Goal: Task Accomplishment & Management: Use online tool/utility

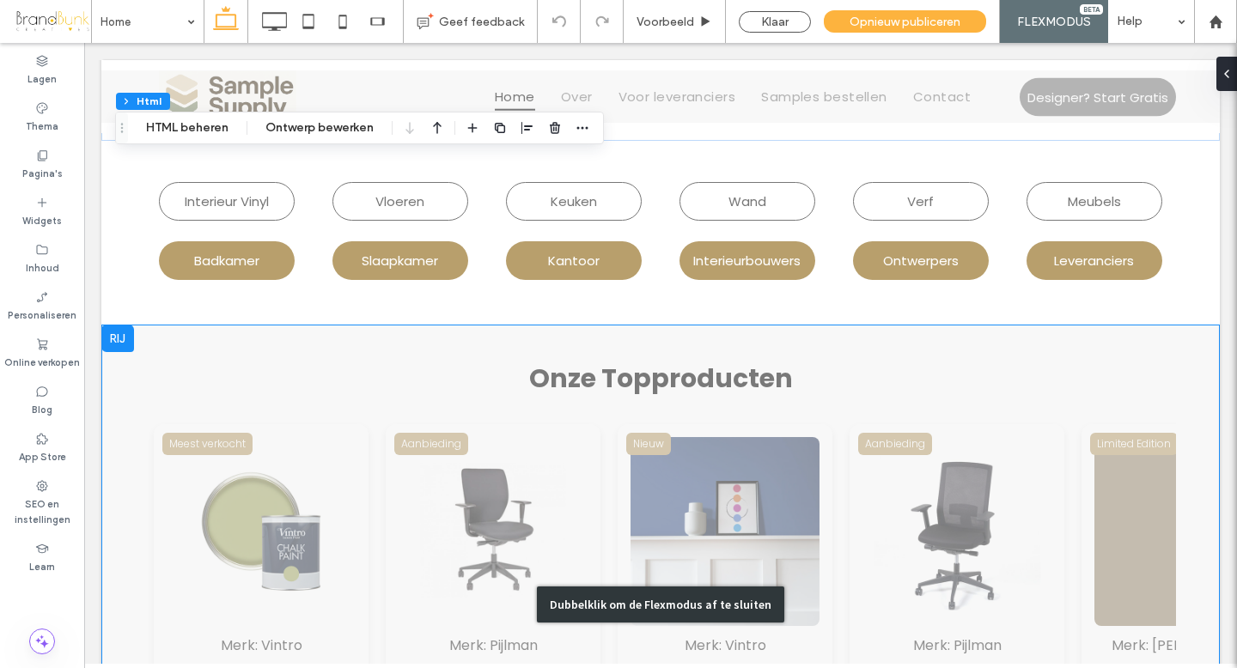
scroll to position [1300, 0]
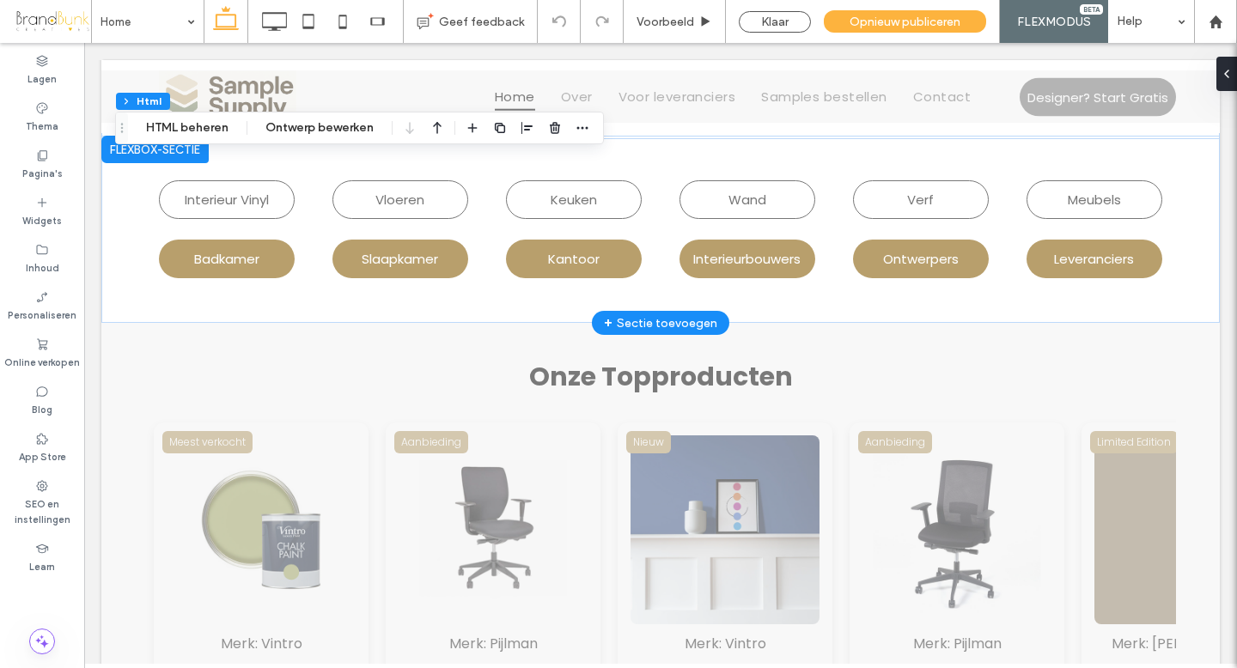
click at [653, 316] on div "+ Sectie toevoegen" at bounding box center [660, 323] width 113 height 19
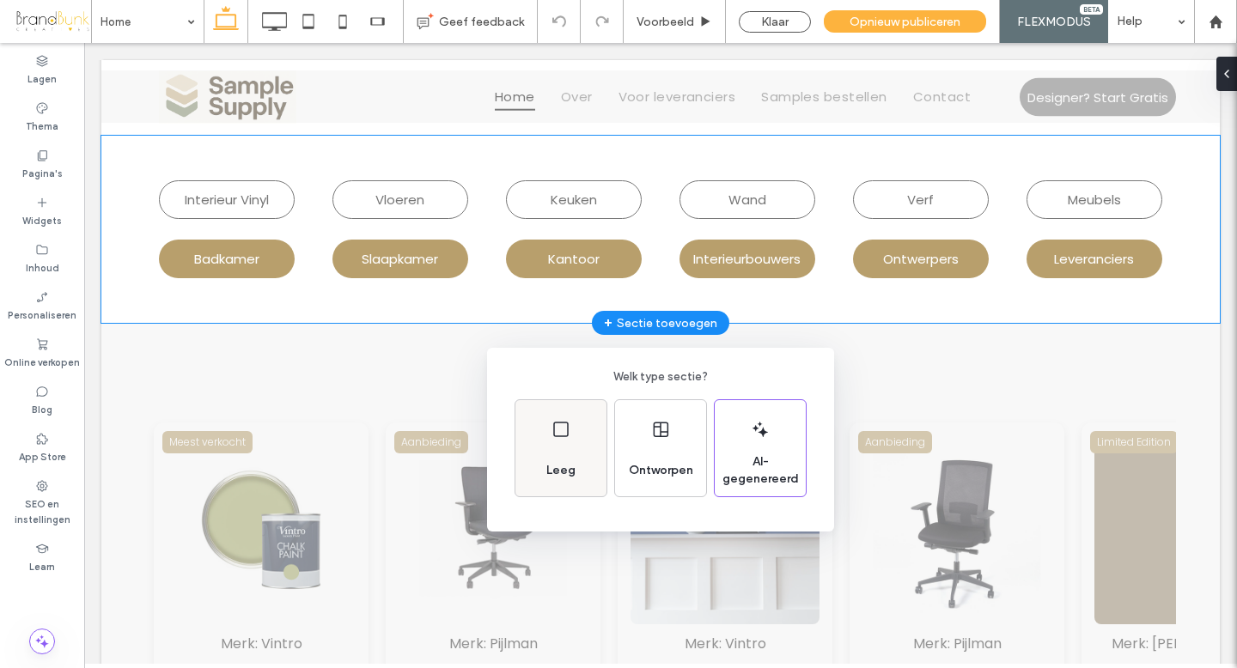
click at [575, 456] on div "Leeg" at bounding box center [561, 471] width 43 height 38
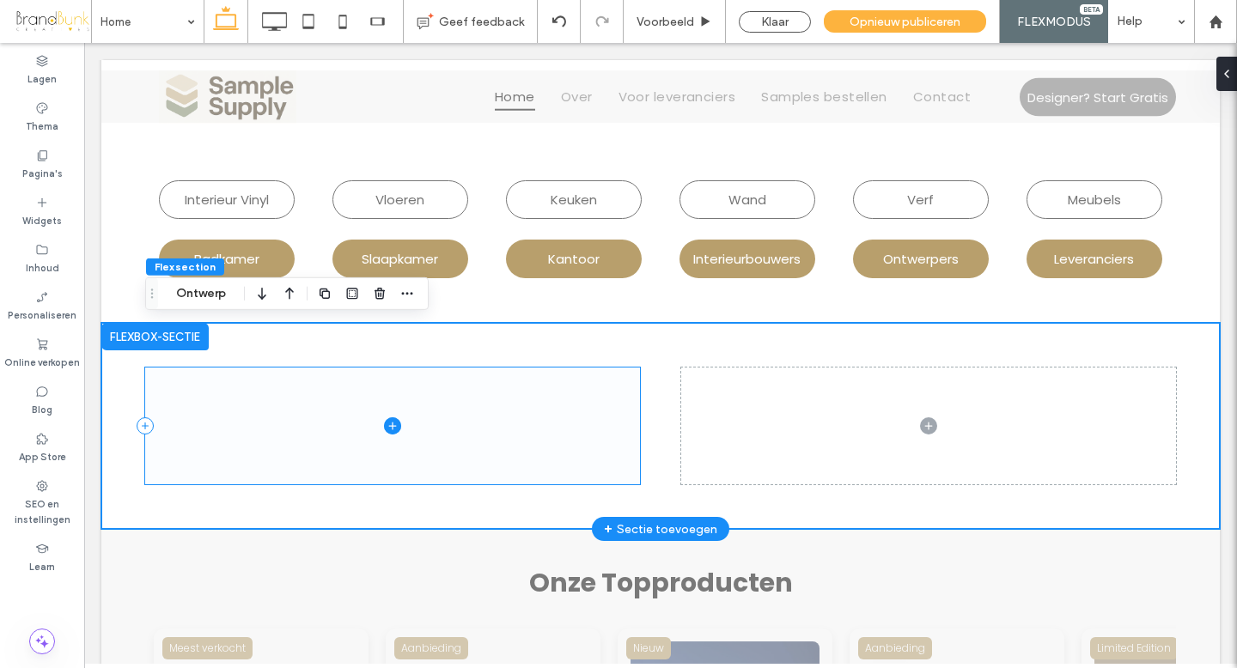
click at [351, 427] on span at bounding box center [392, 426] width 495 height 117
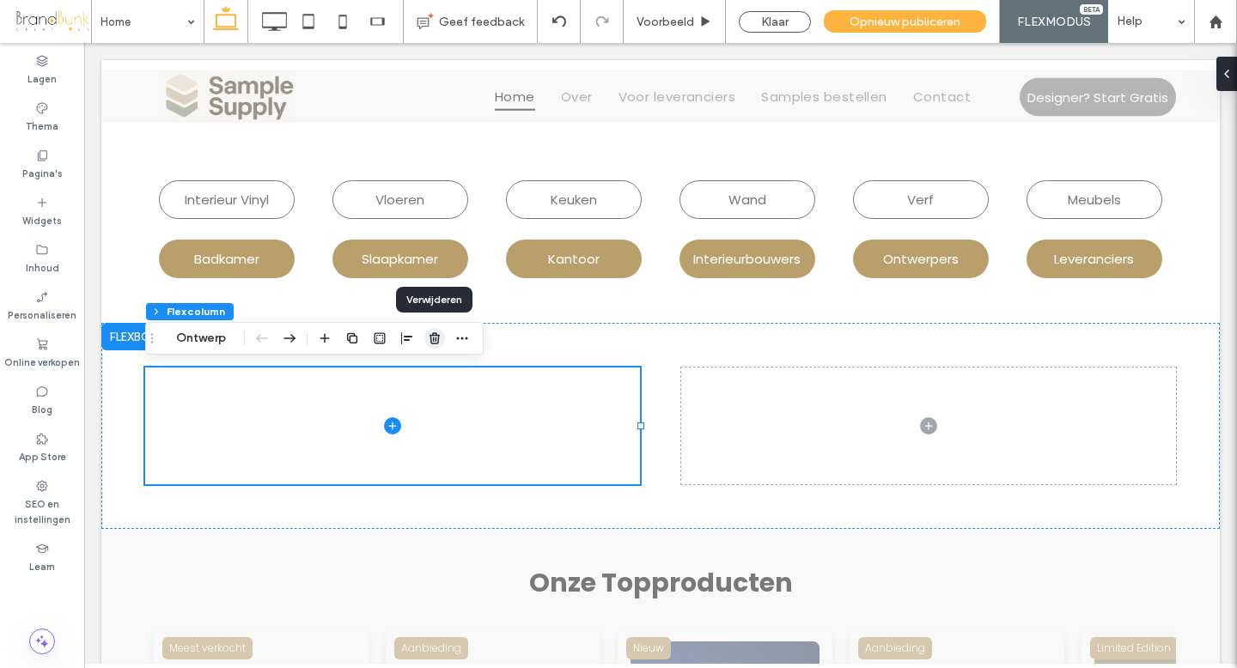
click at [435, 341] on icon "button" at bounding box center [435, 339] width 14 height 14
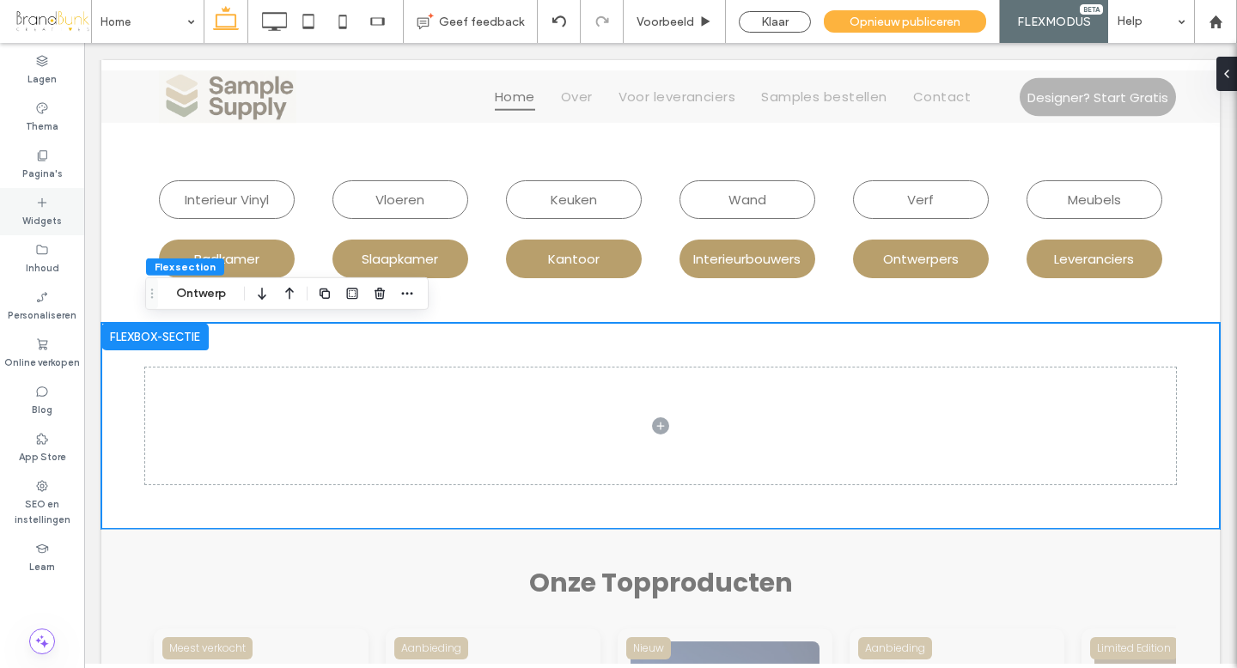
click at [43, 217] on label "Widgets" at bounding box center [42, 219] width 40 height 19
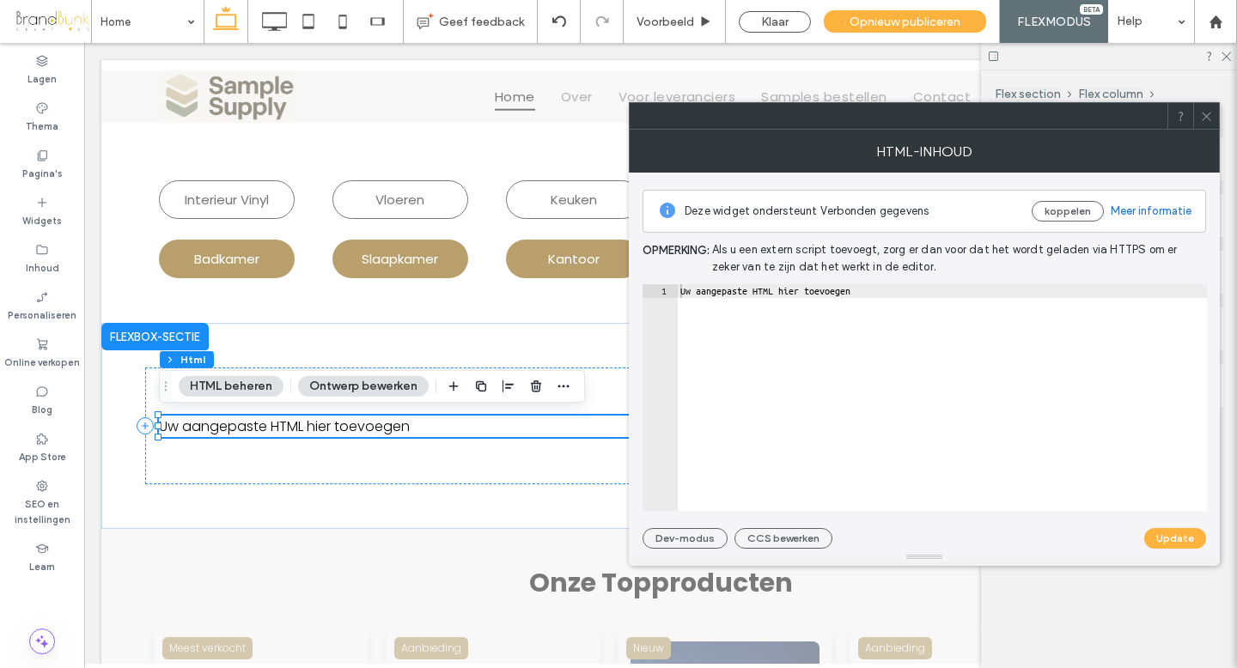
type textarea "**********"
drag, startPoint x: 894, startPoint y: 293, endPoint x: 656, endPoint y: 290, distance: 238.0
click at [656, 290] on div "**********" at bounding box center [925, 397] width 565 height 227
paste textarea "Cursor at row 1"
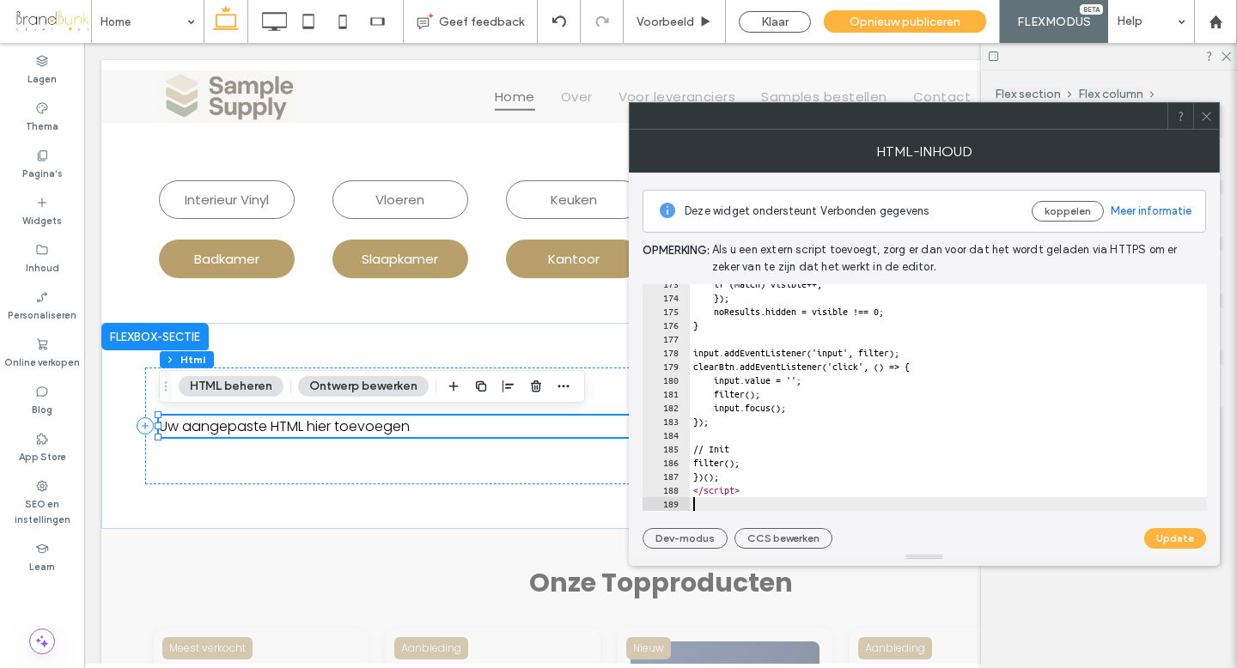
scroll to position [2372, 0]
click at [1169, 541] on button "Update" at bounding box center [1176, 538] width 62 height 21
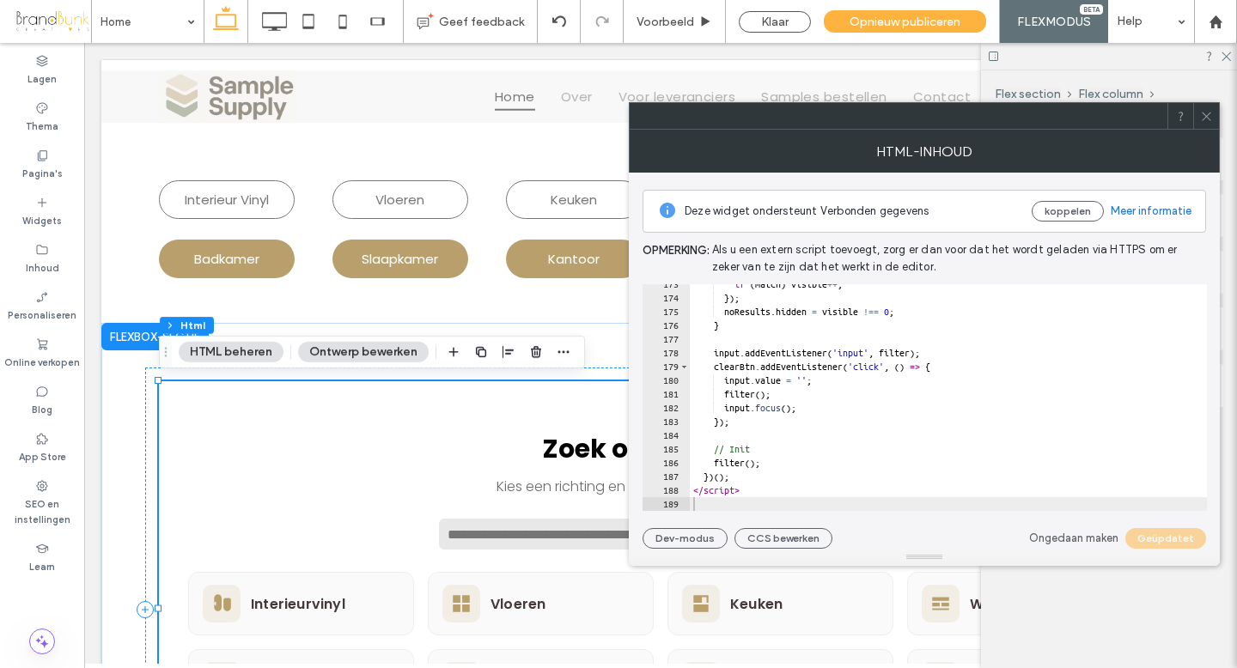
click at [1205, 123] on span at bounding box center [1206, 116] width 13 height 26
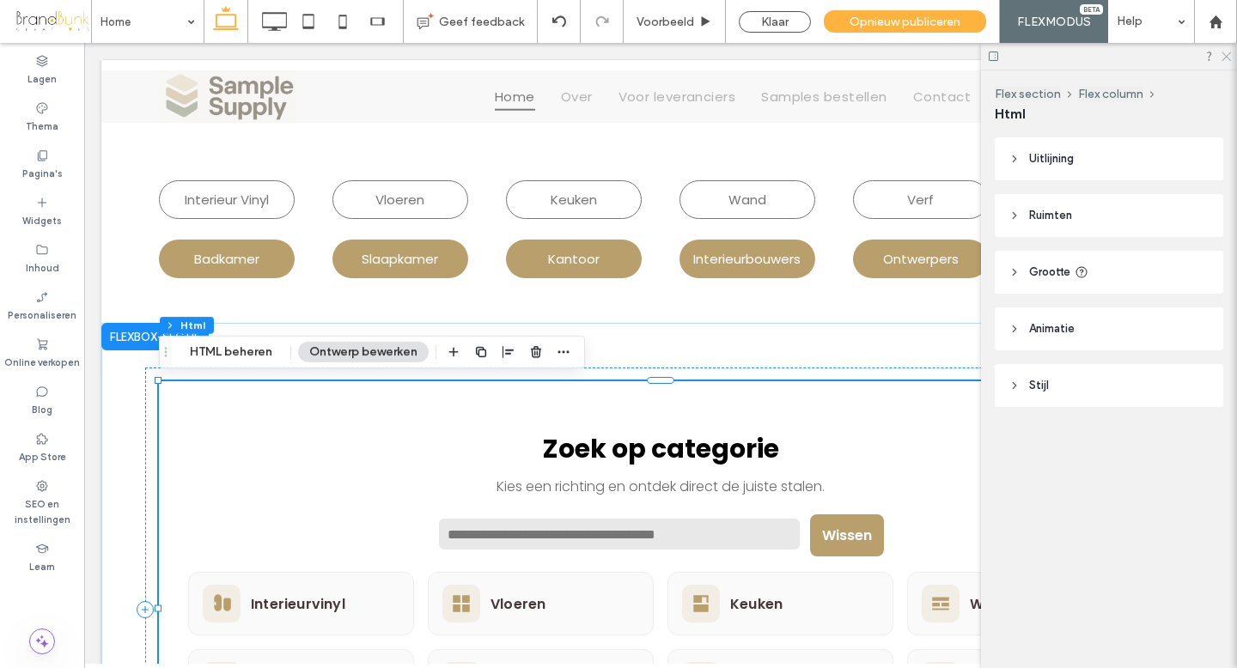
click at [1224, 59] on icon at bounding box center [1225, 55] width 11 height 11
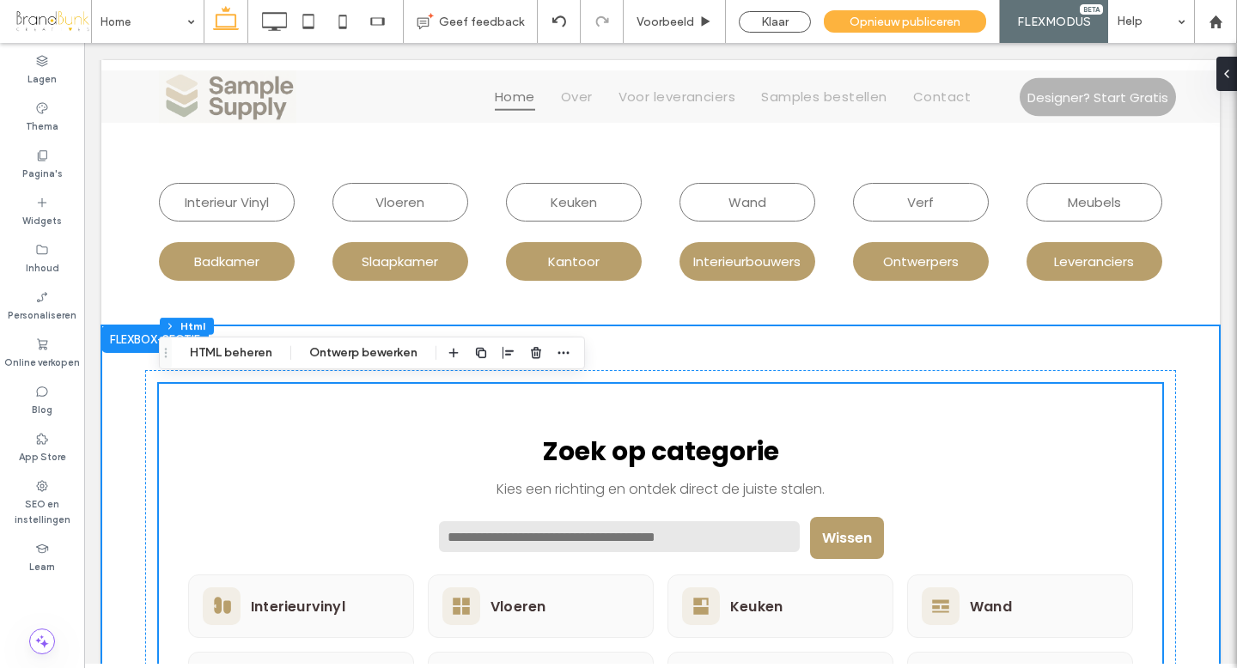
scroll to position [1299, 0]
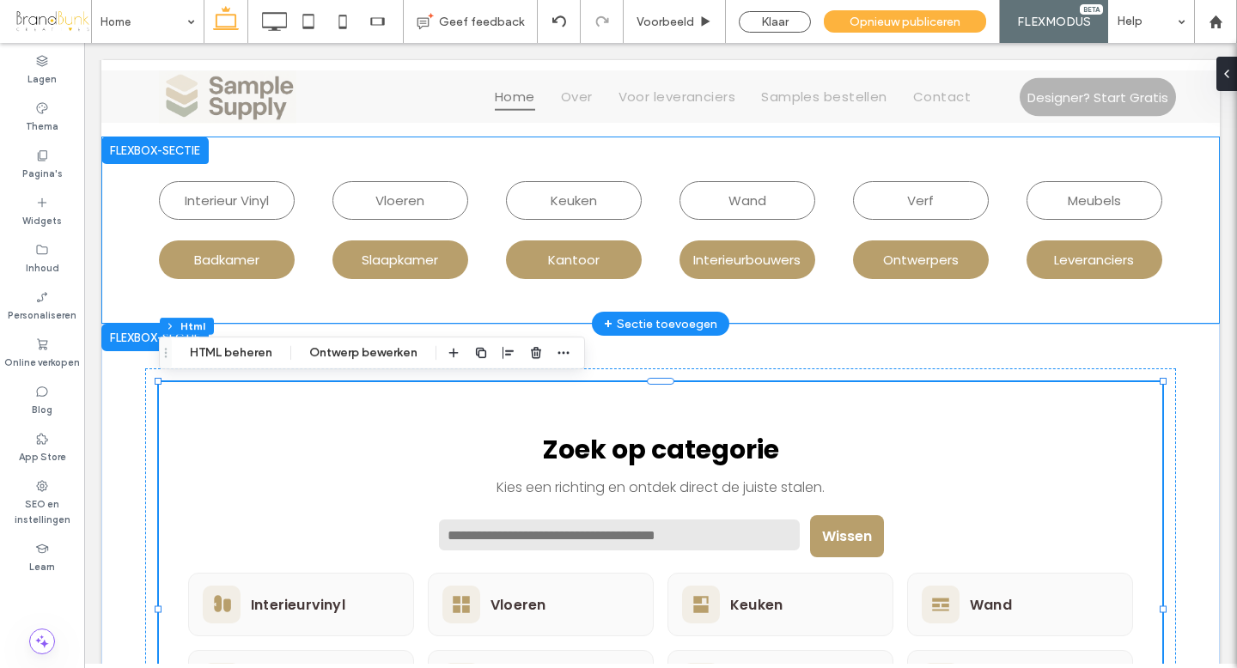
click at [186, 157] on div at bounding box center [154, 150] width 107 height 27
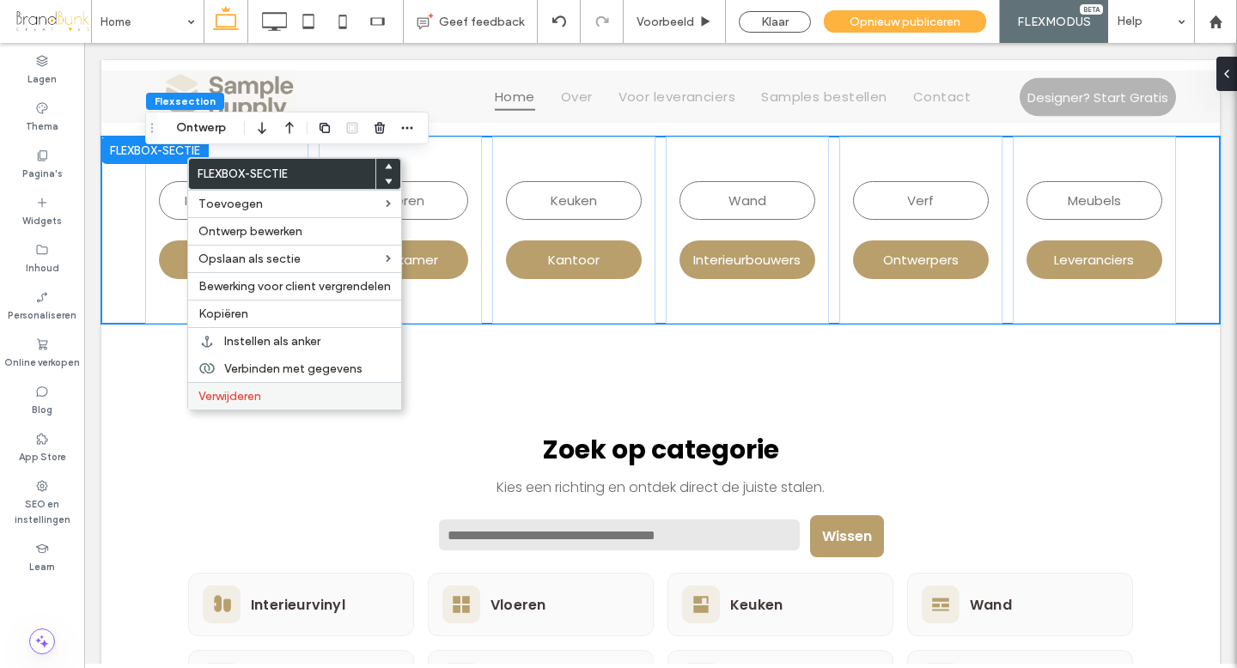
drag, startPoint x: 262, startPoint y: 402, endPoint x: 460, endPoint y: 247, distance: 251.5
click at [261, 402] on span "Verwijderen" at bounding box center [229, 396] width 63 height 15
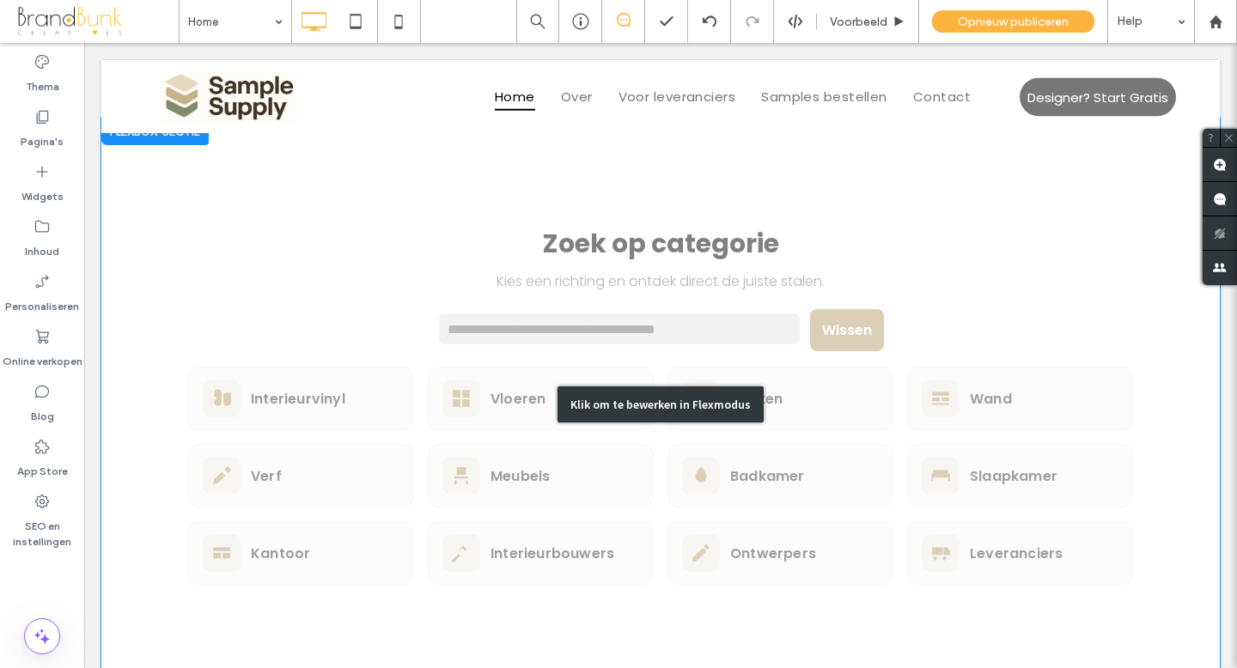
scroll to position [1322, 0]
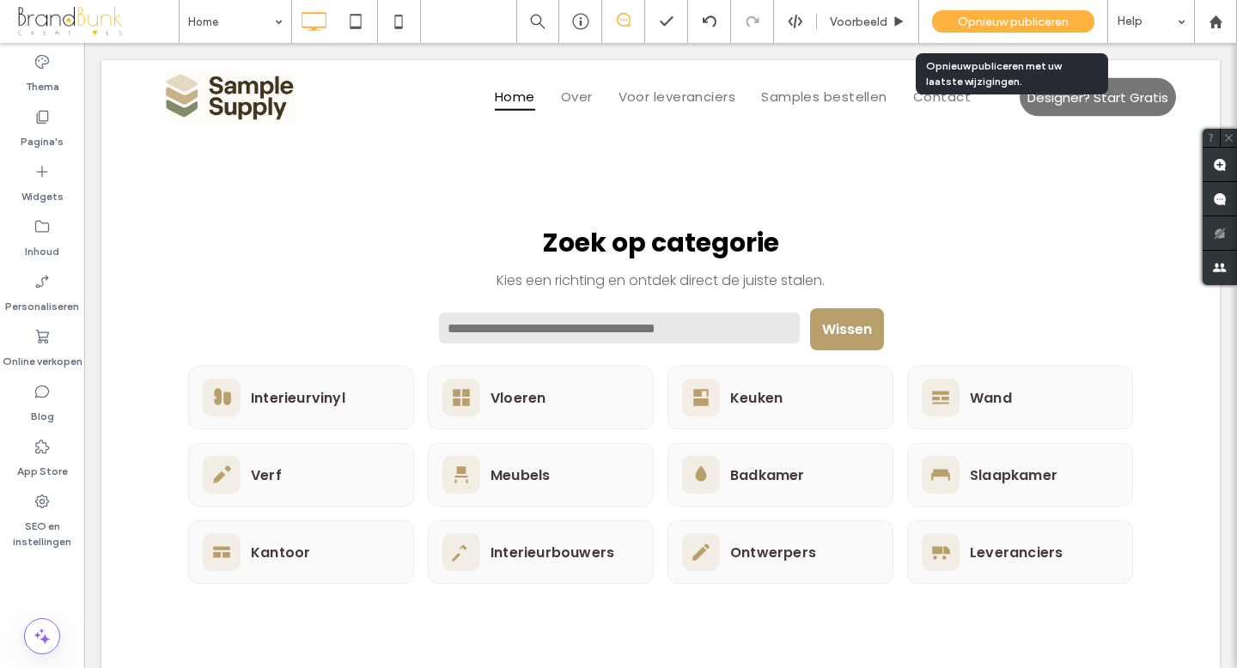
click at [1003, 15] on span "Opnieuw publiceren" at bounding box center [1013, 22] width 111 height 15
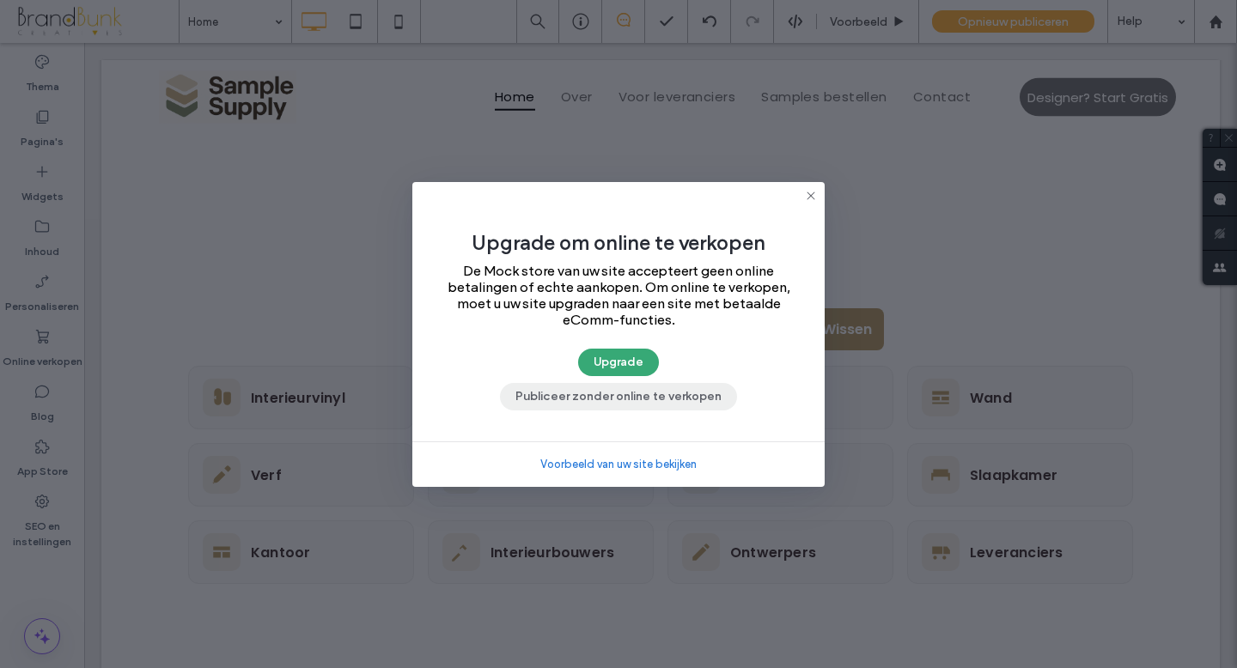
drag, startPoint x: 627, startPoint y: 394, endPoint x: 595, endPoint y: 331, distance: 70.3
click at [627, 394] on button "Publiceer zonder online te verkopen" at bounding box center [618, 396] width 237 height 27
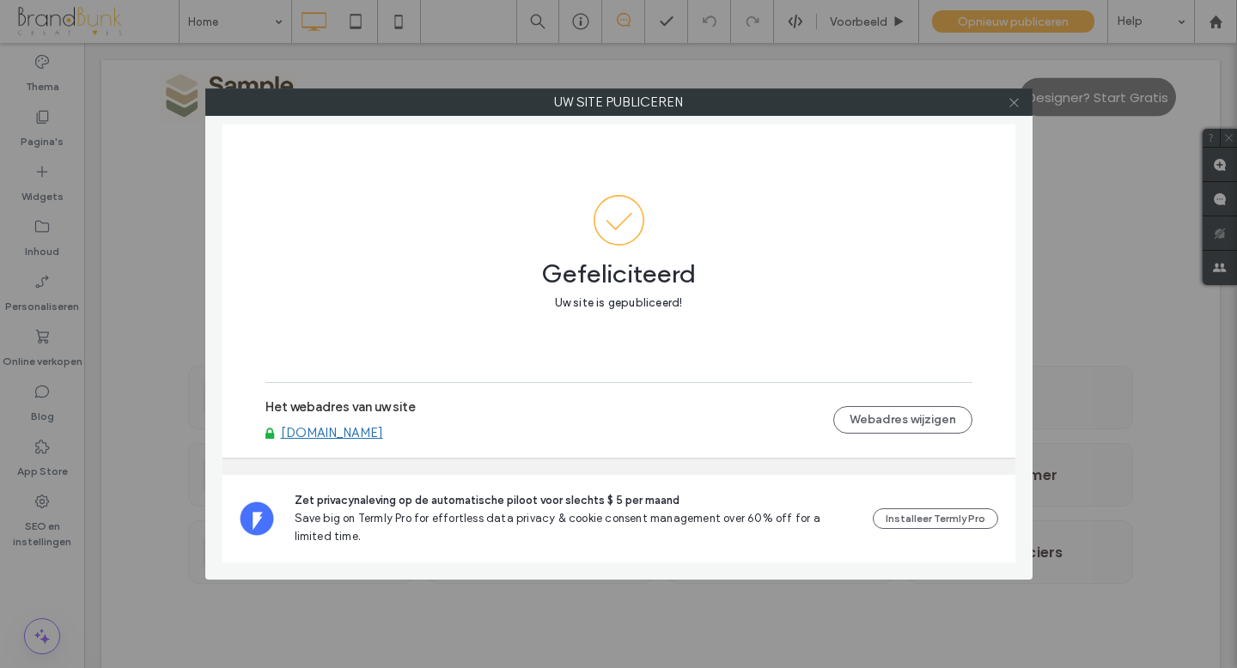
click at [1012, 105] on icon at bounding box center [1014, 102] width 13 height 13
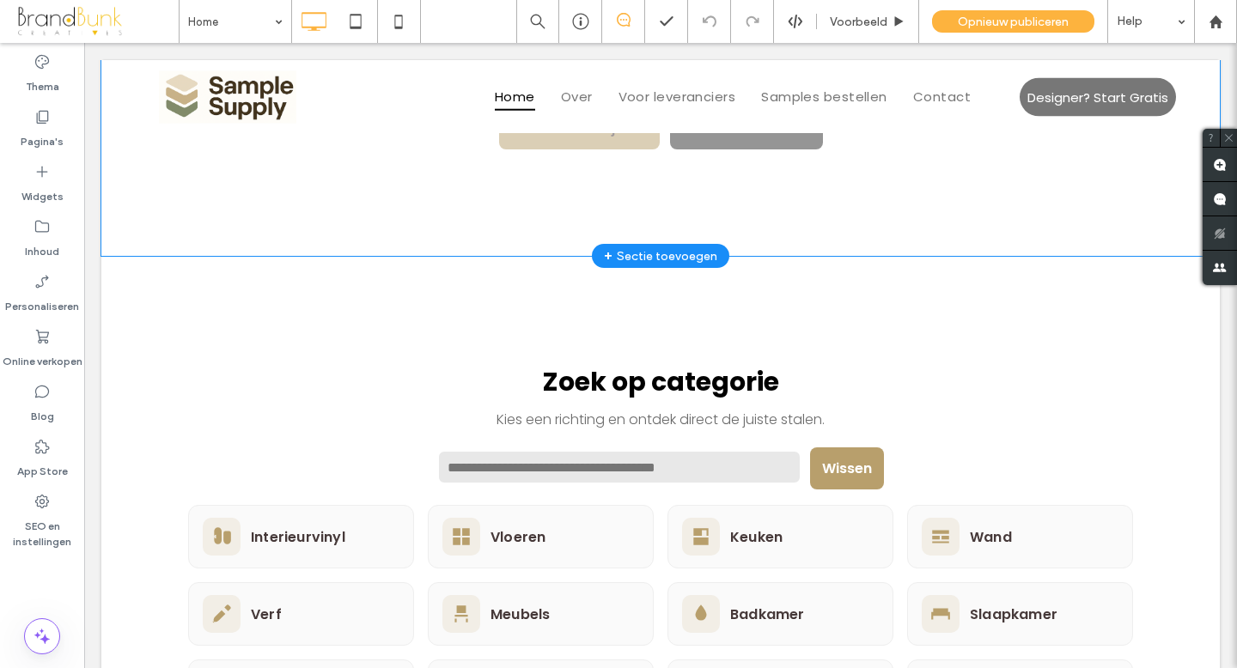
scroll to position [1151, 0]
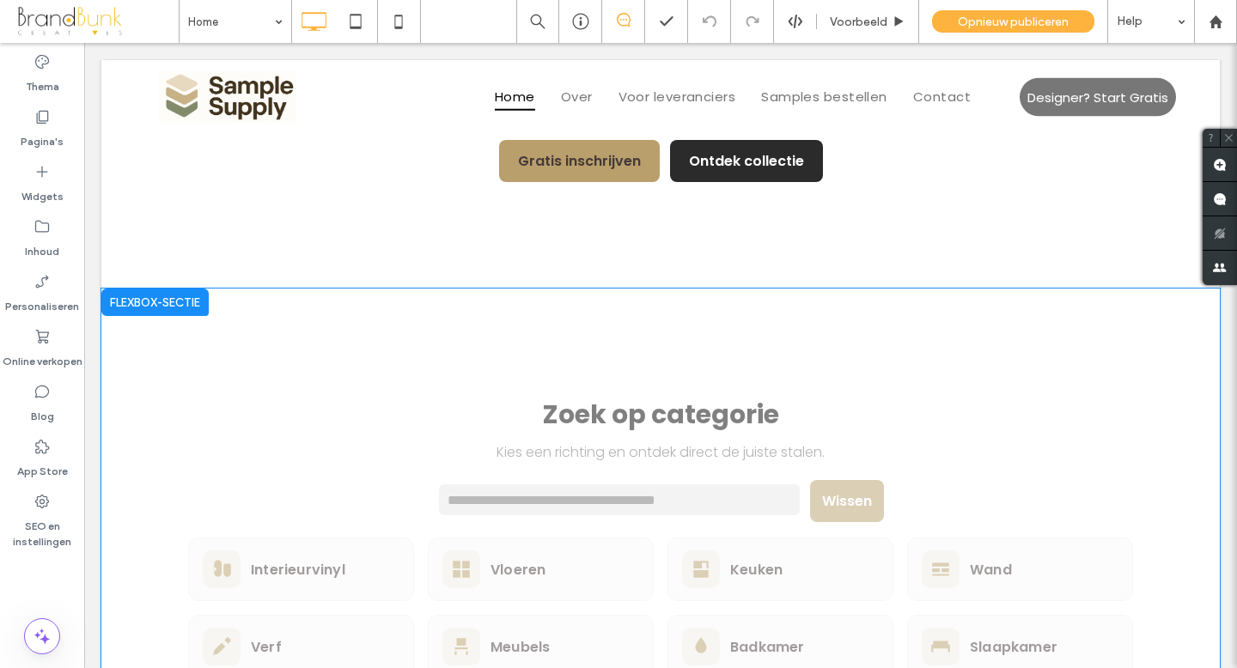
click at [179, 297] on div at bounding box center [154, 302] width 107 height 27
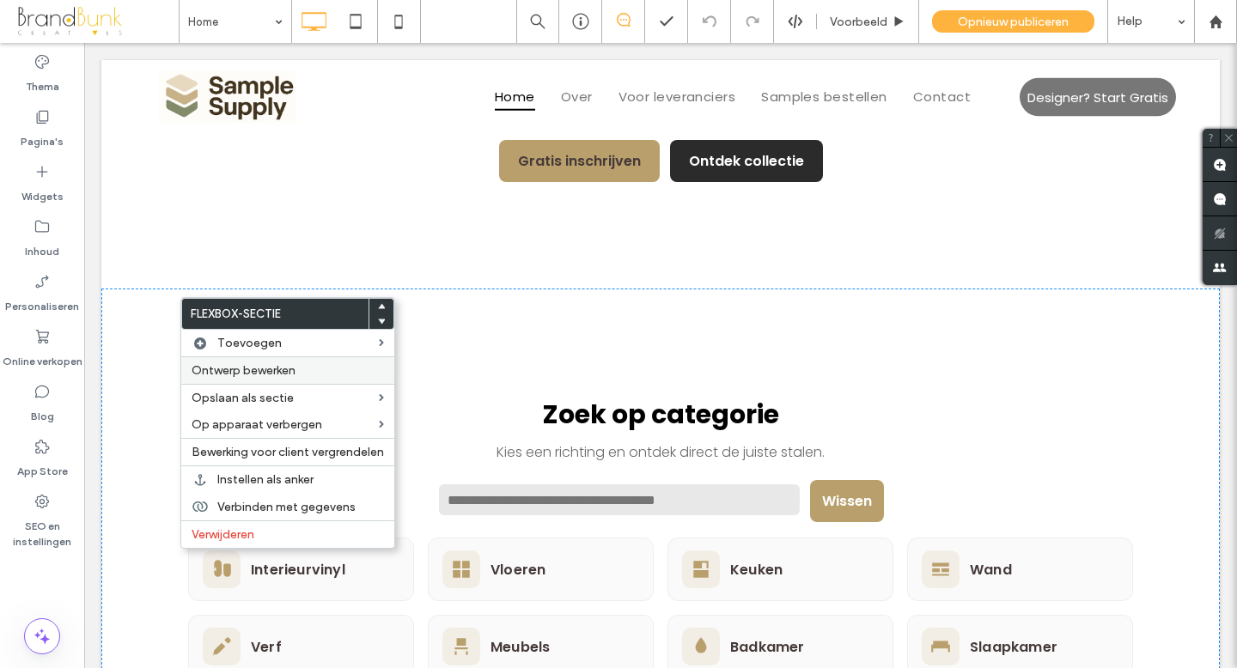
click at [280, 373] on span "Ontwerp bewerken" at bounding box center [244, 370] width 104 height 15
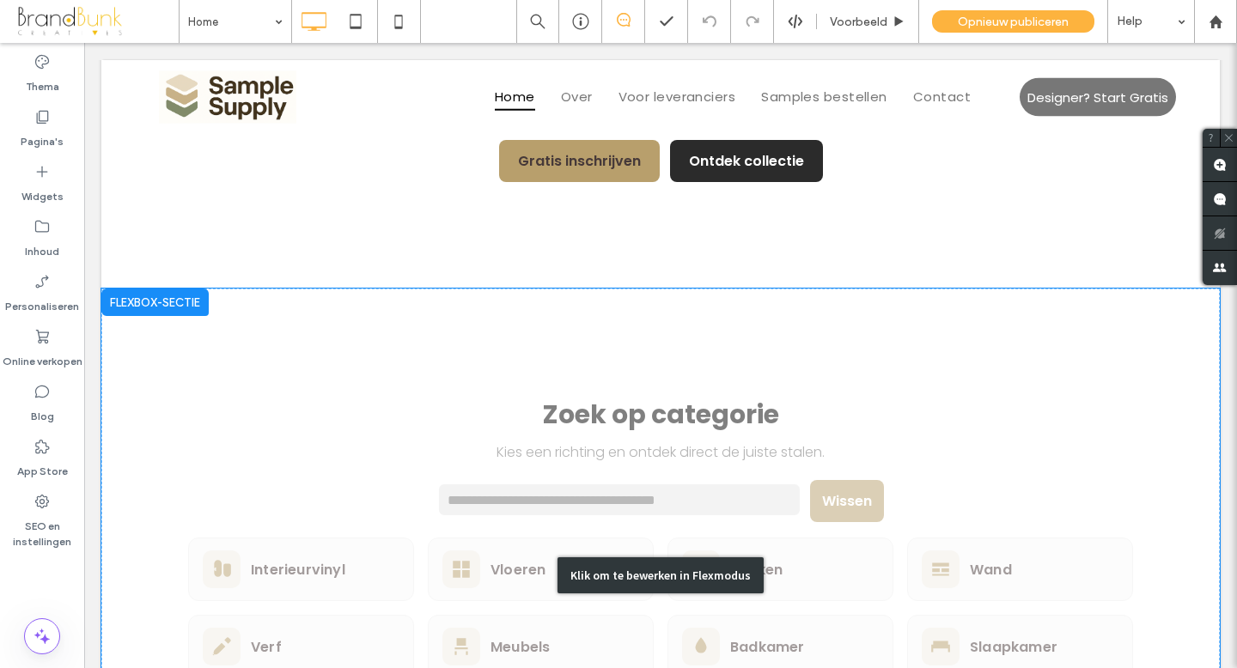
click at [636, 563] on div "Klik om te bewerken in Flexmodus" at bounding box center [661, 576] width 206 height 36
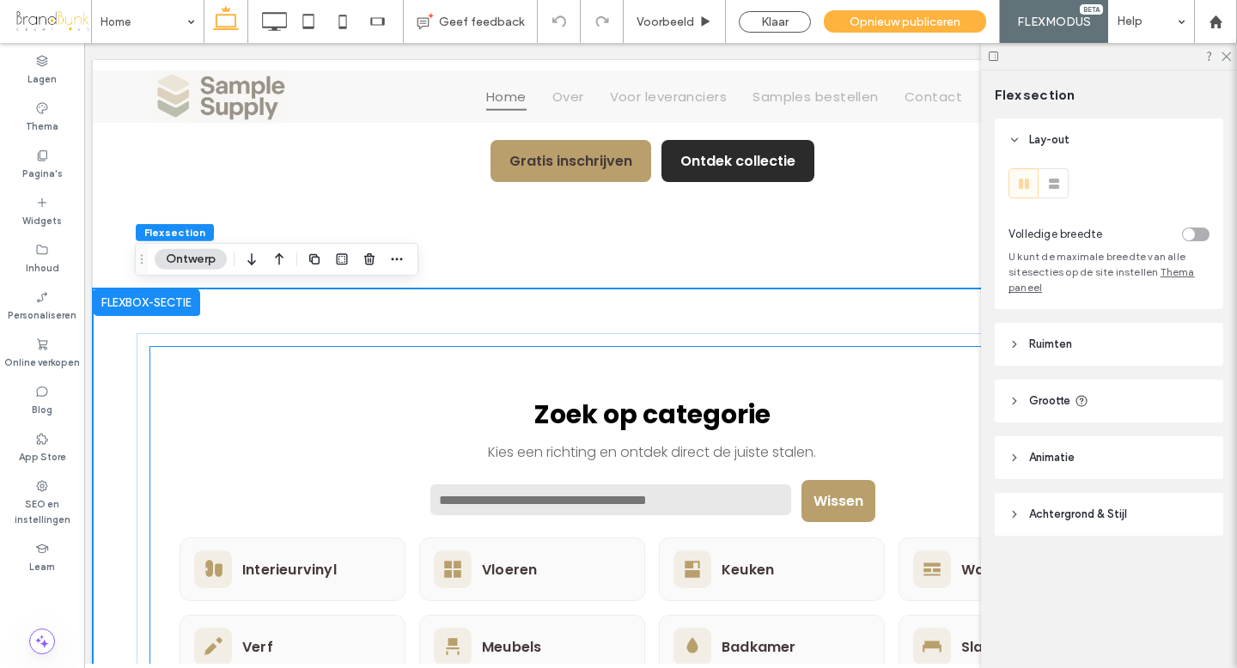
scroll to position [0, 10]
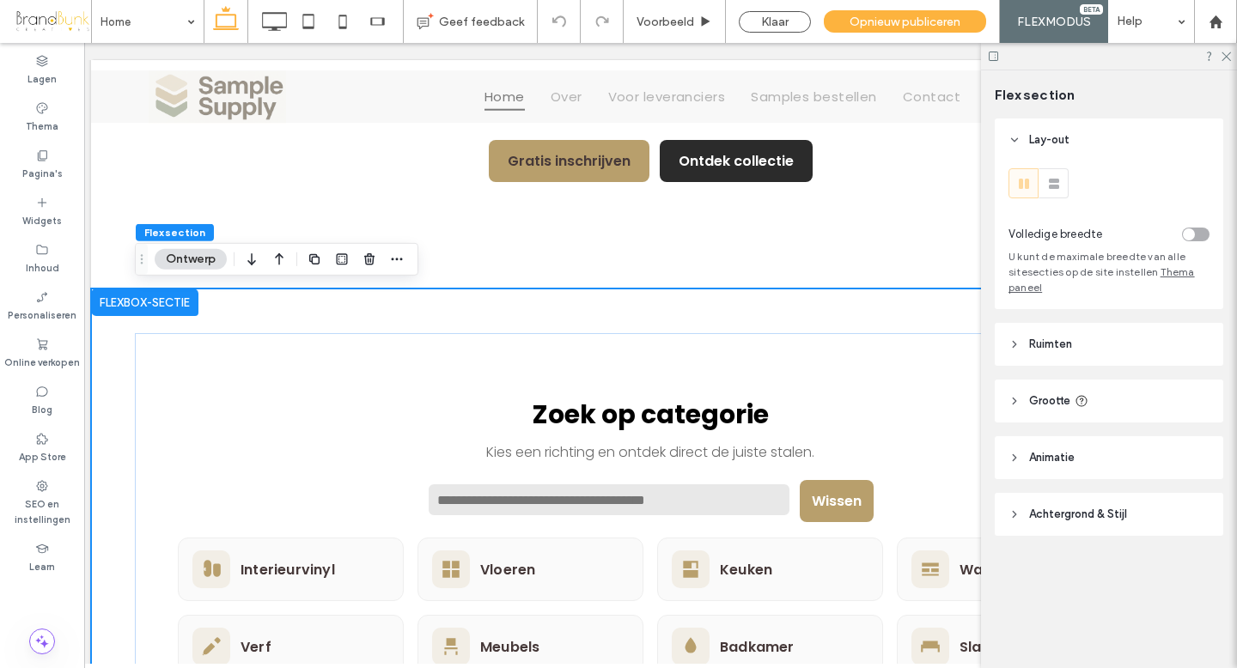
click at [1048, 347] on span "Ruimten" at bounding box center [1050, 344] width 43 height 17
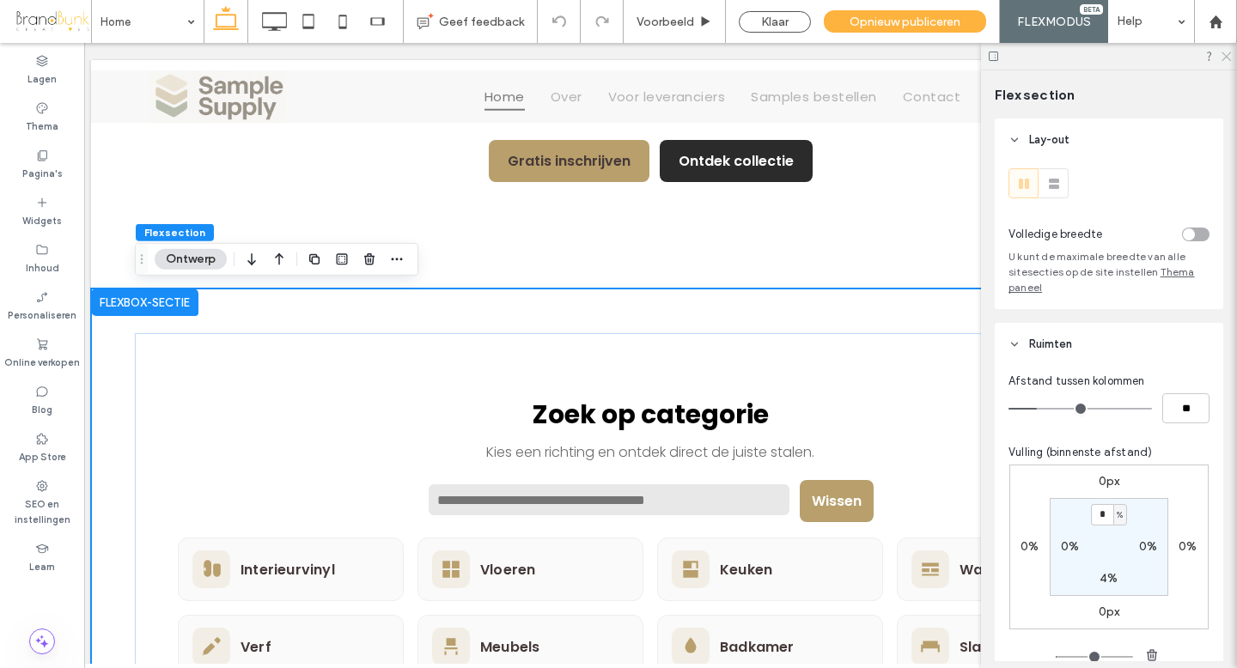
click at [1226, 57] on use at bounding box center [1226, 56] width 9 height 9
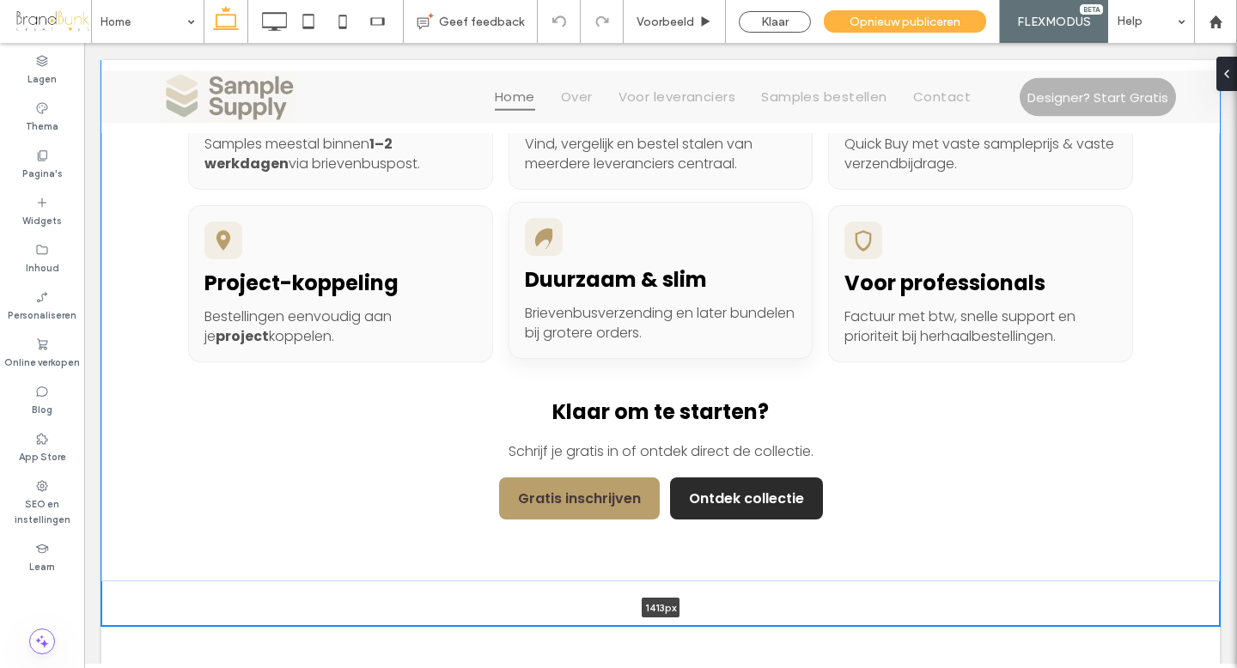
scroll to position [774, 0]
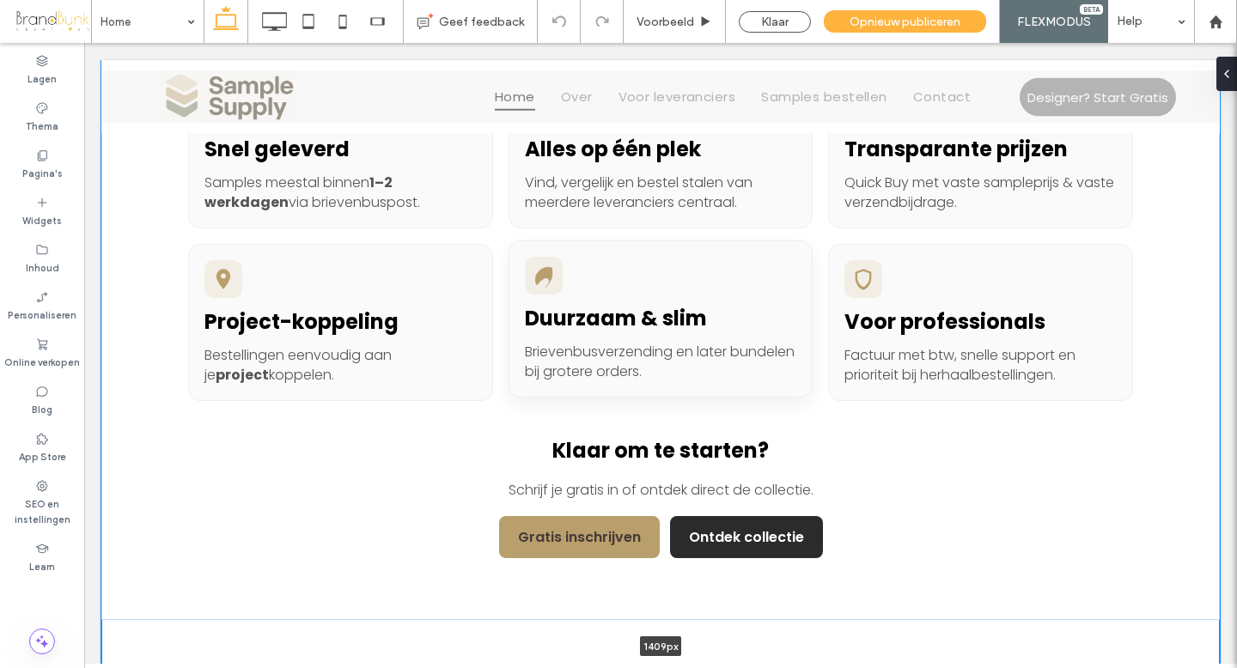
drag, startPoint x: 747, startPoint y: 286, endPoint x: 748, endPoint y: 267, distance: 19.0
click at [748, 267] on div "Ontdek Collectie Samples nodig? Schrijf je Gratis in SampleSupply Stop met zoek…" at bounding box center [660, 50] width 1119 height 1231
type input "****"
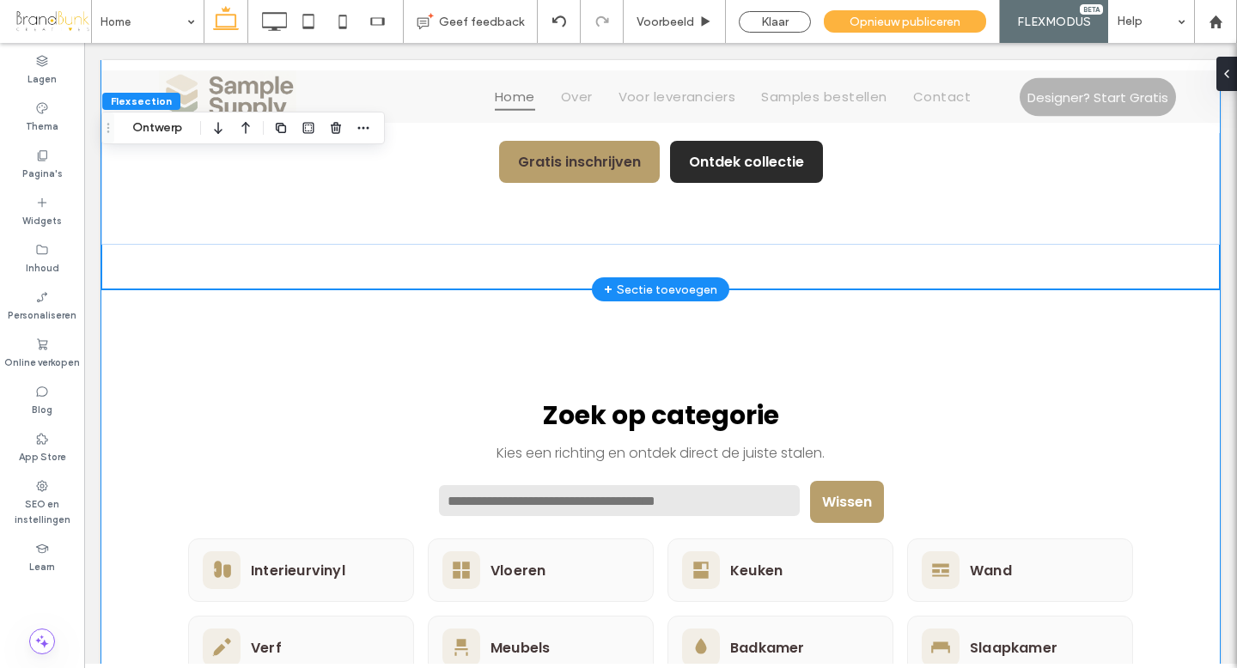
scroll to position [1164, 0]
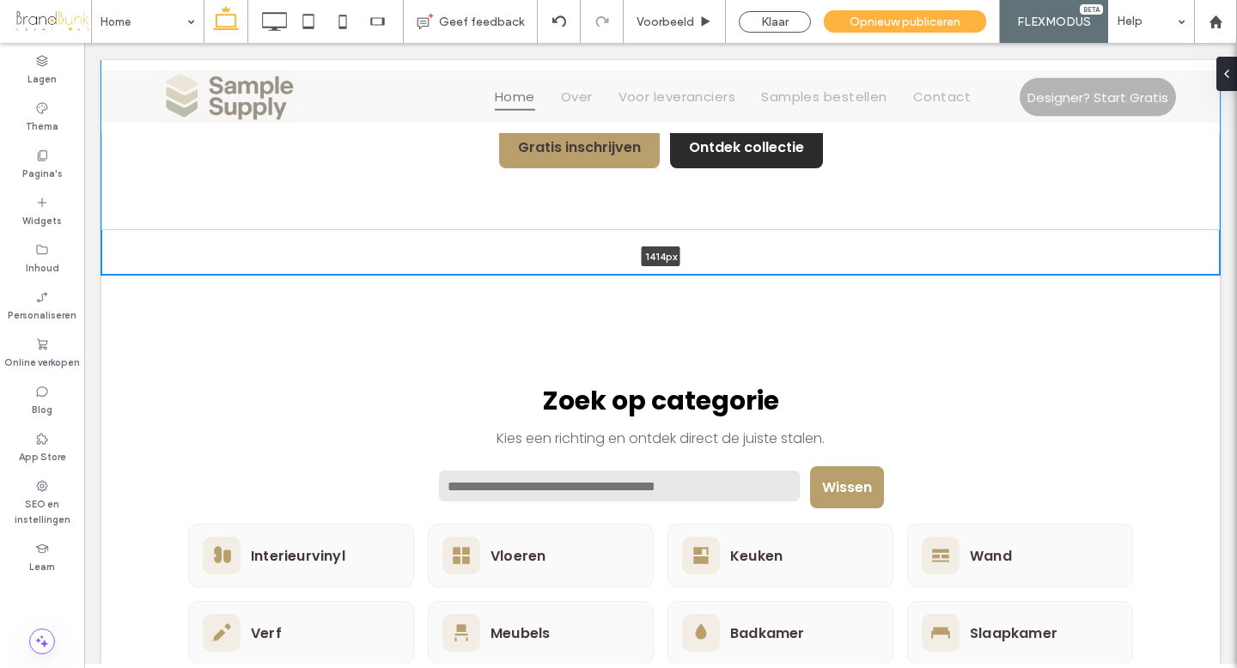
drag, startPoint x: 751, startPoint y: 272, endPoint x: 752, endPoint y: 258, distance: 14.6
type input "****"
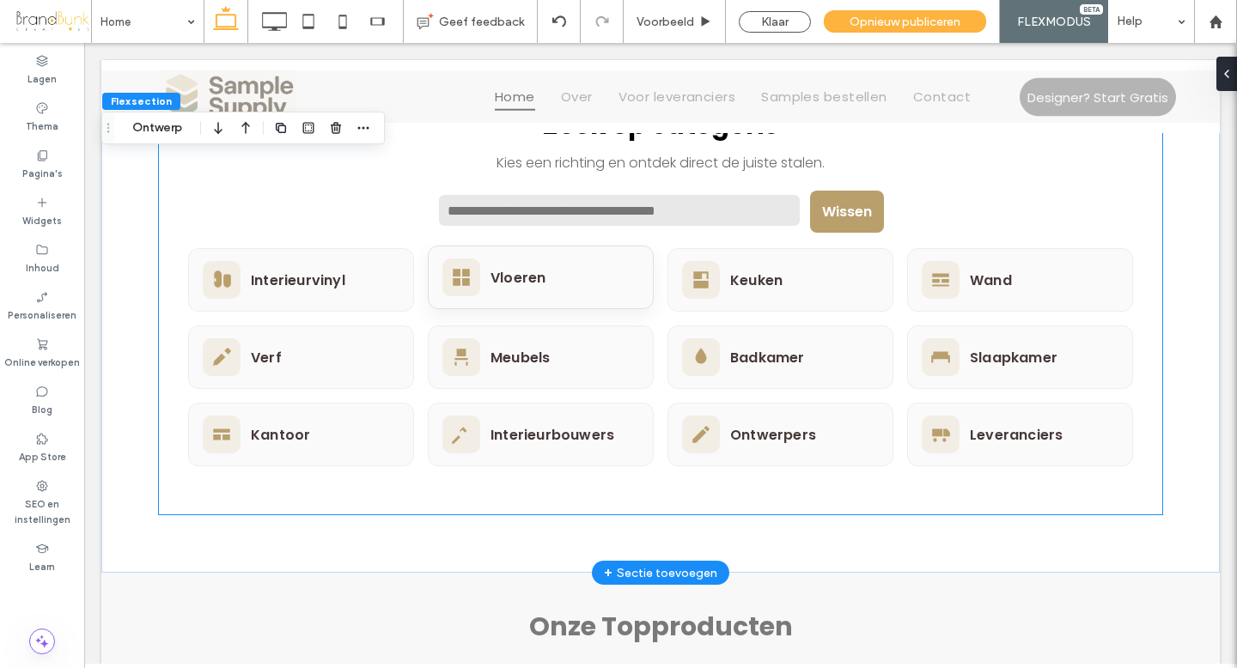
scroll to position [1423, 0]
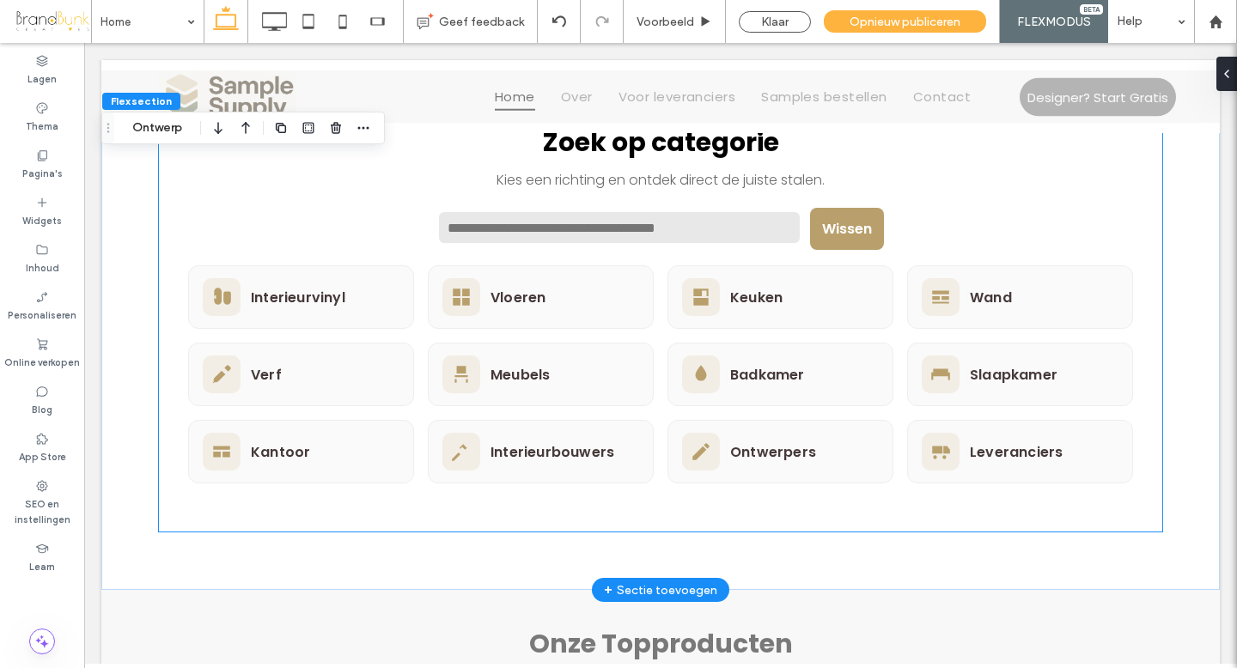
click at [379, 220] on div "[PERSON_NAME] op categorie Kies een richting en ontdek direct de juiste stalen.…" at bounding box center [660, 303] width 945 height 361
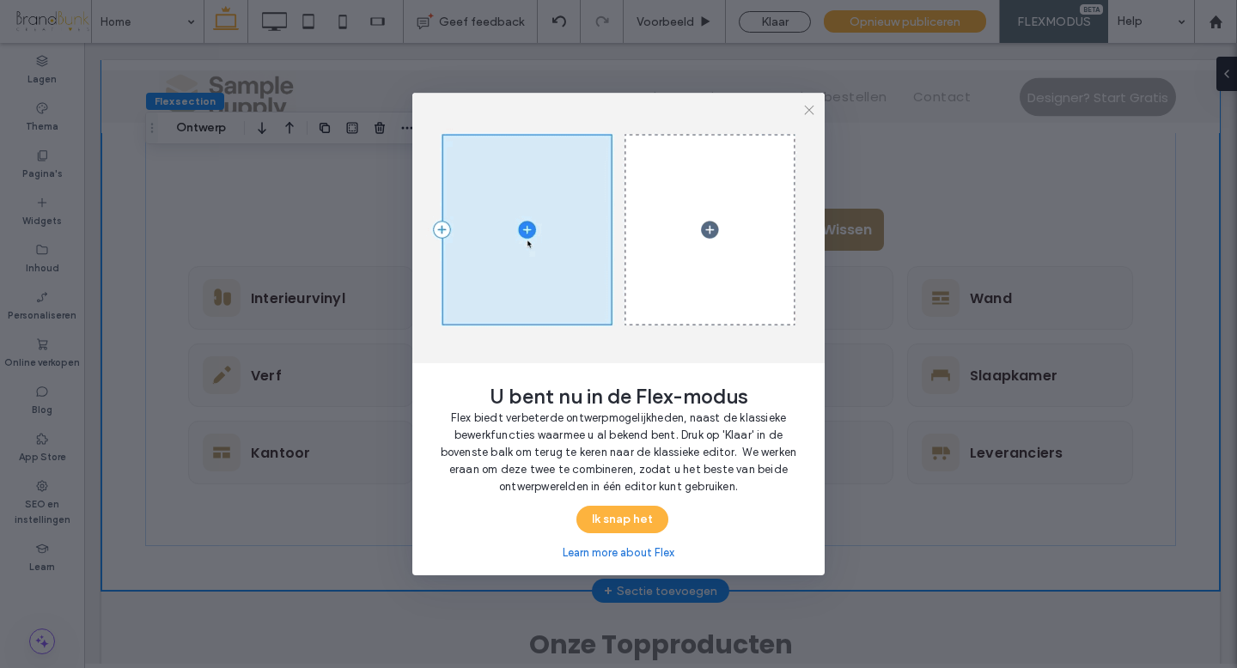
scroll to position [1395, 0]
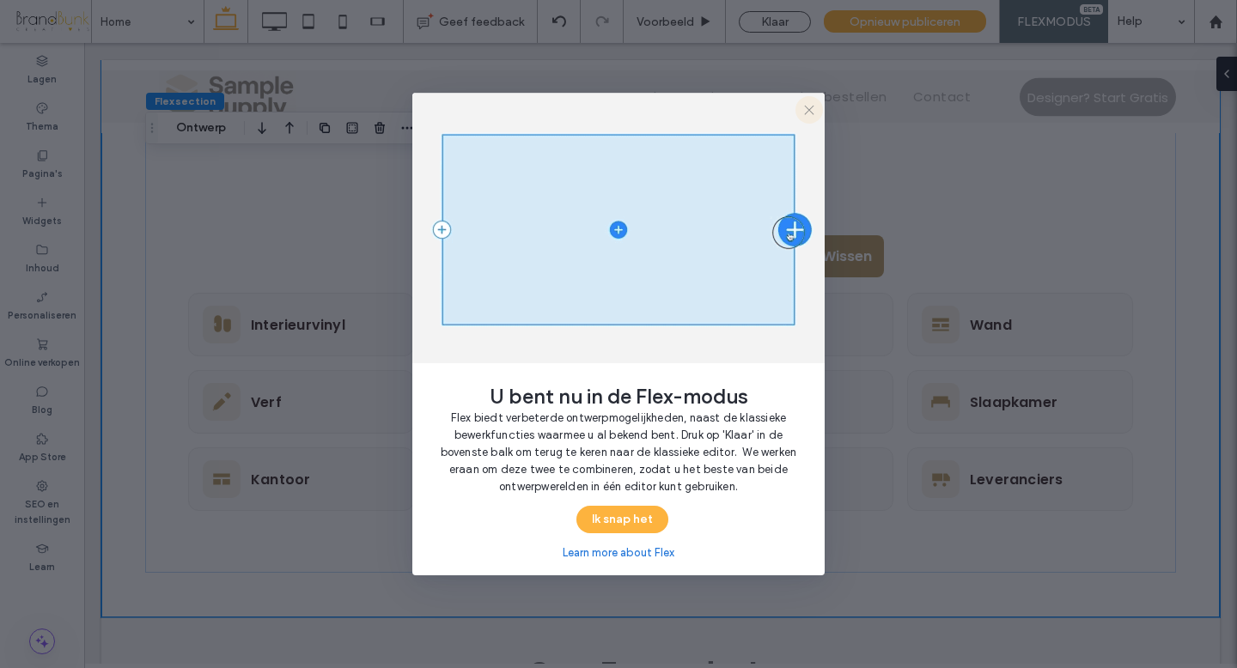
drag, startPoint x: 809, startPoint y: 113, endPoint x: 725, endPoint y: 69, distance: 94.9
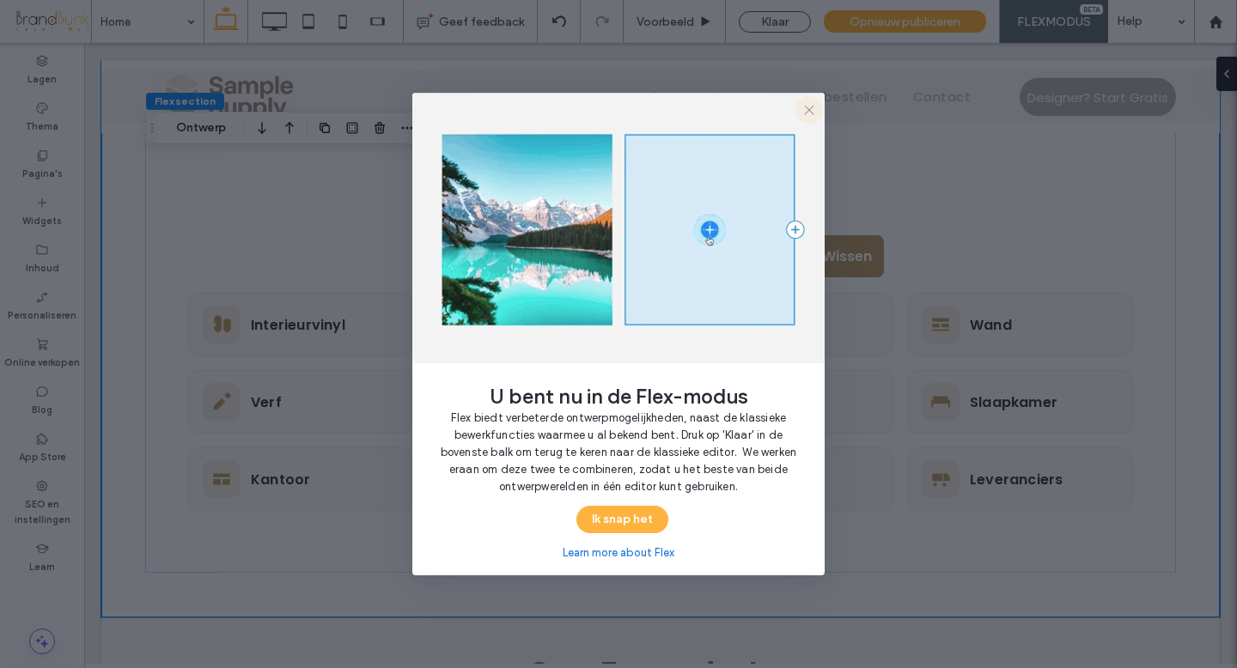
click at [809, 113] on icon "button" at bounding box center [810, 110] width 14 height 14
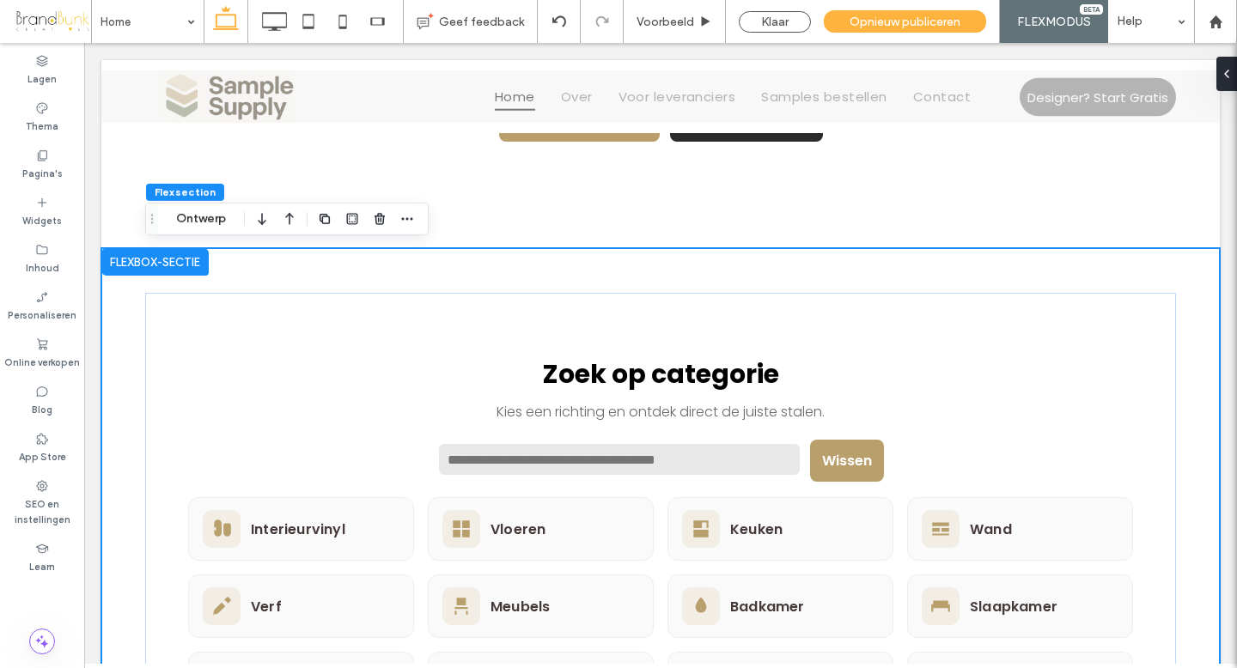
scroll to position [1190, 0]
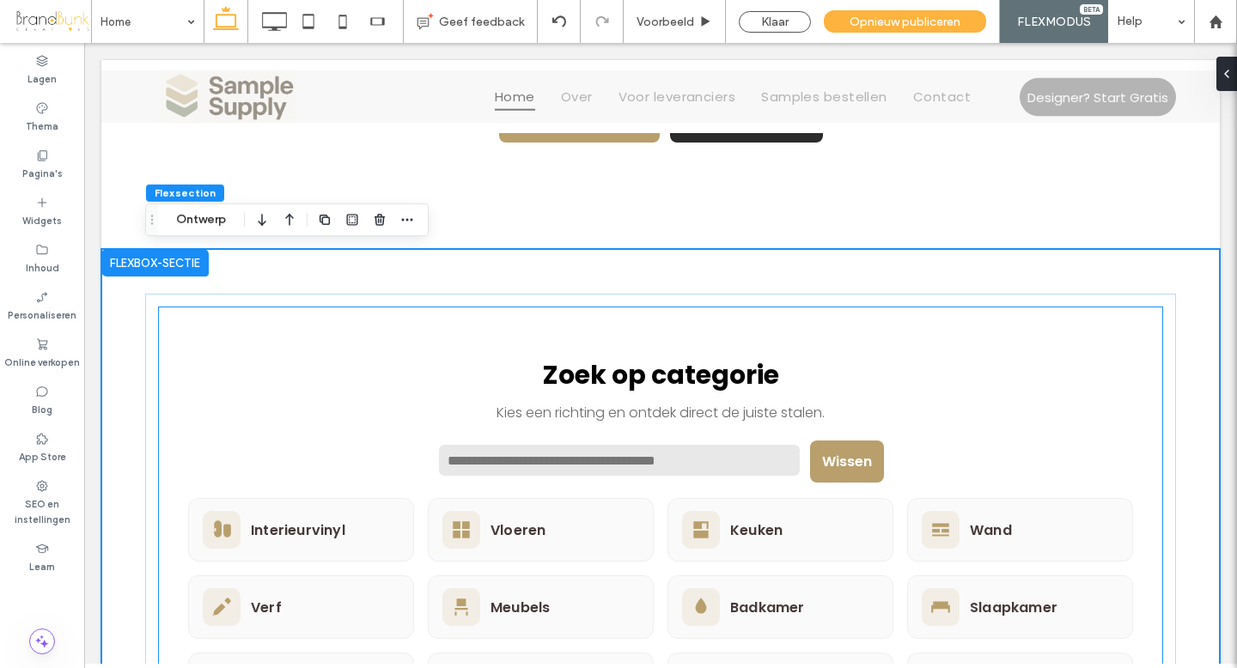
click at [319, 375] on h2 "Zoek op categorie" at bounding box center [660, 376] width 945 height 40
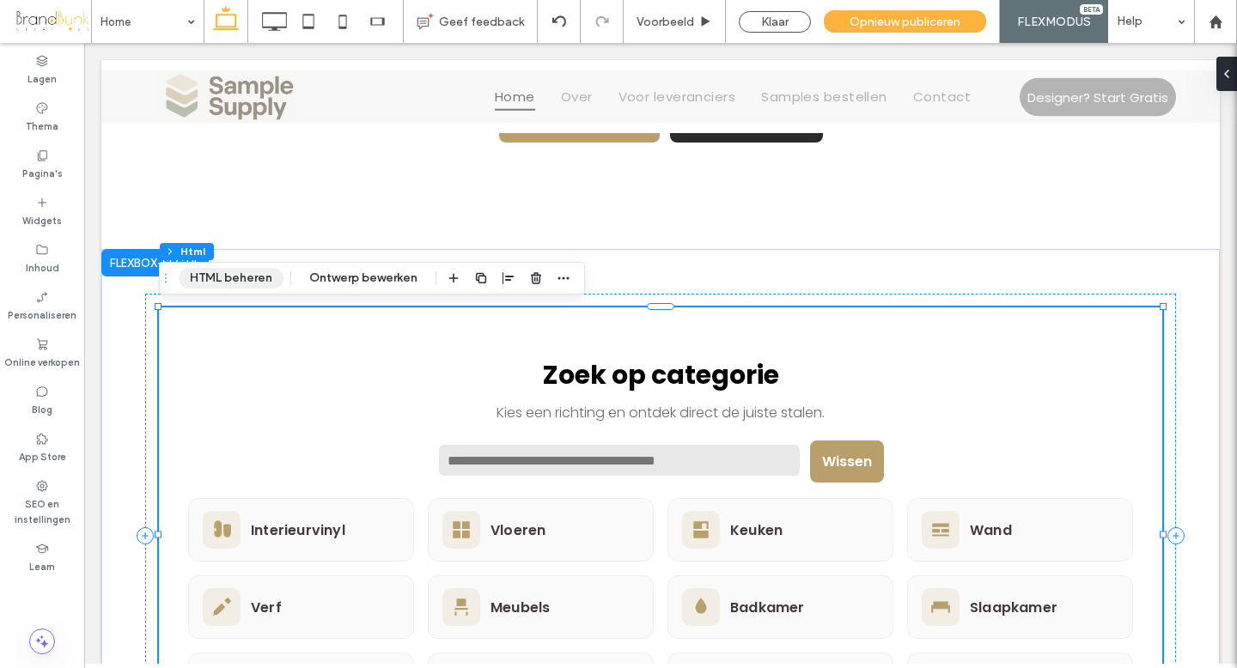
click at [252, 283] on button "HTML beheren" at bounding box center [231, 278] width 105 height 21
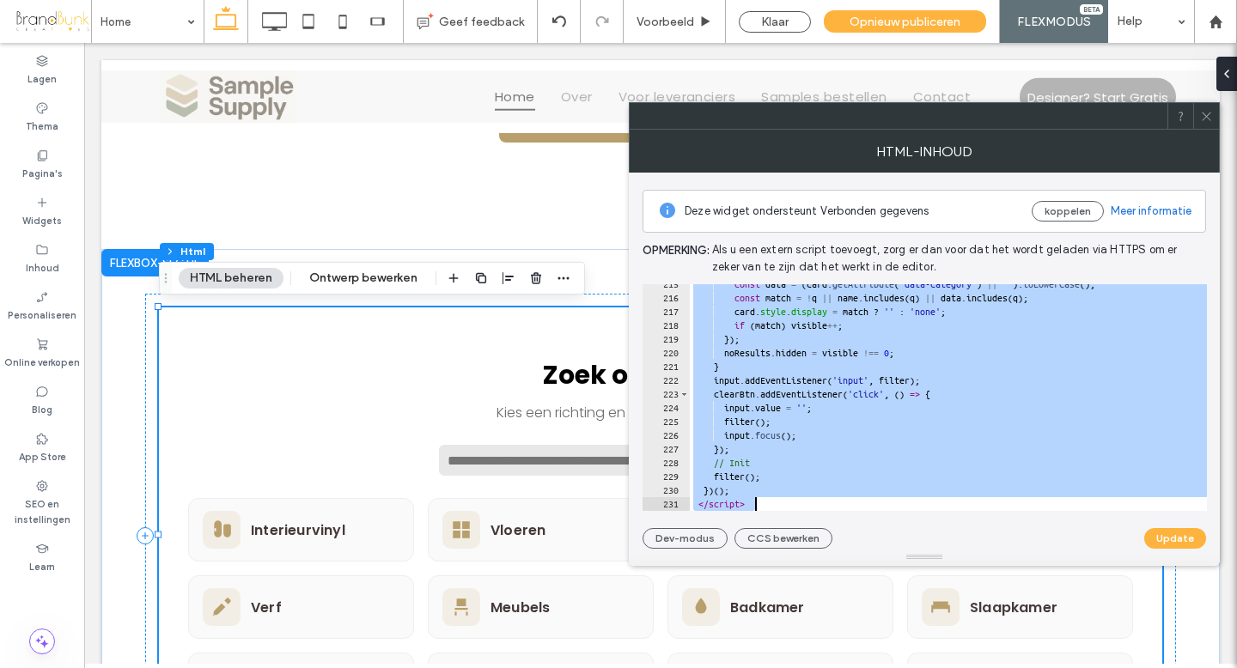
scroll to position [2949, 0]
drag, startPoint x: 684, startPoint y: 294, endPoint x: 947, endPoint y: 559, distance: 373.1
click at [947, 559] on div "**********" at bounding box center [924, 348] width 591 height 437
type textarea "**********"
paste textarea "Cursor at row 231"
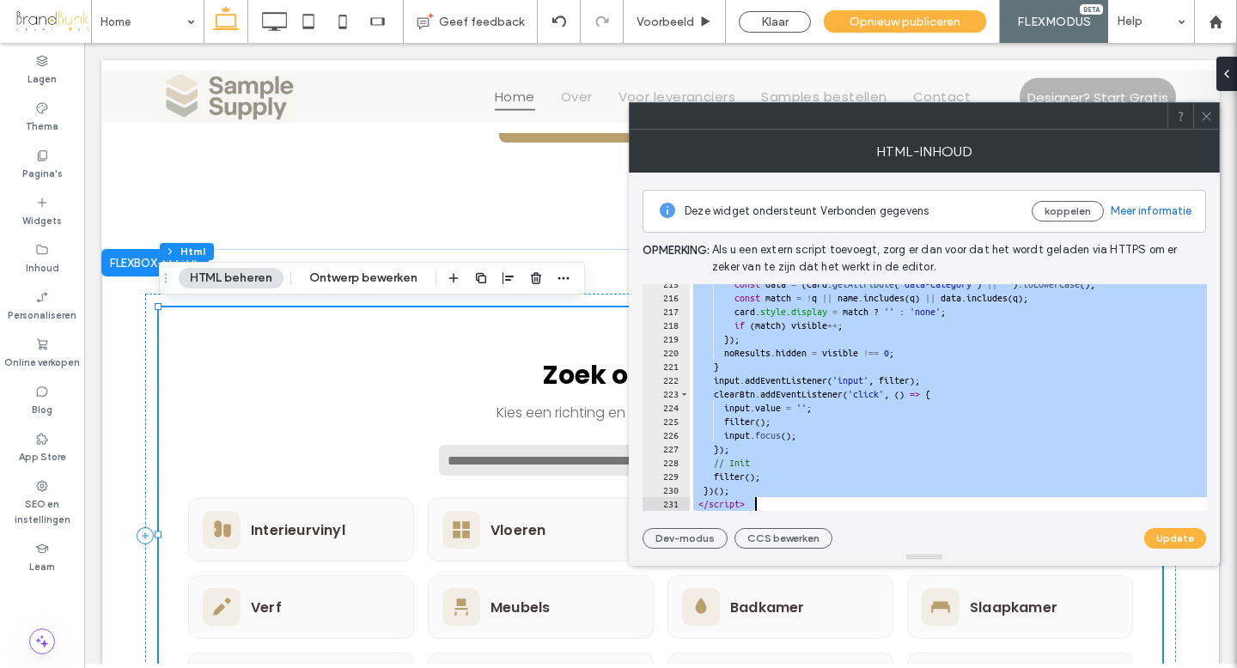
scroll to position [3128, 0]
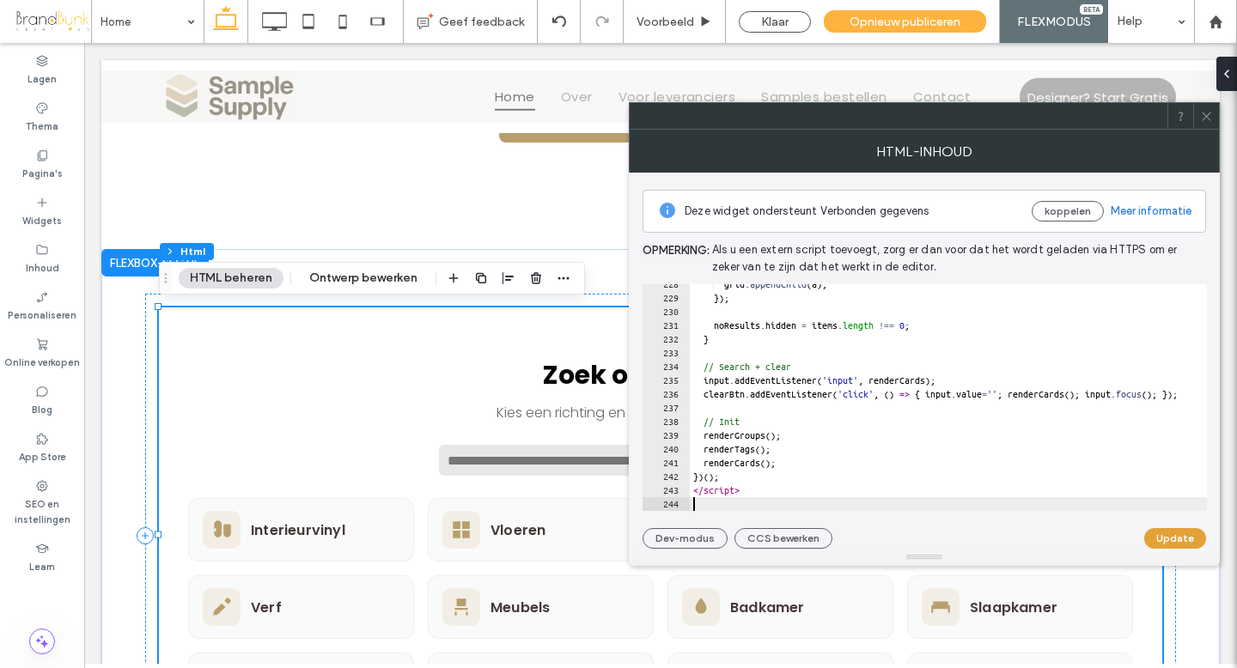
click at [1169, 538] on button "Update" at bounding box center [1176, 538] width 62 height 21
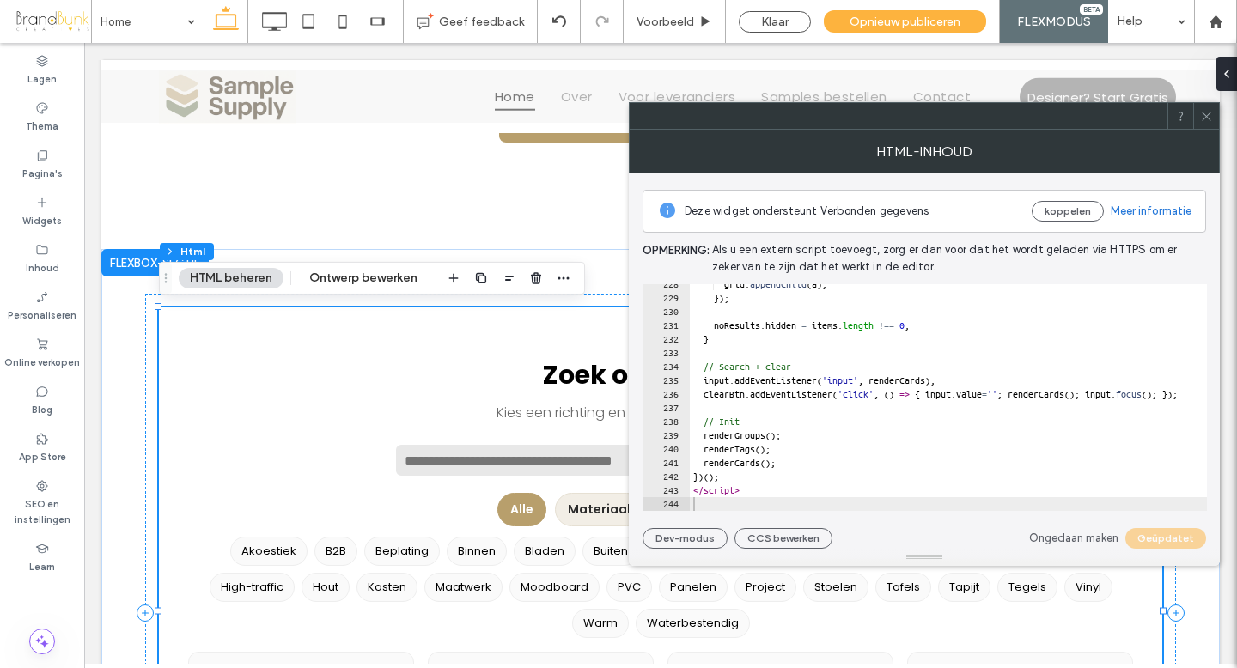
click at [1207, 122] on icon at bounding box center [1206, 116] width 13 height 13
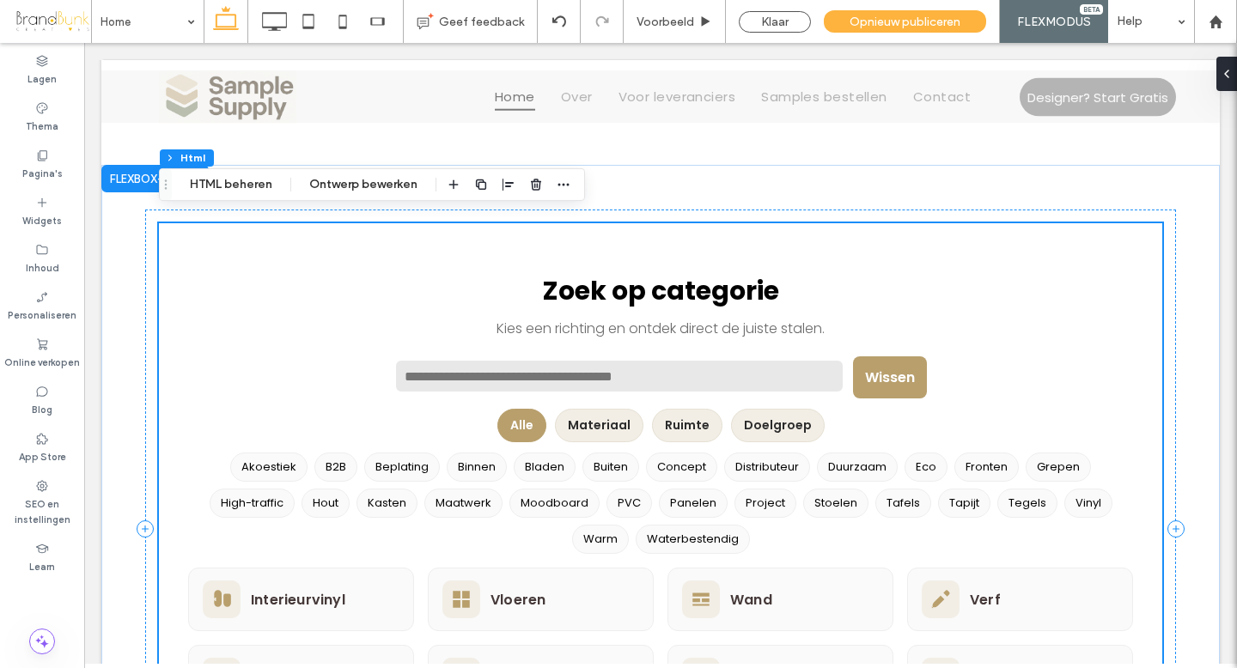
scroll to position [1268, 0]
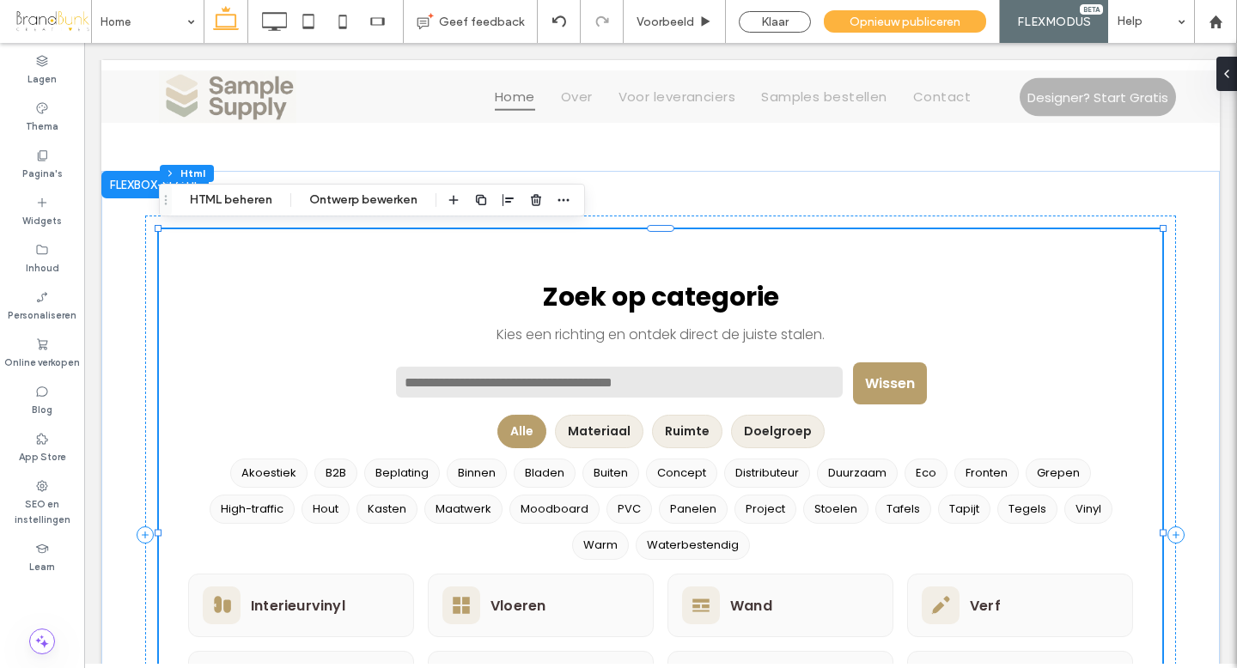
click at [610, 422] on button "Materiaal" at bounding box center [599, 432] width 89 height 34
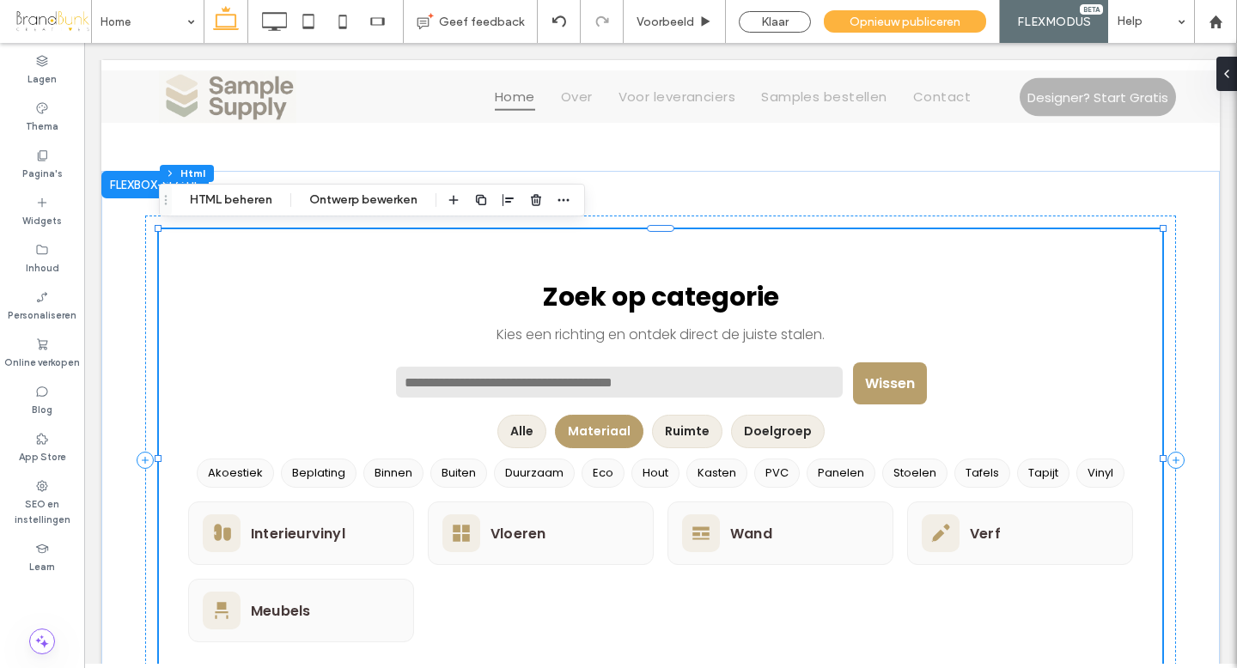
click at [688, 425] on button "Ruimte" at bounding box center [687, 432] width 70 height 34
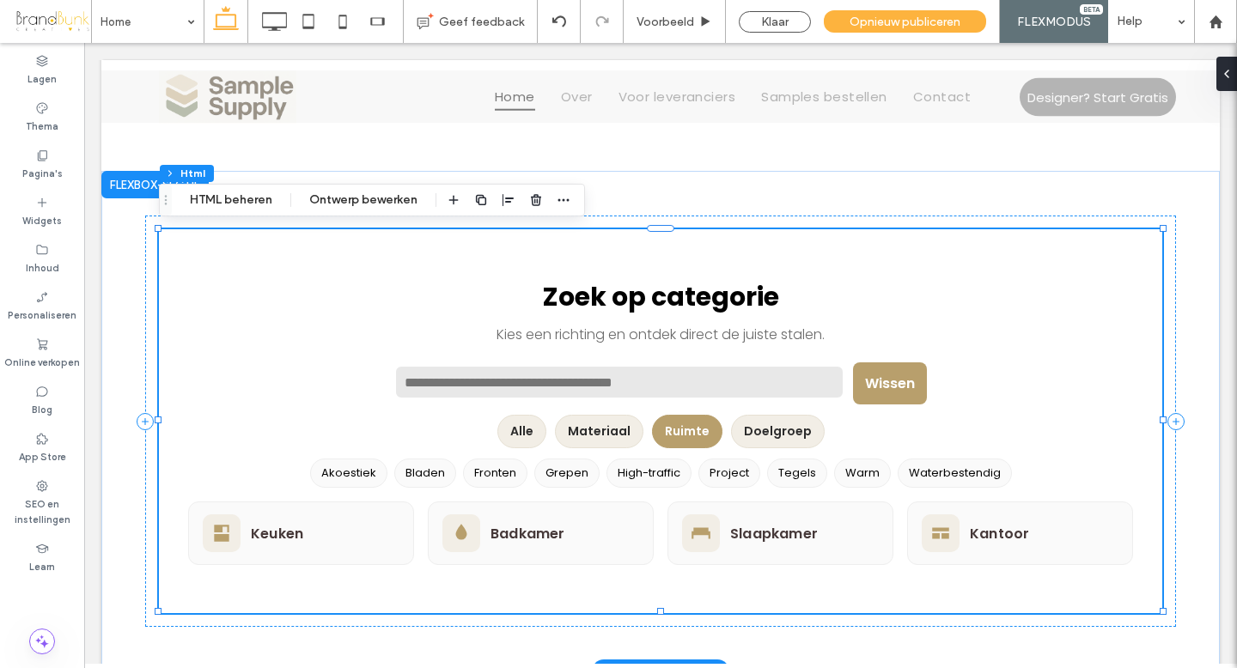
click at [760, 426] on button "Doelgroep" at bounding box center [778, 432] width 94 height 34
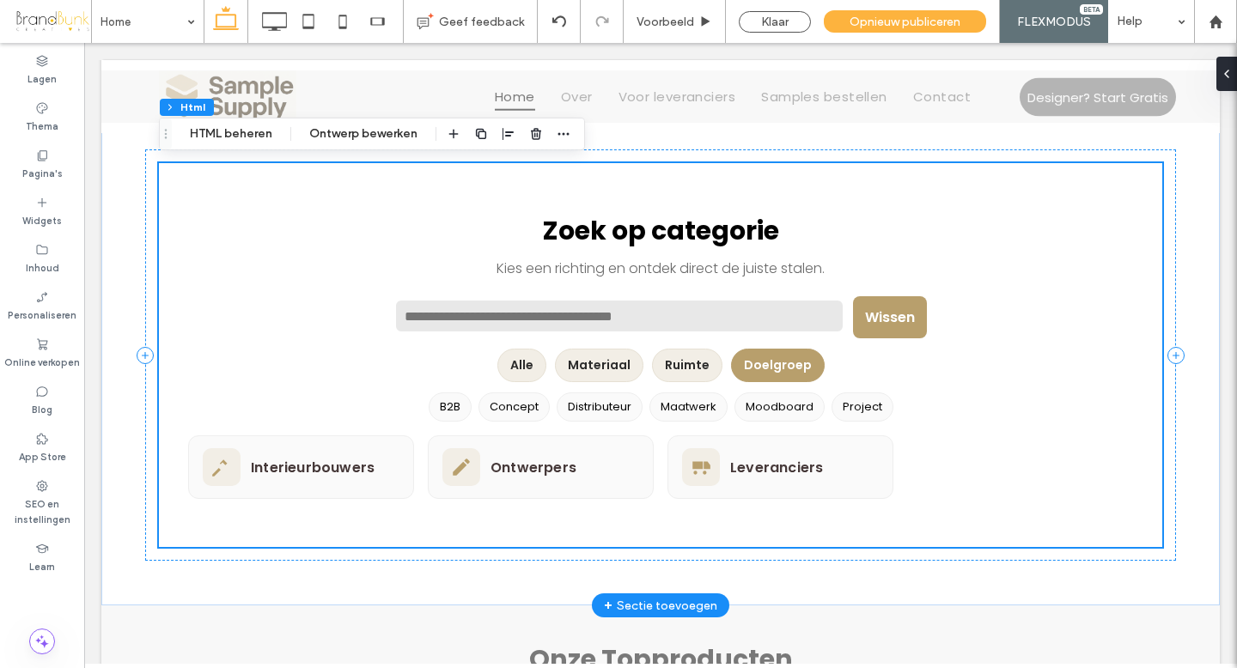
scroll to position [1345, 0]
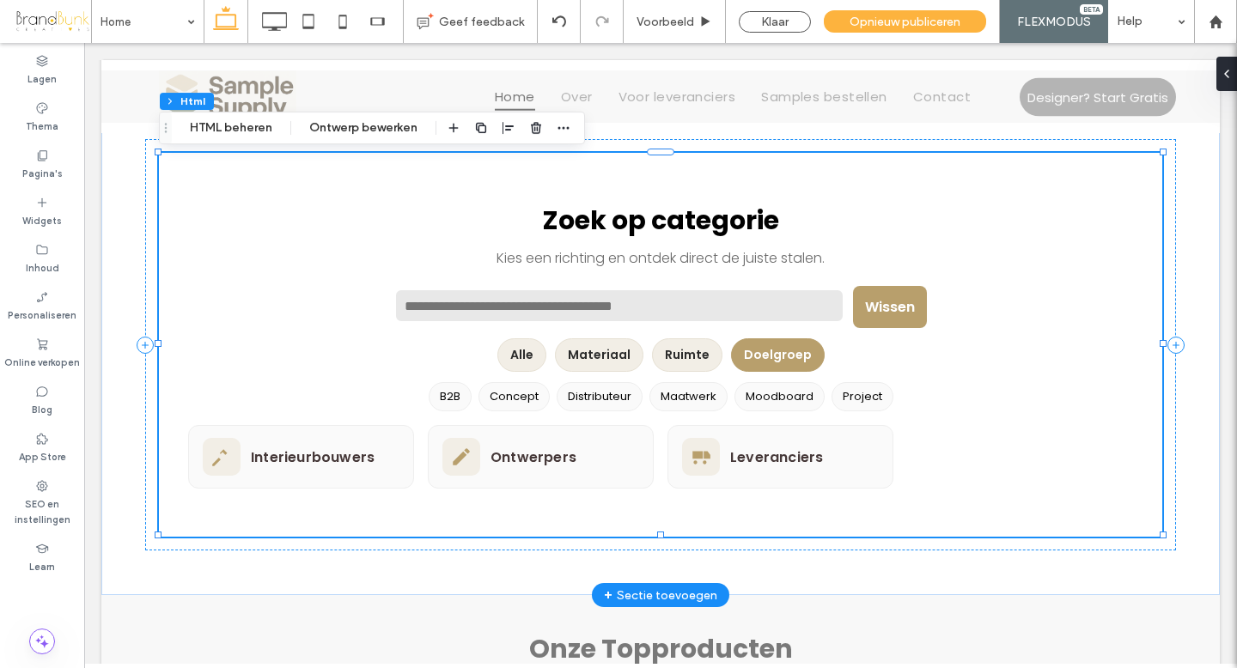
click at [694, 357] on button "Ruimte" at bounding box center [687, 356] width 70 height 34
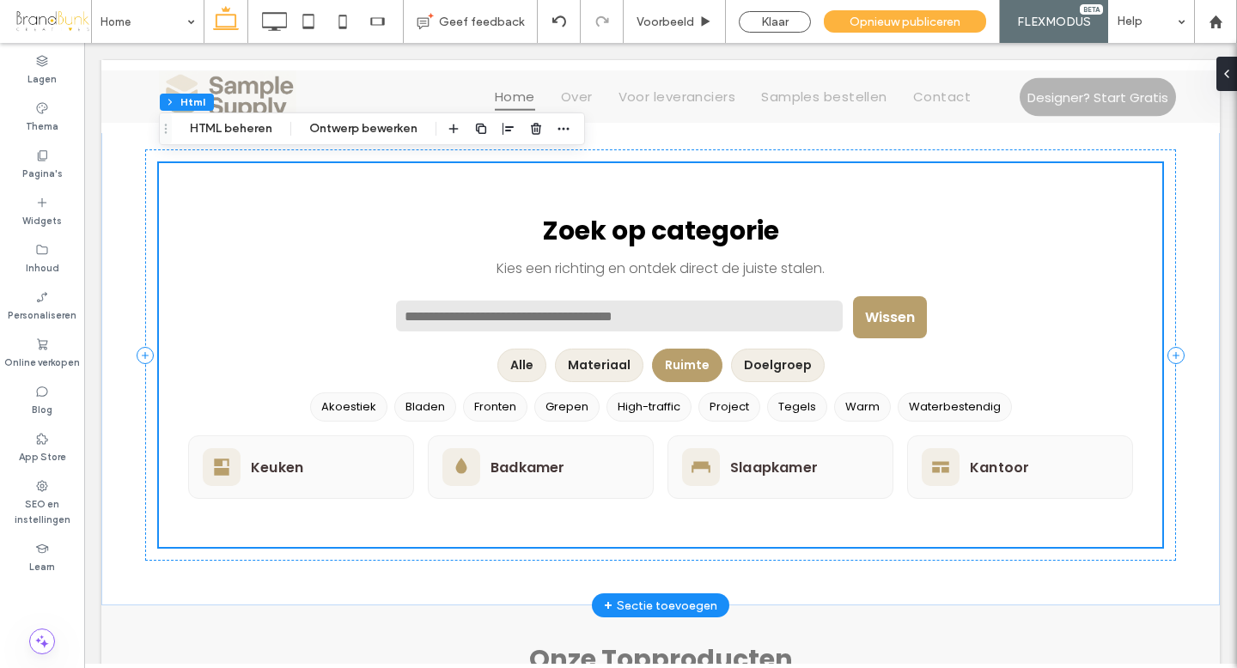
scroll to position [1332, 0]
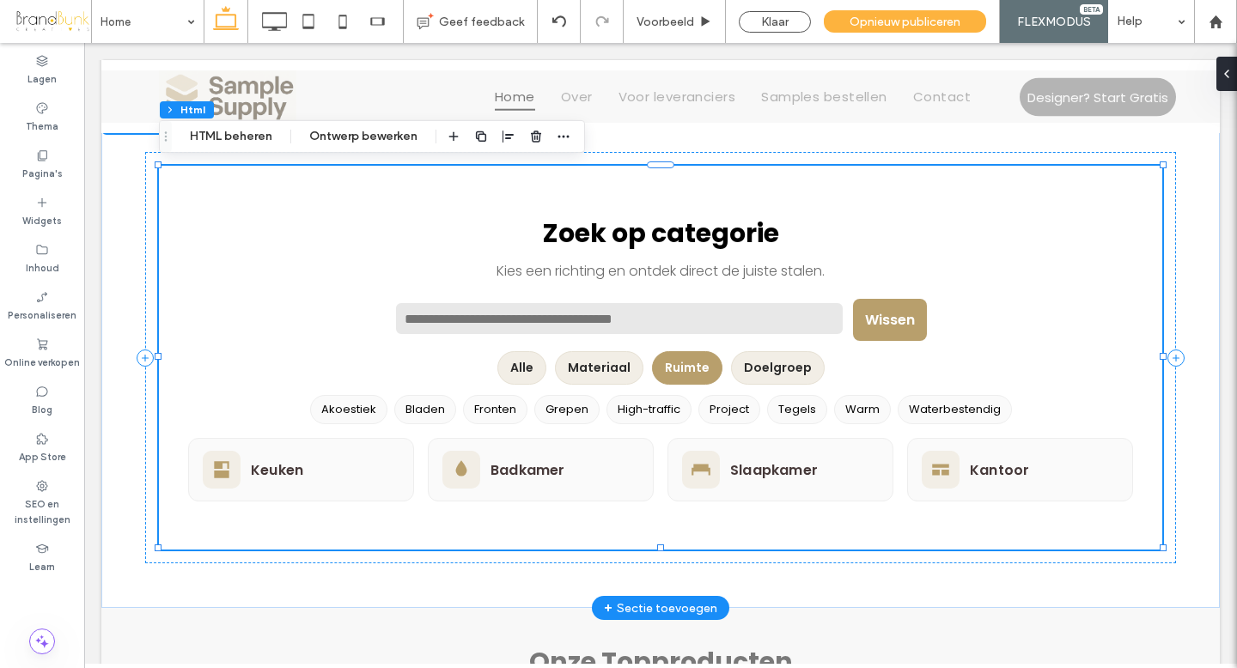
click at [536, 368] on button "Alle" at bounding box center [522, 368] width 49 height 34
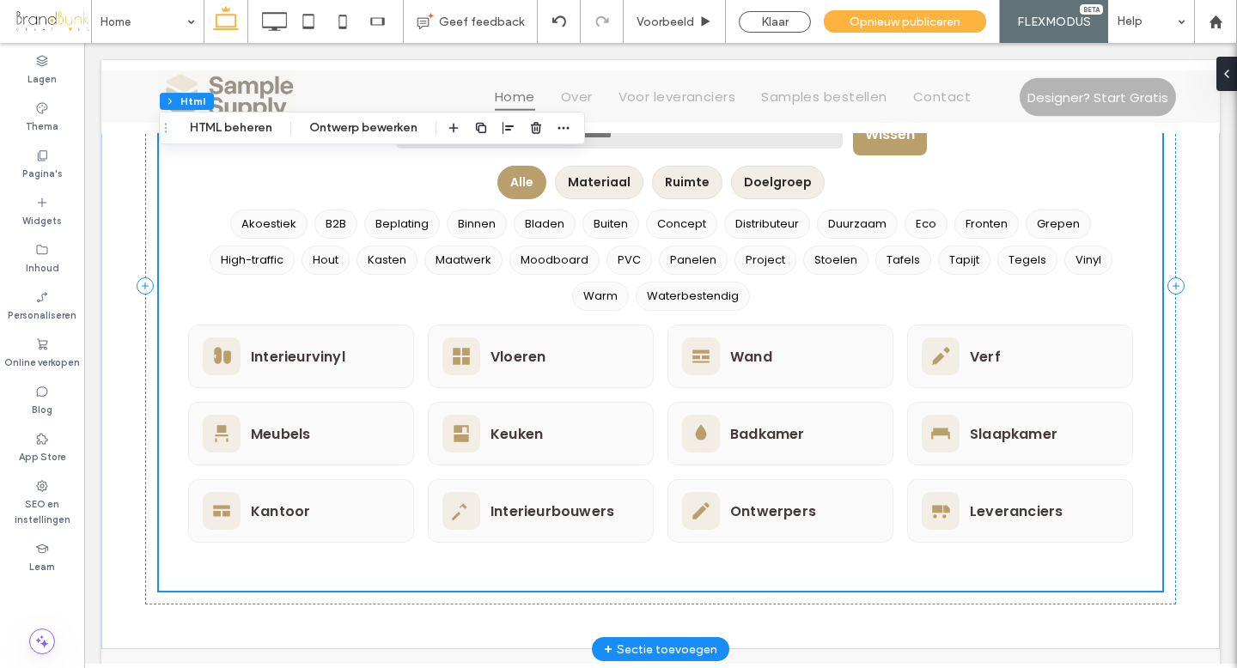
scroll to position [1443, 0]
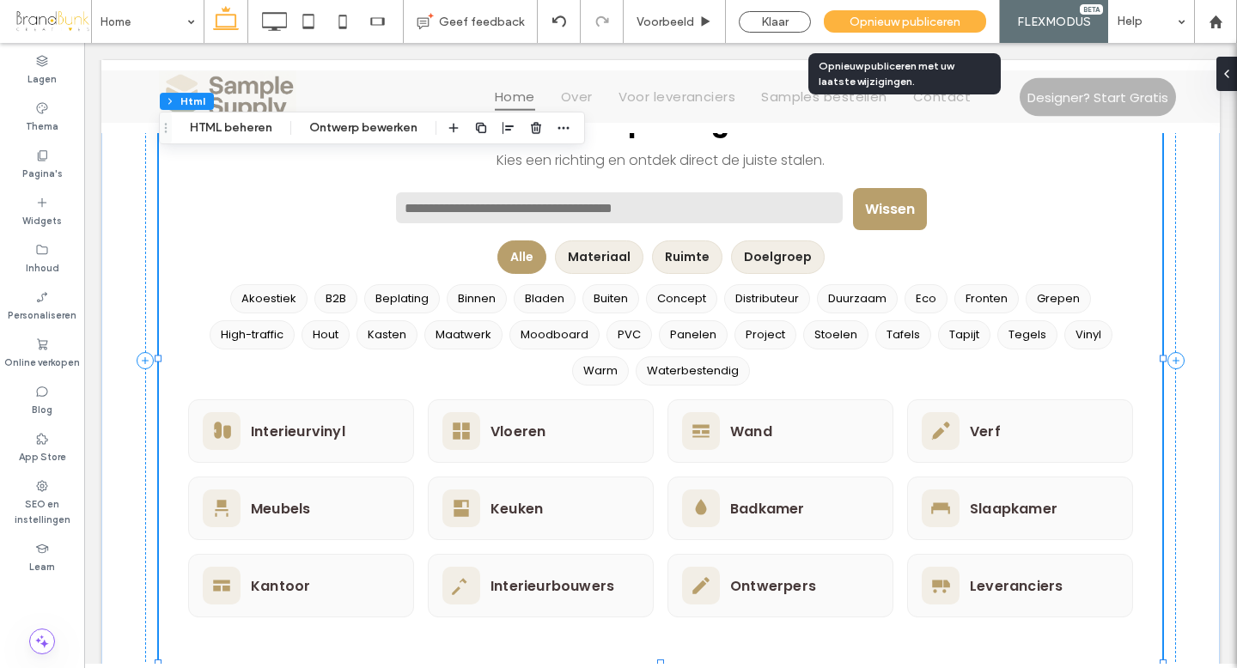
click at [902, 20] on span "Opnieuw publiceren" at bounding box center [905, 22] width 111 height 15
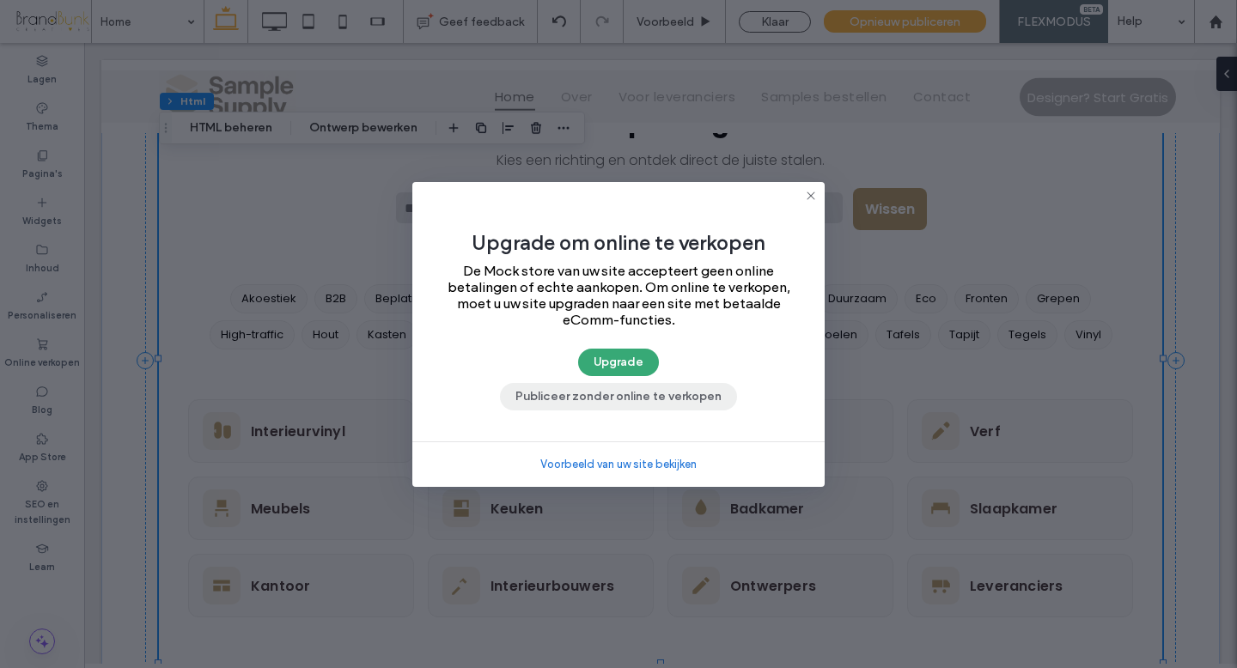
click at [618, 401] on button "Publiceer zonder online te verkopen" at bounding box center [618, 396] width 237 height 27
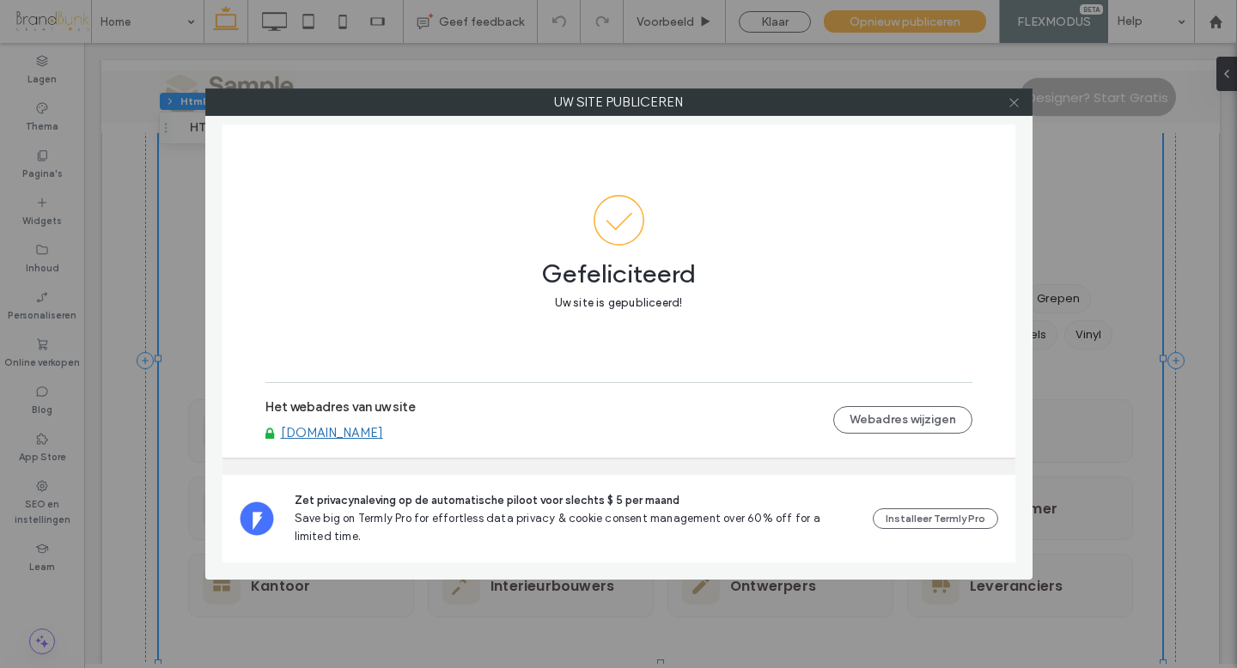
click at [1010, 108] on icon at bounding box center [1014, 102] width 13 height 13
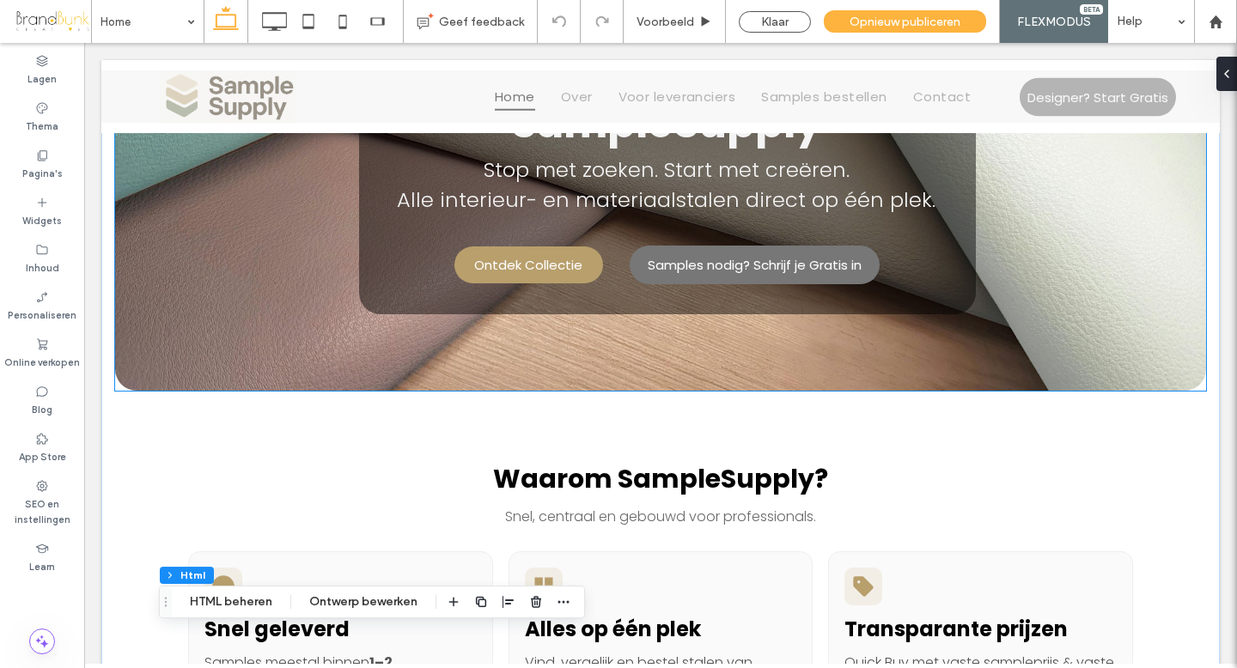
scroll to position [321, 0]
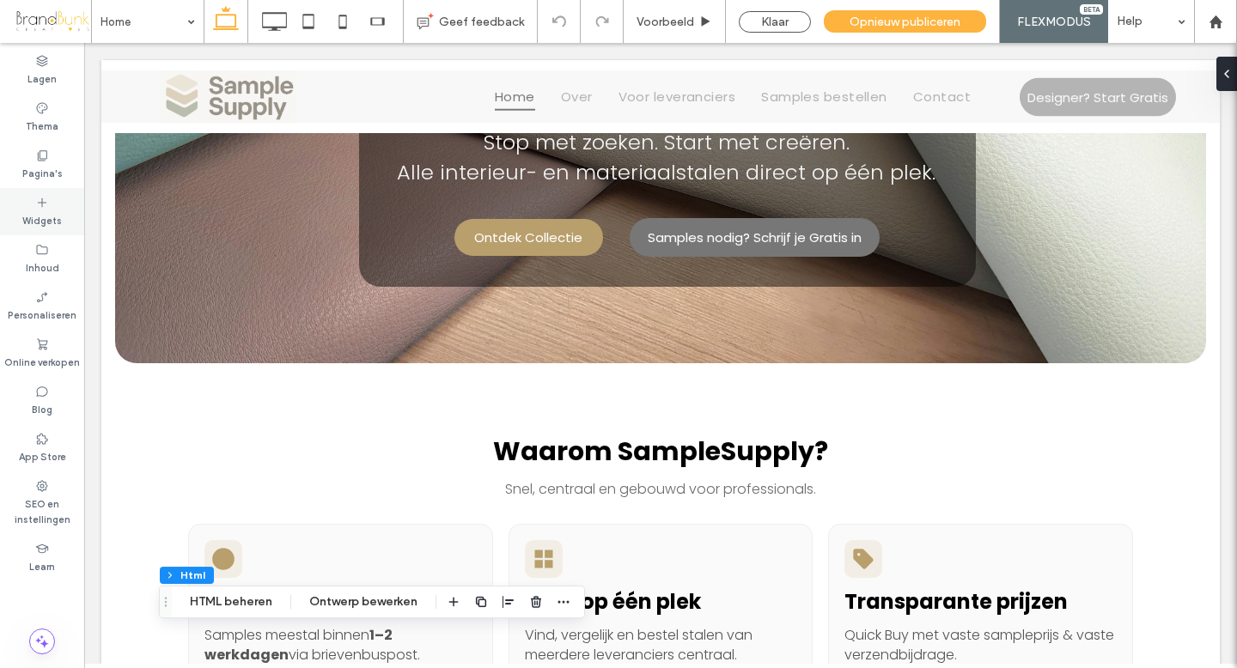
click at [44, 210] on label "Widgets" at bounding box center [42, 219] width 40 height 19
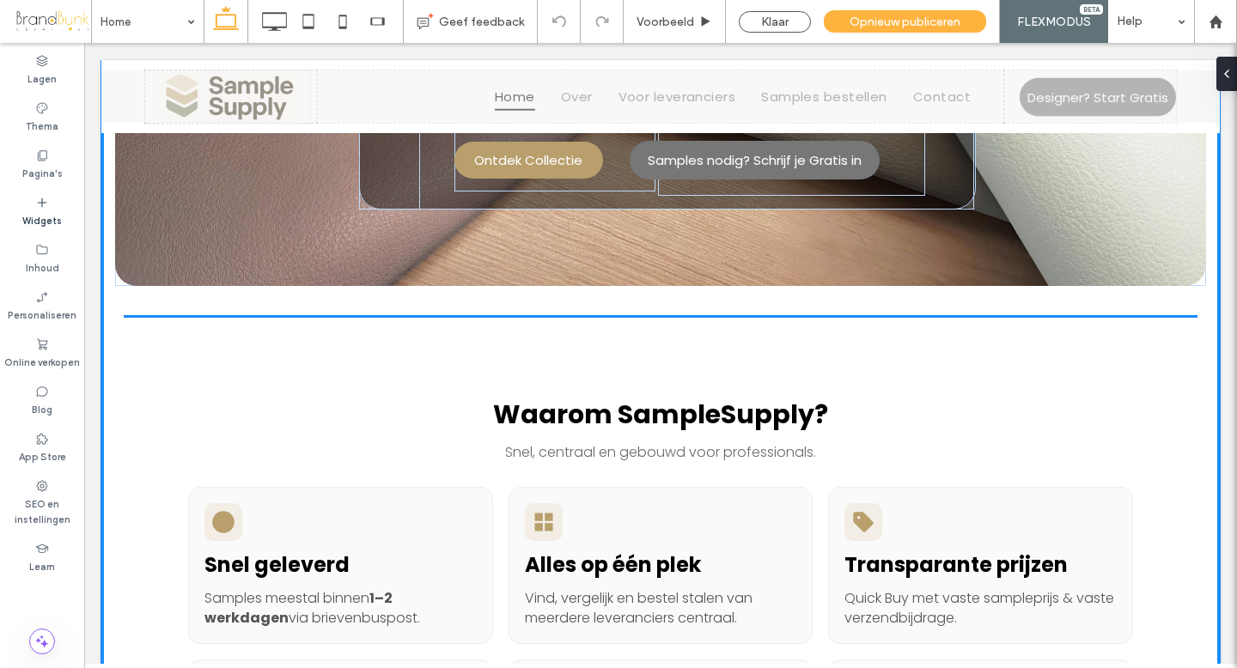
scroll to position [412, 0]
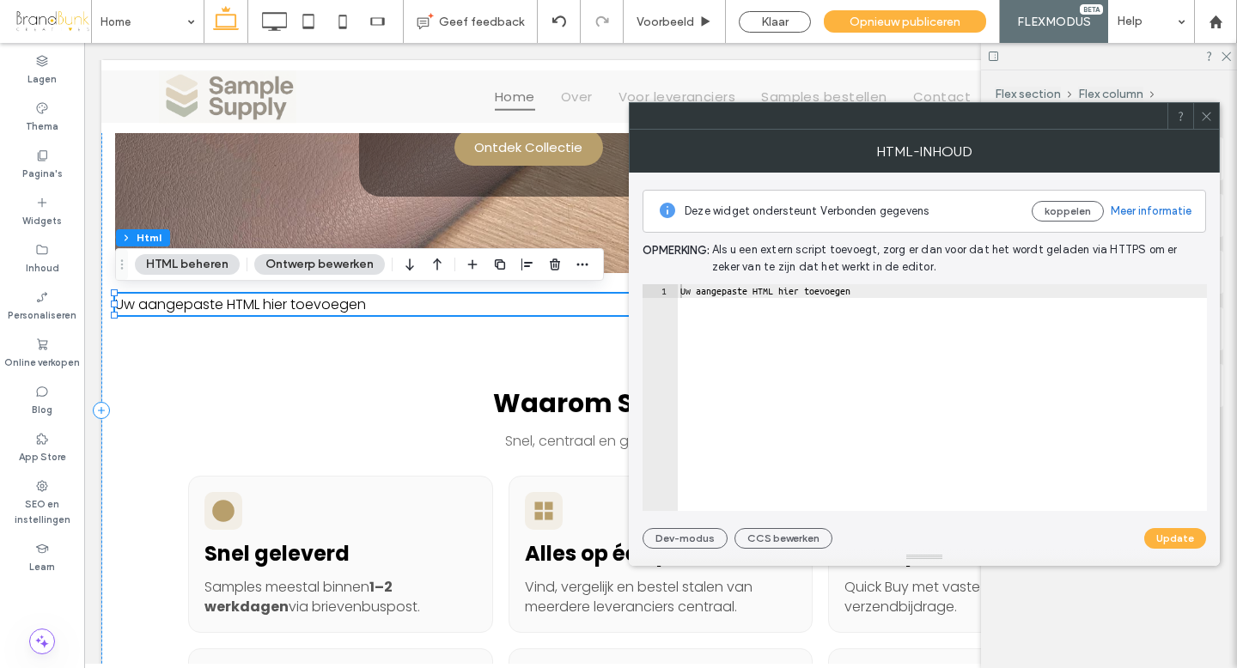
type textarea "**********"
drag, startPoint x: 888, startPoint y: 295, endPoint x: 666, endPoint y: 291, distance: 222.6
click at [657, 290] on div "**********" at bounding box center [925, 397] width 565 height 227
paste textarea "Cursor at row 1"
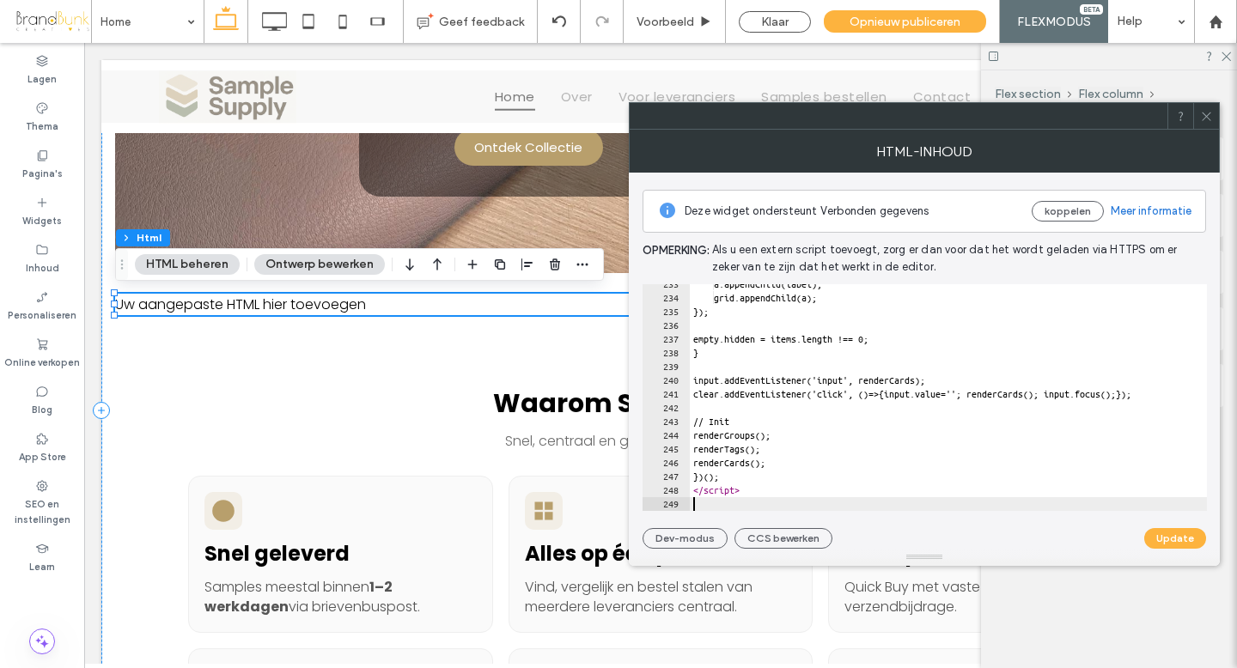
scroll to position [3196, 0]
click at [1176, 540] on button "Update" at bounding box center [1176, 538] width 62 height 21
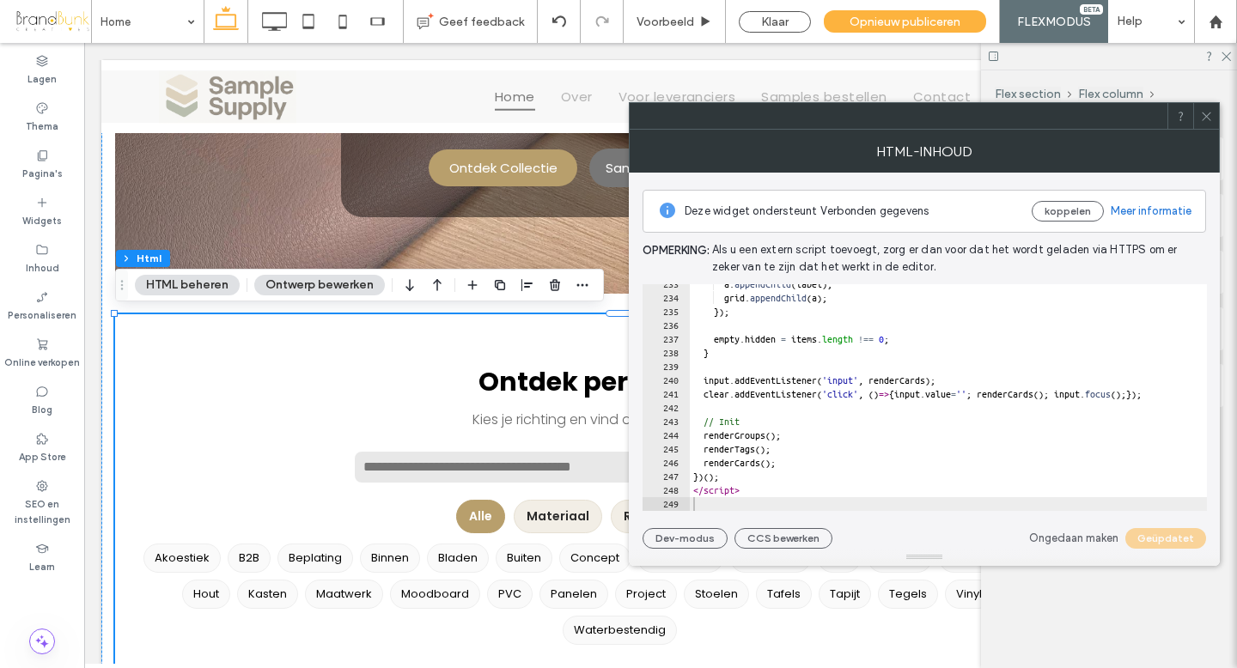
click at [1206, 118] on icon at bounding box center [1206, 116] width 13 height 13
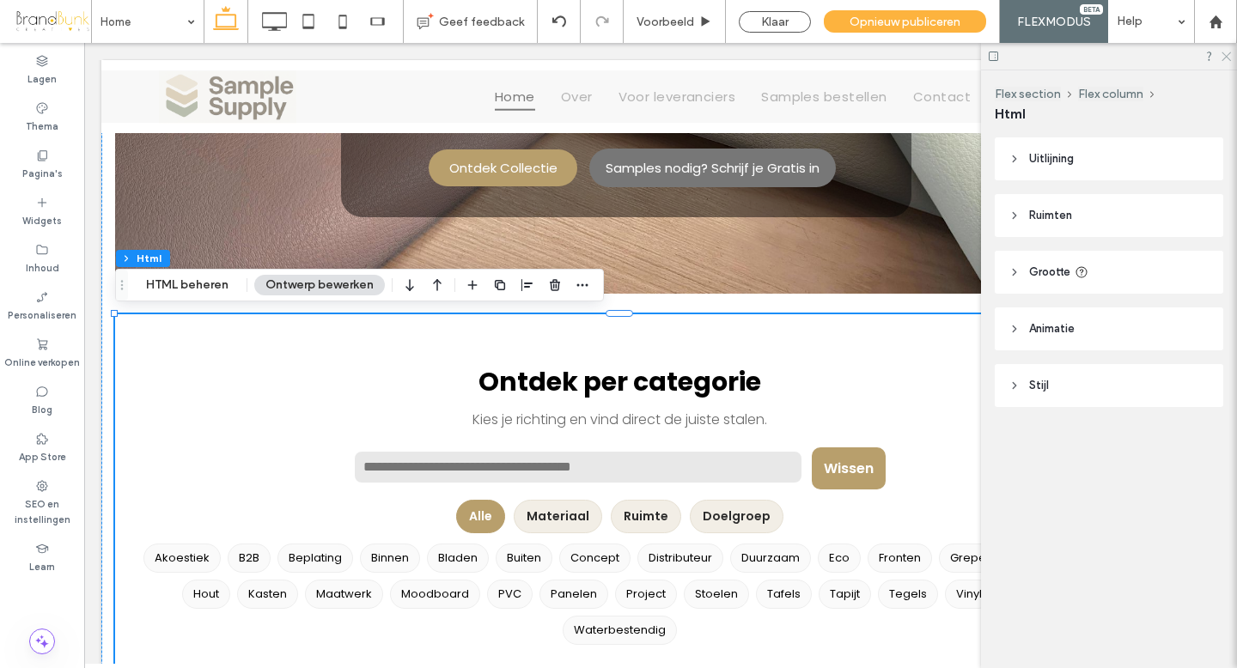
click at [1224, 56] on icon at bounding box center [1225, 55] width 11 height 11
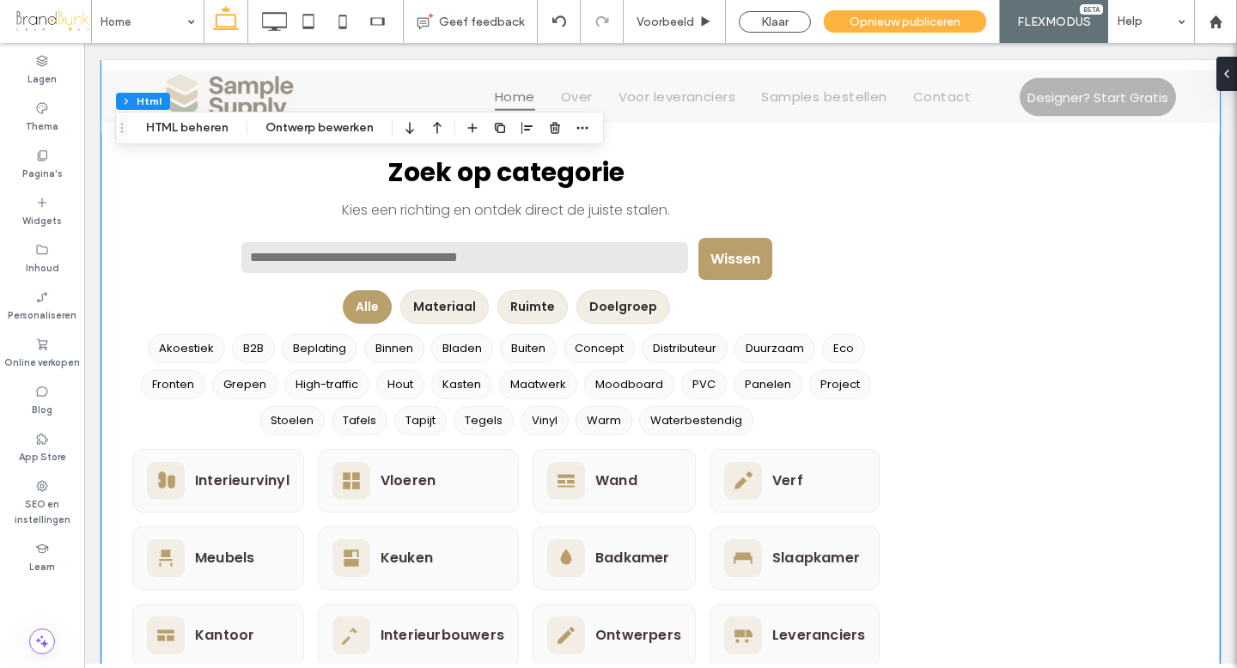
scroll to position [2376, 0]
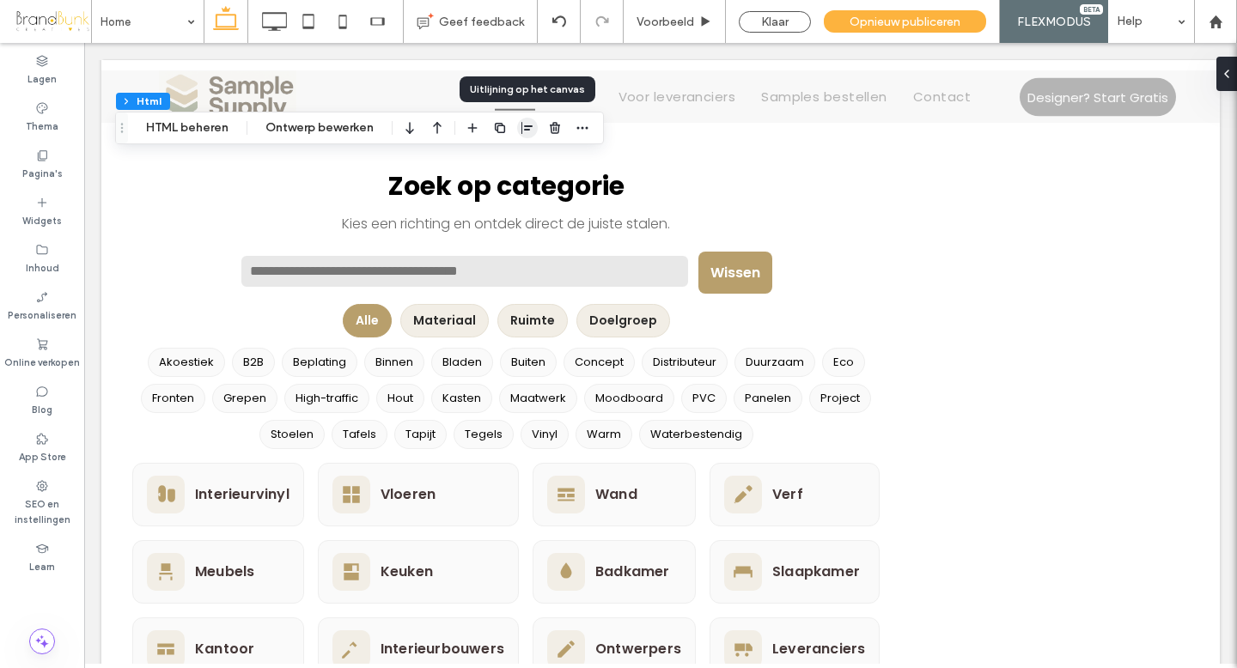
click at [525, 130] on use "button" at bounding box center [527, 128] width 11 height 12
click at [510, 161] on icon "center" at bounding box center [511, 162] width 14 height 14
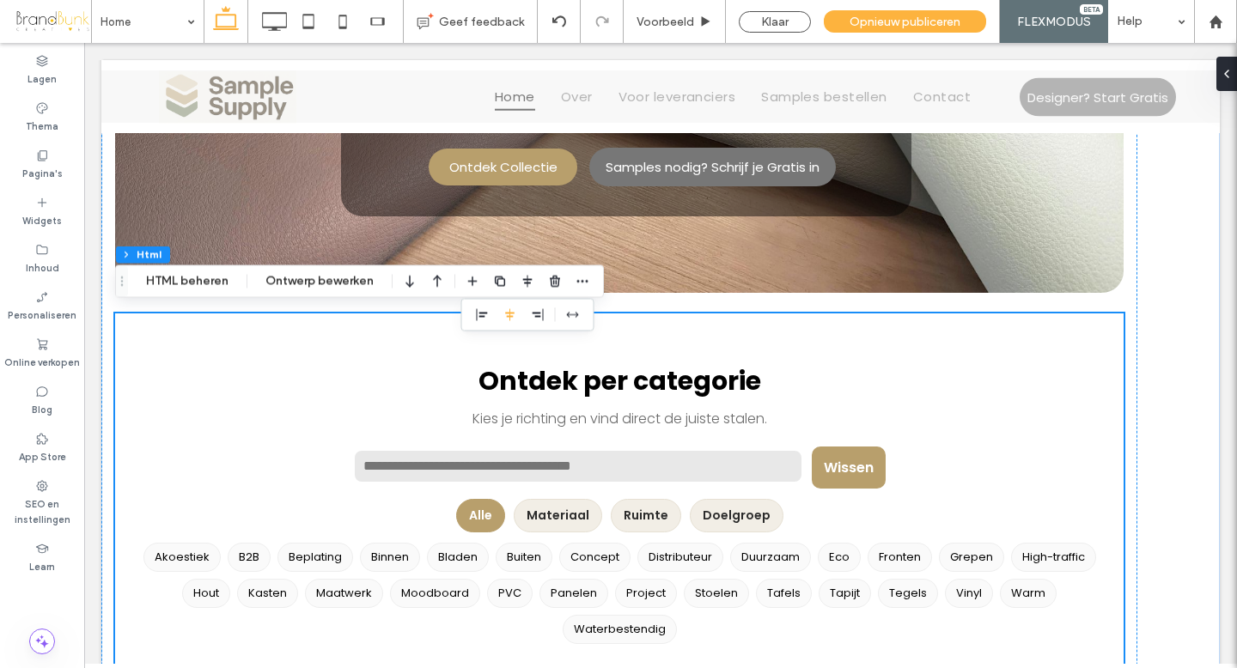
scroll to position [412, 0]
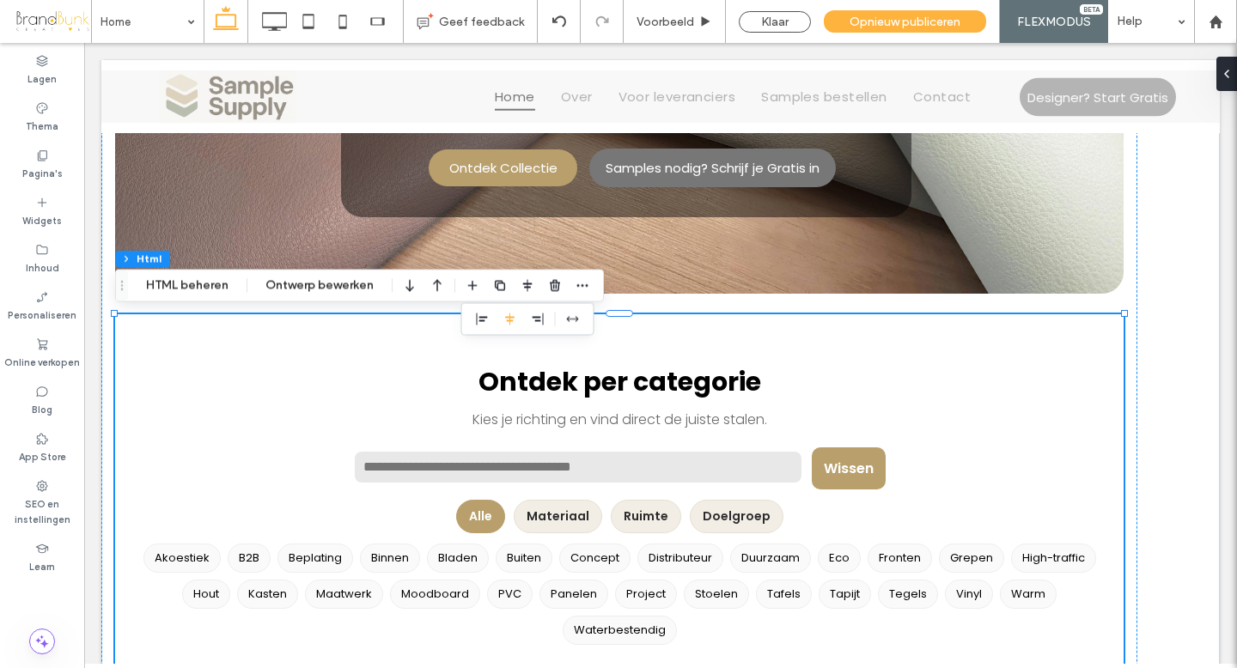
click at [583, 512] on button "Materiaal" at bounding box center [558, 517] width 89 height 34
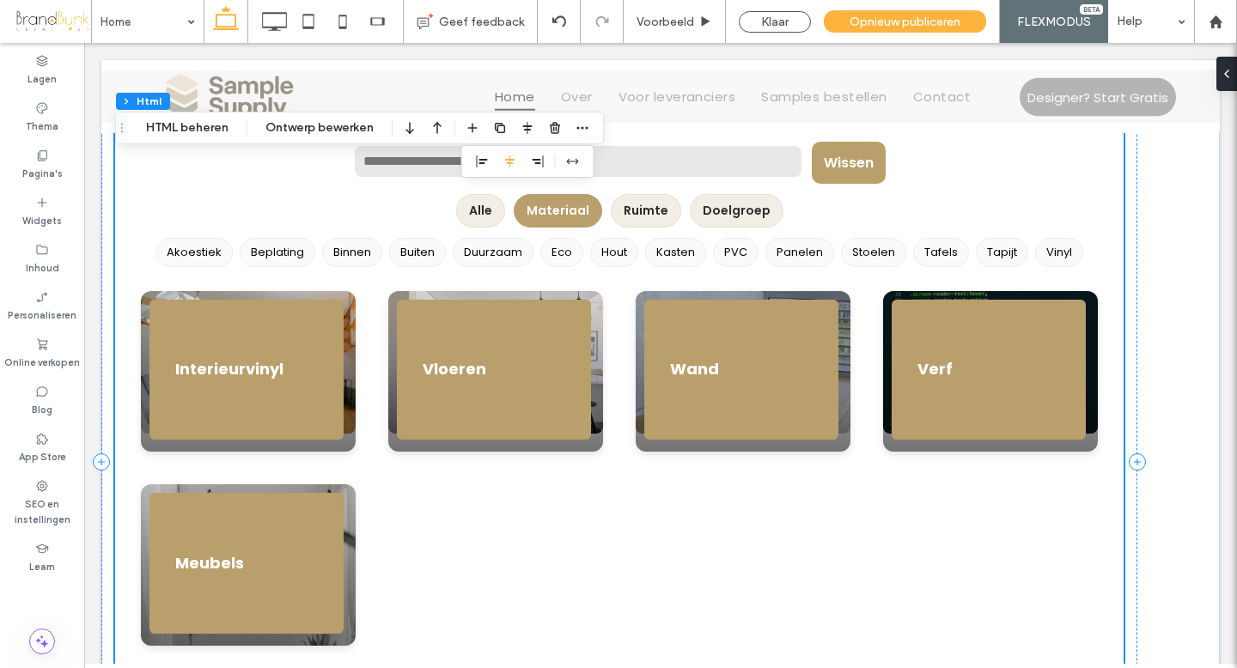
scroll to position [693, 0]
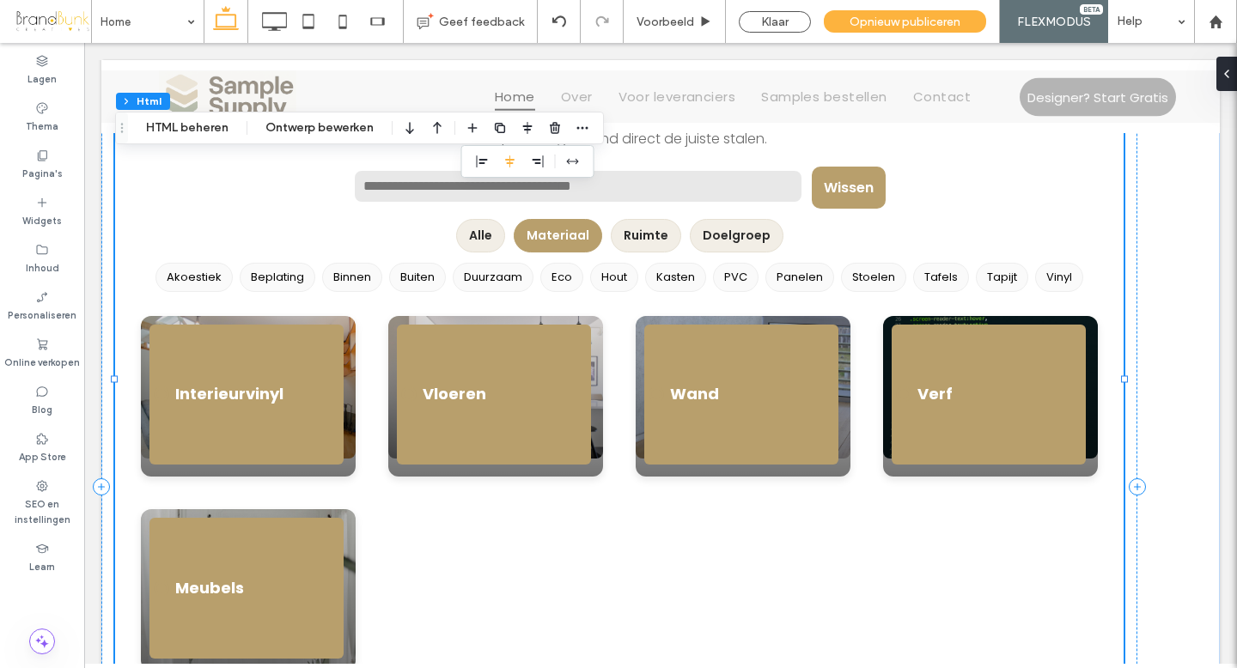
click at [653, 234] on button "Ruimte" at bounding box center [646, 236] width 70 height 34
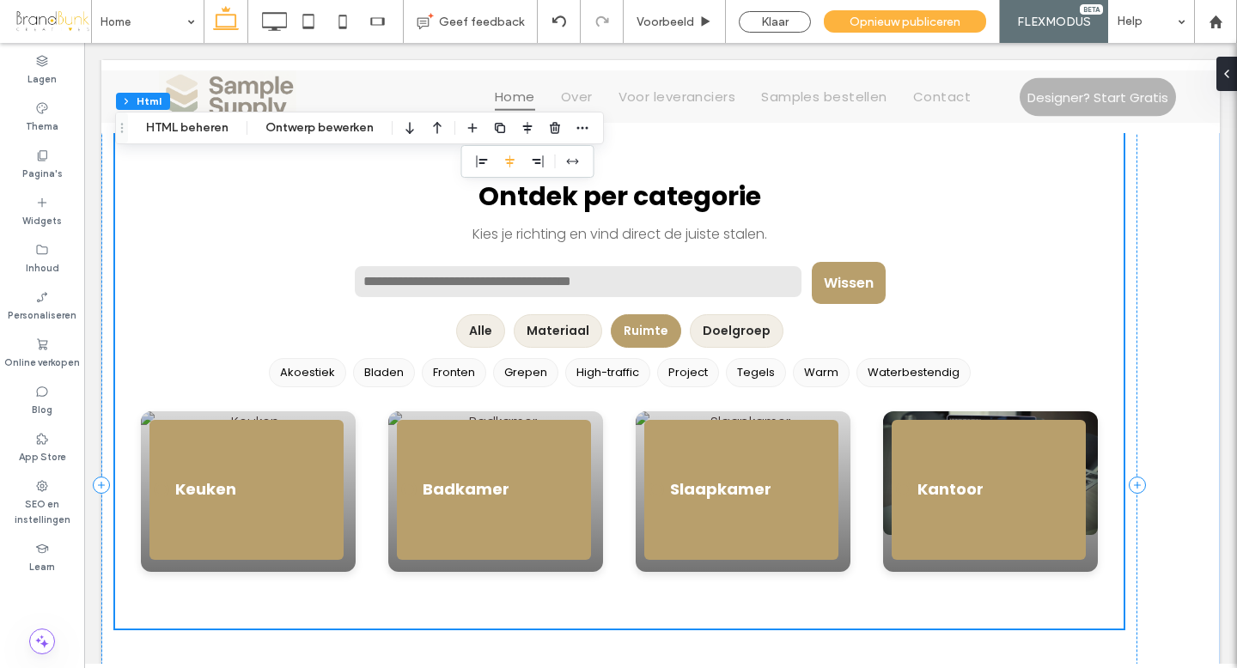
scroll to position [601, 0]
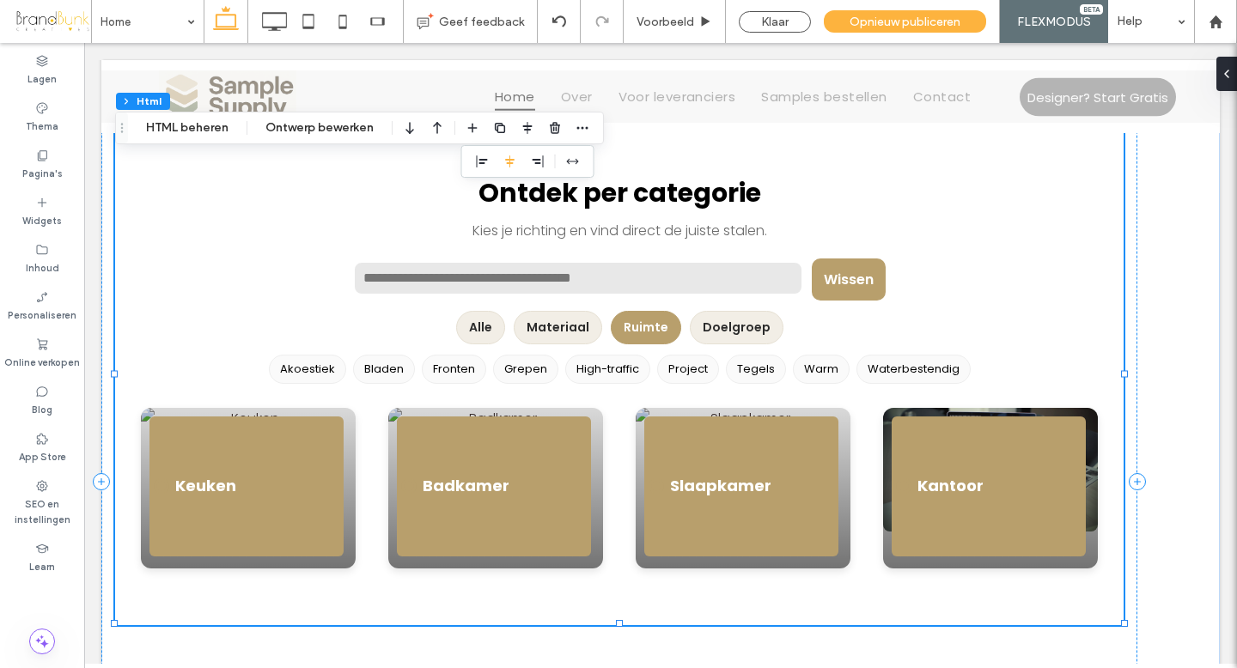
click at [744, 331] on button "Doelgroep" at bounding box center [737, 328] width 94 height 34
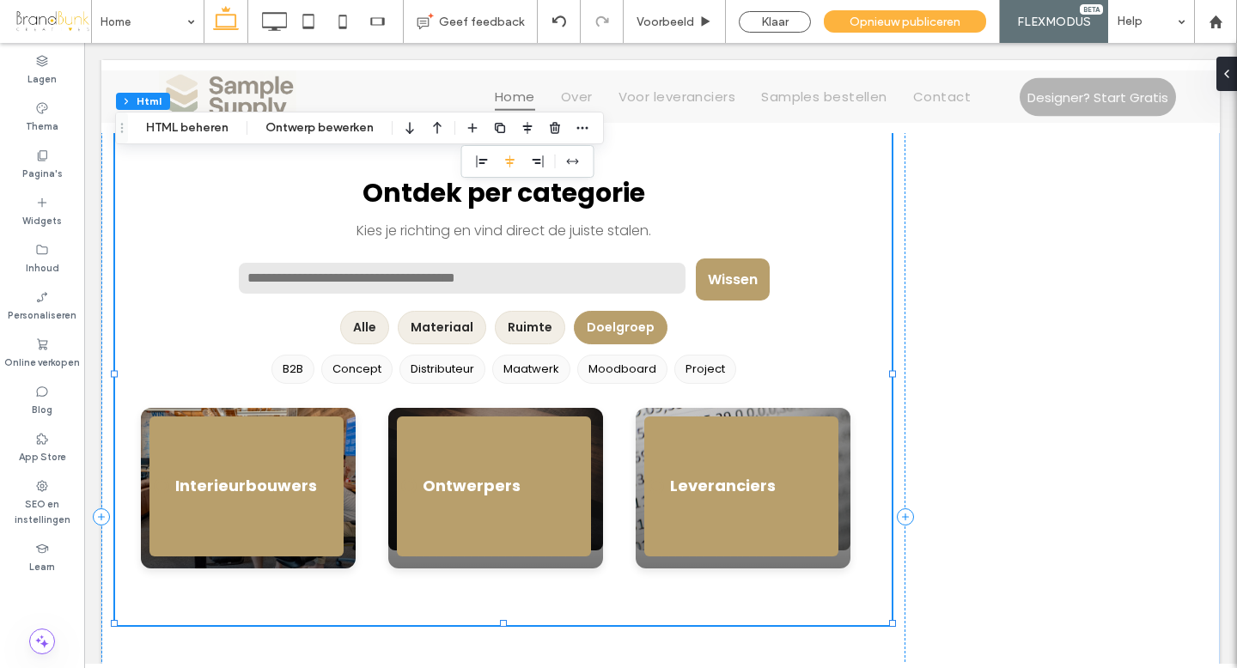
click at [298, 369] on button "B2B" at bounding box center [293, 369] width 43 height 29
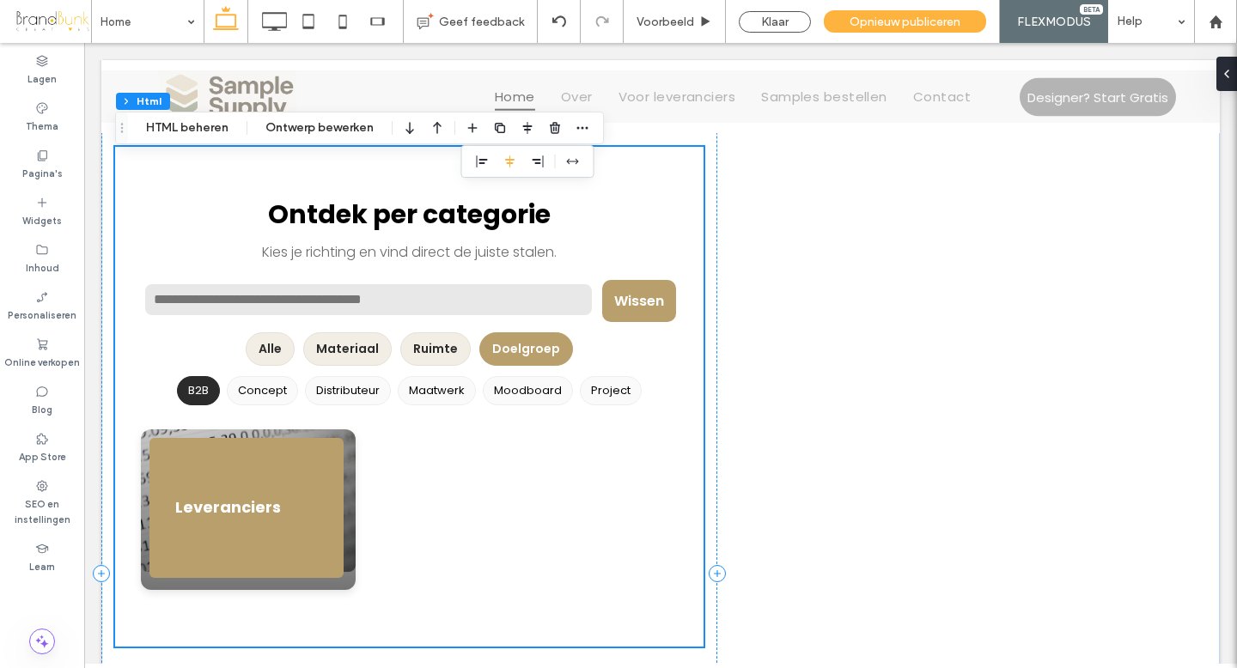
scroll to position [580, 0]
click at [270, 350] on button "Alle" at bounding box center [270, 349] width 49 height 34
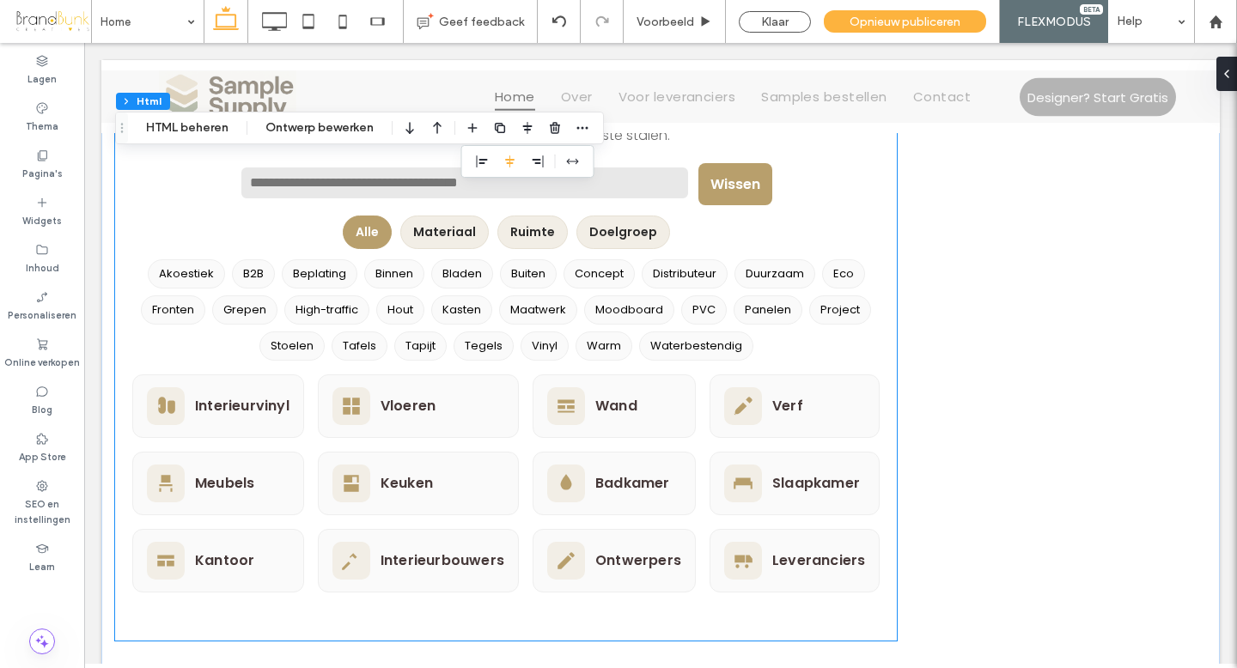
scroll to position [2465, 0]
click at [380, 227] on button "Alle" at bounding box center [367, 232] width 49 height 34
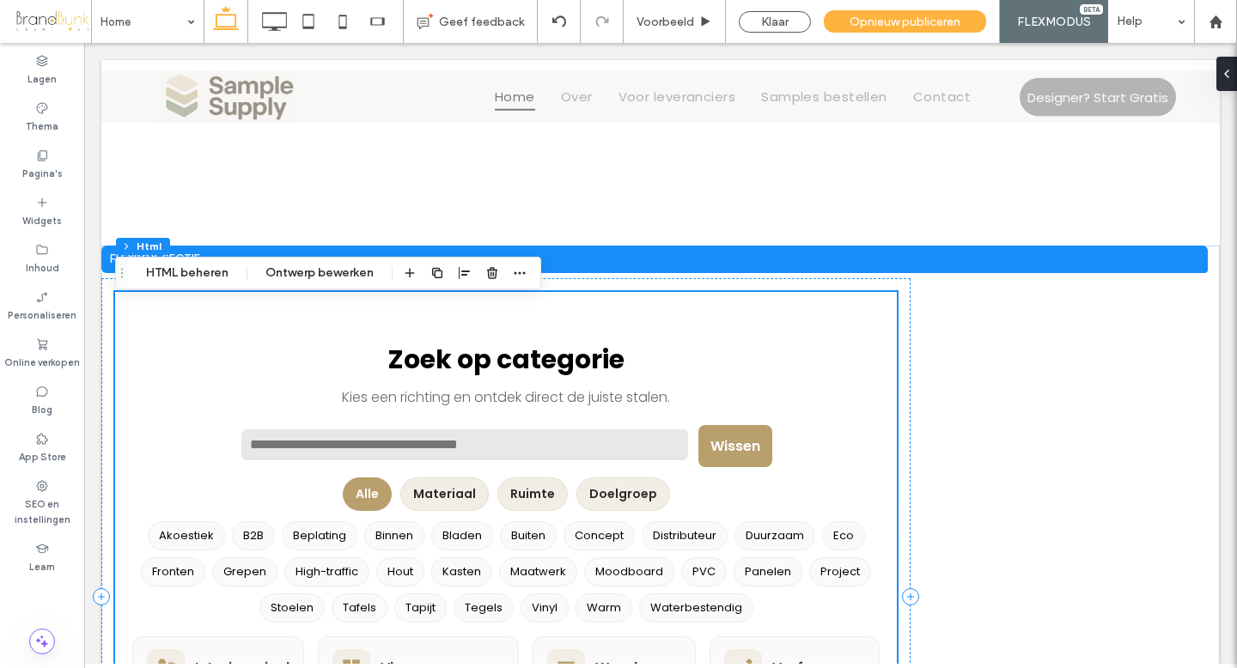
scroll to position [2184, 0]
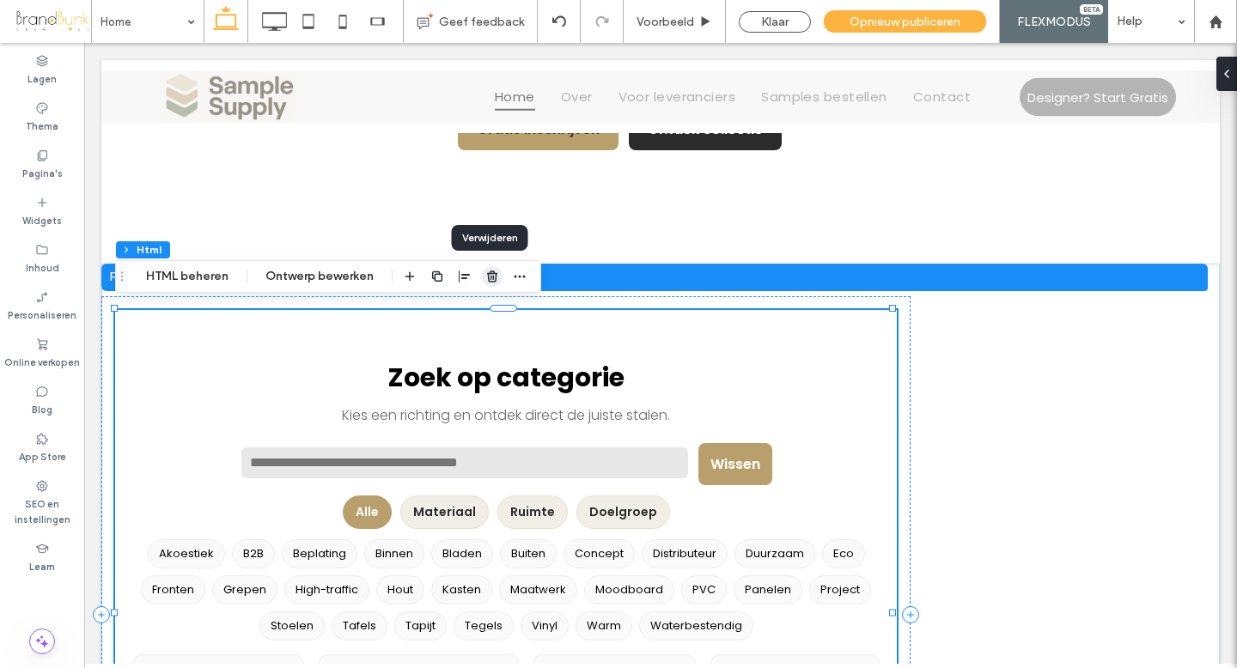
click at [491, 278] on use "button" at bounding box center [492, 276] width 10 height 11
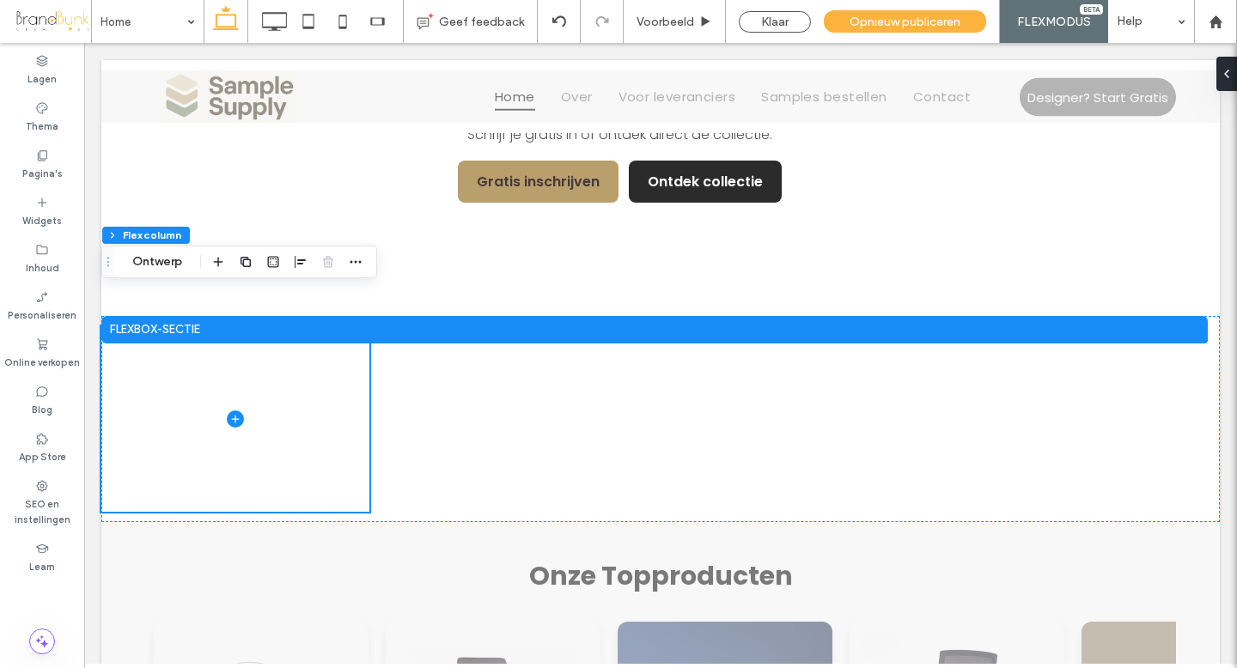
scroll to position [2128, 0]
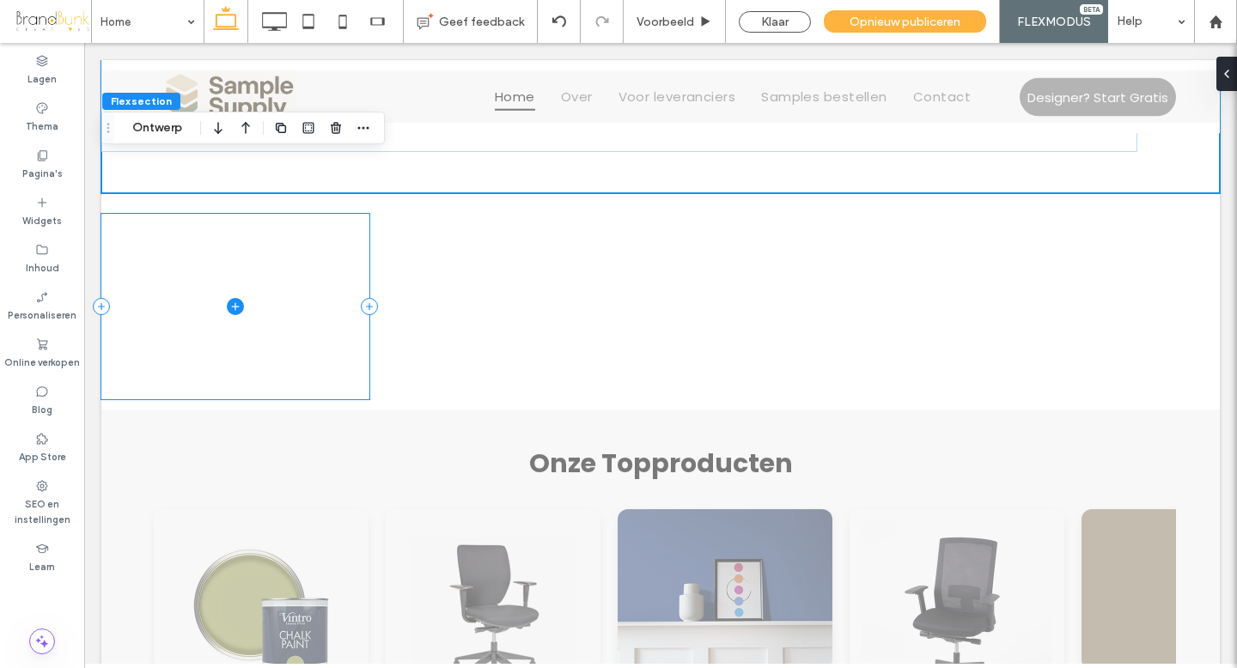
scroll to position [2245, 0]
click at [430, 278] on div at bounding box center [660, 306] width 1119 height 206
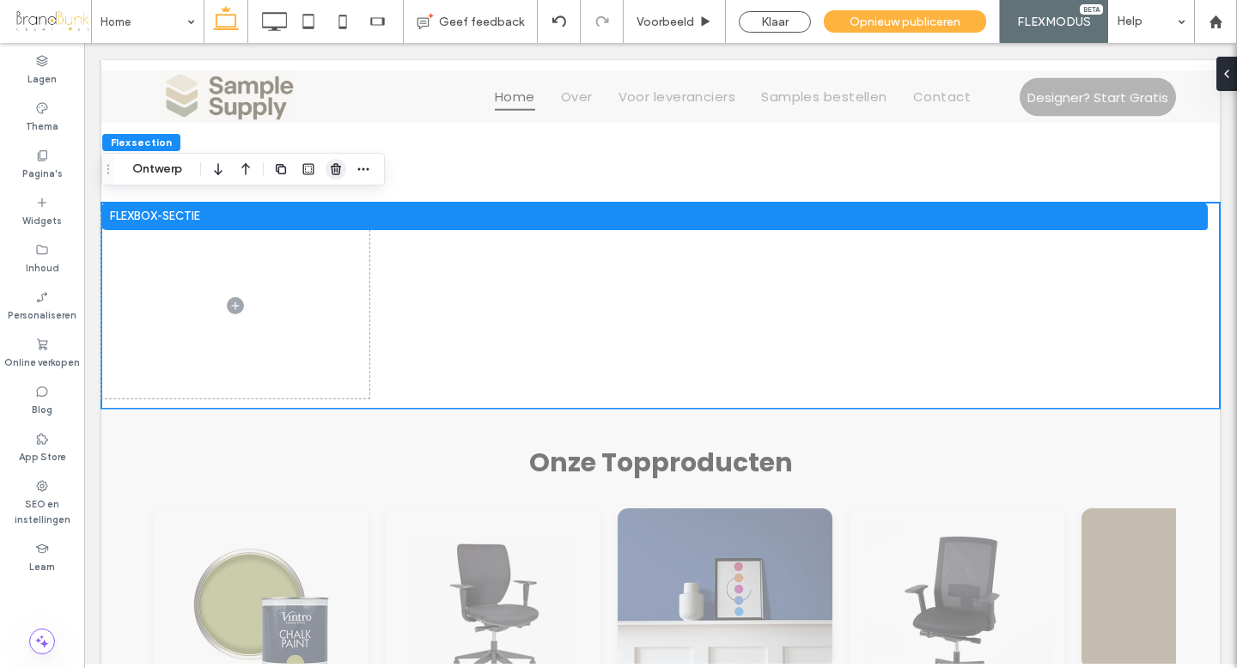
click at [339, 171] on use "button" at bounding box center [336, 168] width 10 height 11
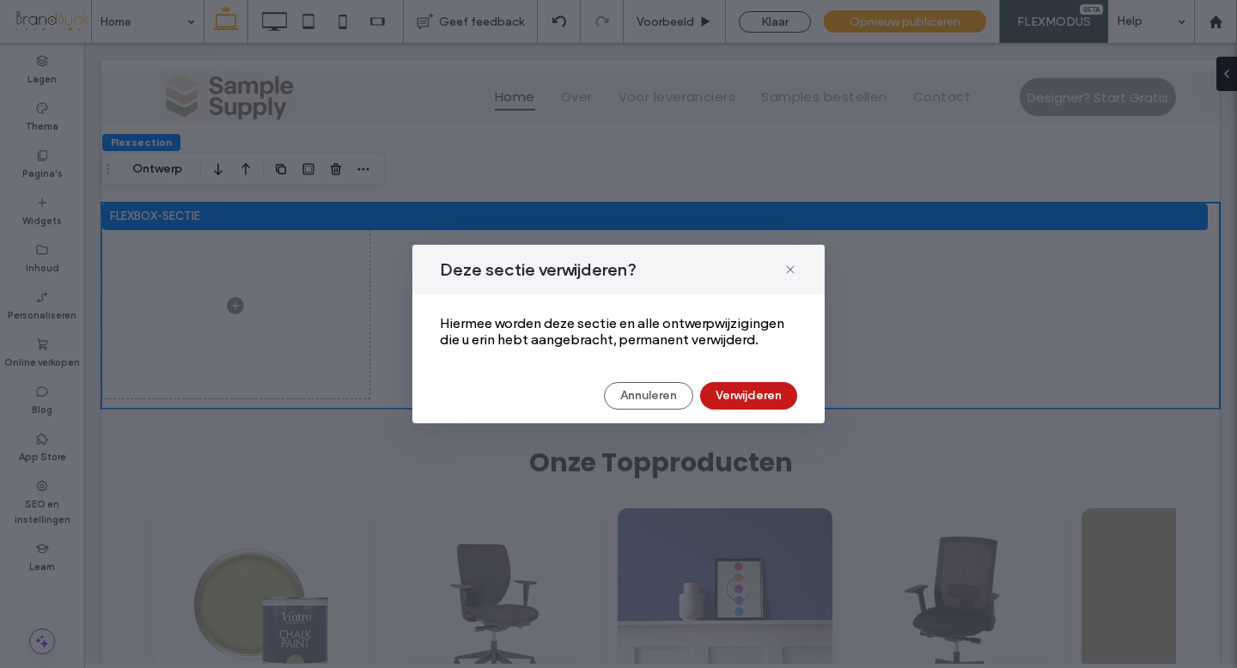
click at [742, 400] on button "Verwijderen" at bounding box center [748, 395] width 97 height 27
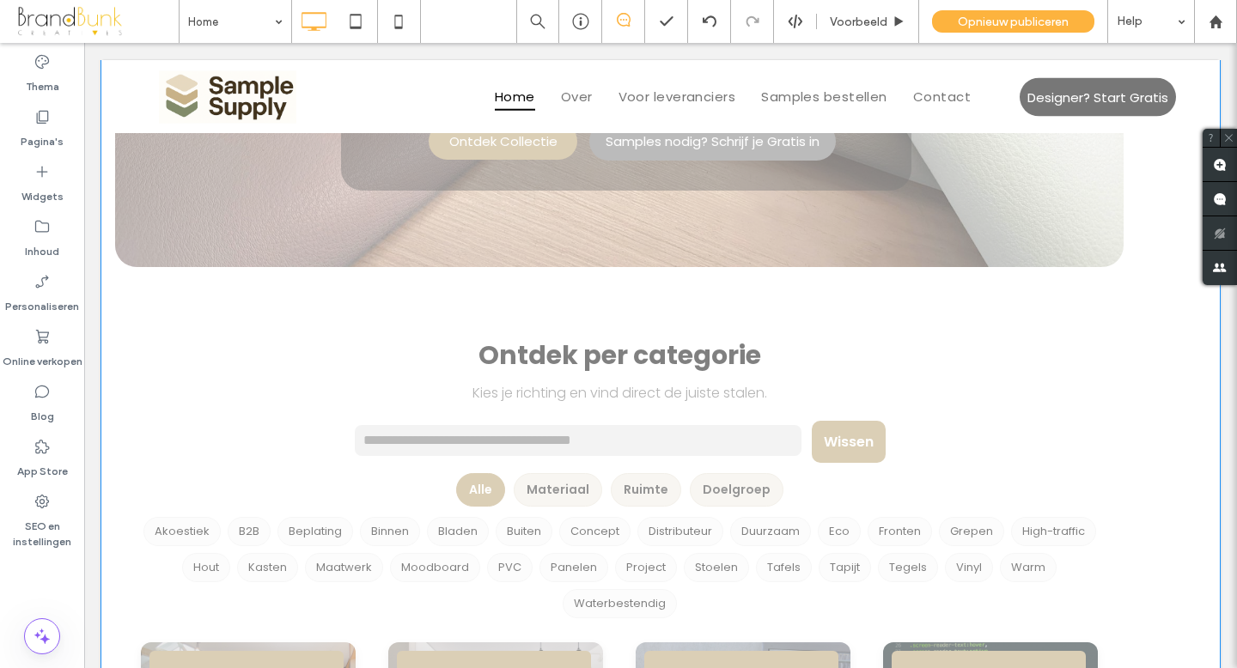
scroll to position [425, 0]
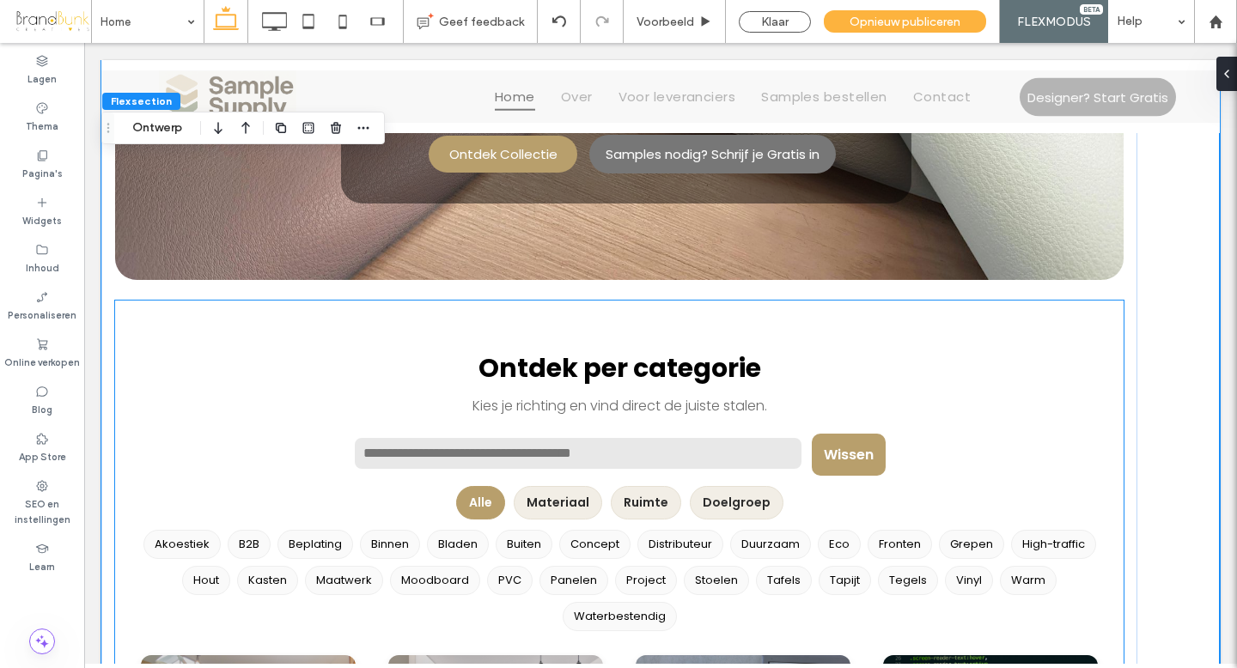
click at [289, 363] on h2 "Ontdek per categorie" at bounding box center [619, 369] width 974 height 40
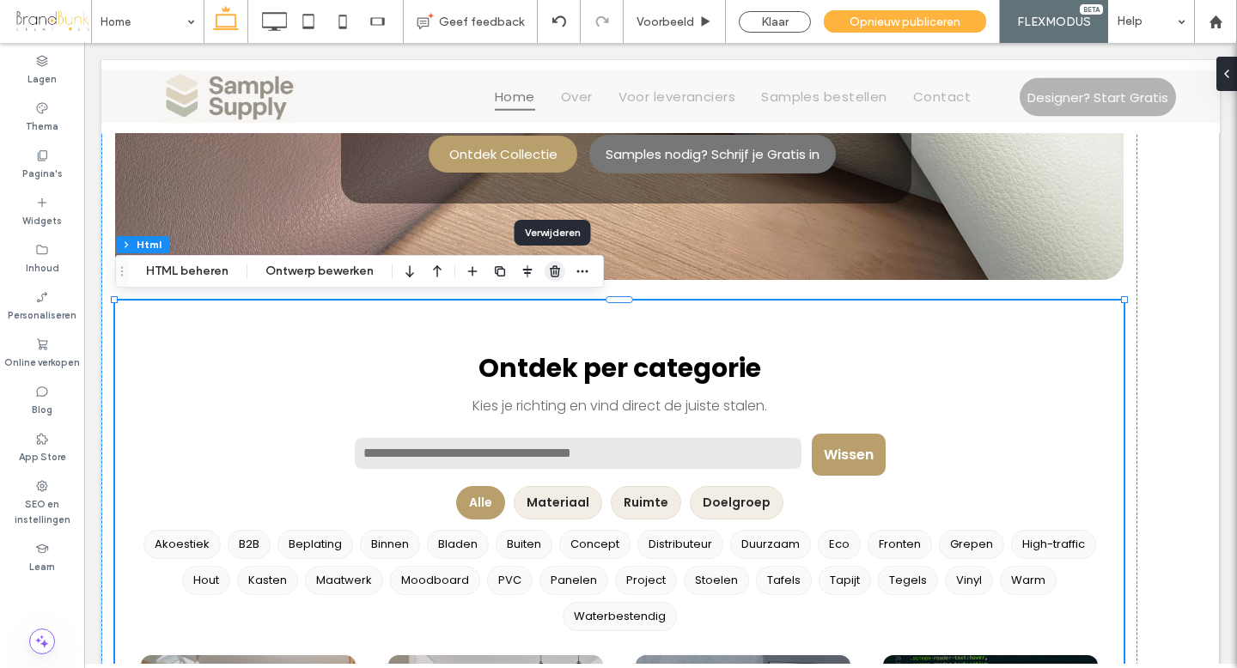
click at [554, 274] on icon "button" at bounding box center [555, 272] width 14 height 14
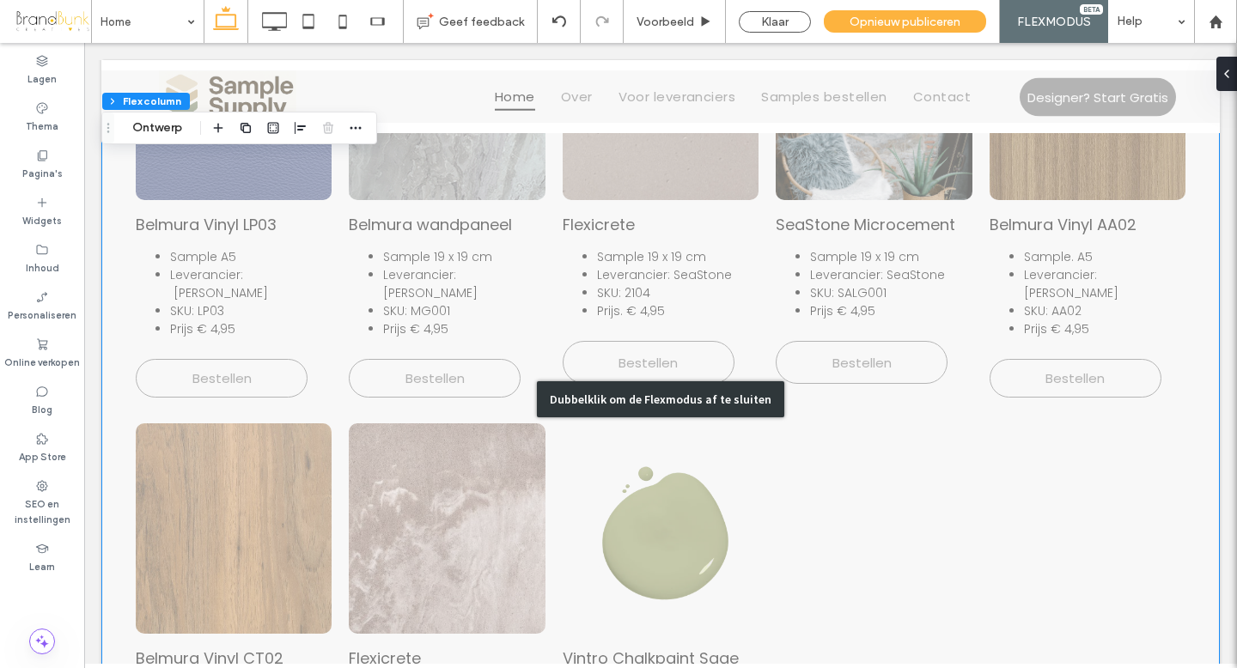
scroll to position [2110, 0]
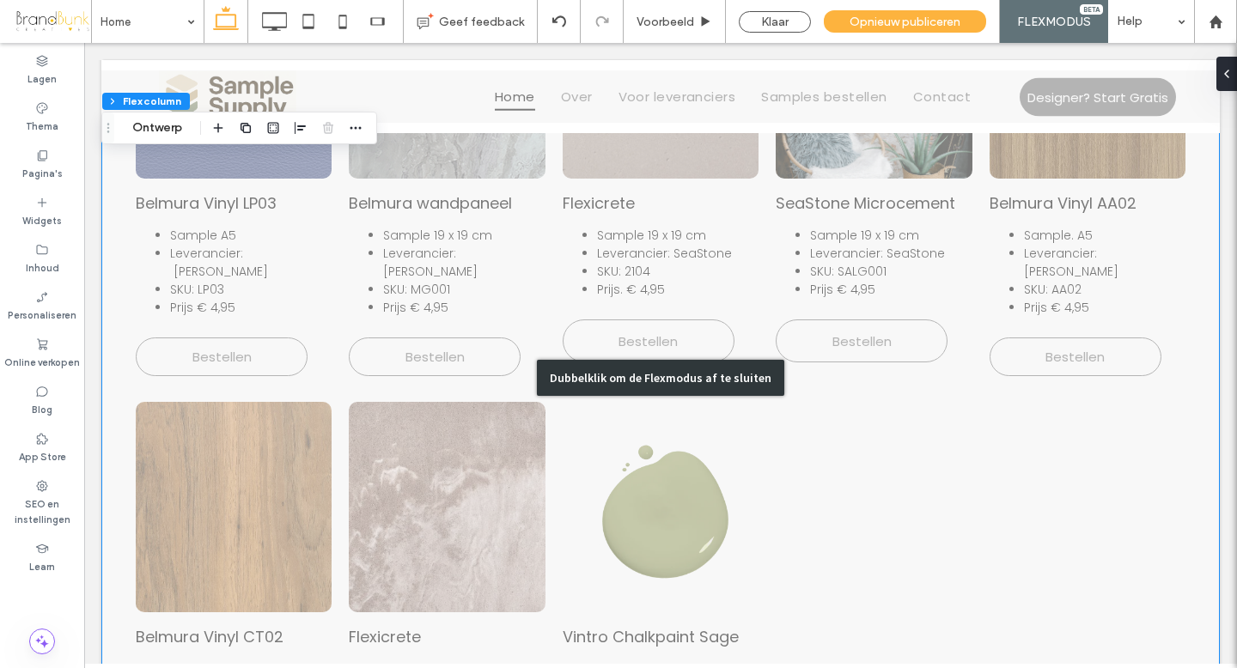
click at [728, 360] on div "Dubbelklik om de Flexmodus af te sluiten" at bounding box center [660, 378] width 247 height 36
click at [635, 360] on div "Dubbelklik om de Flexmodus af te sluiten" at bounding box center [660, 378] width 247 height 36
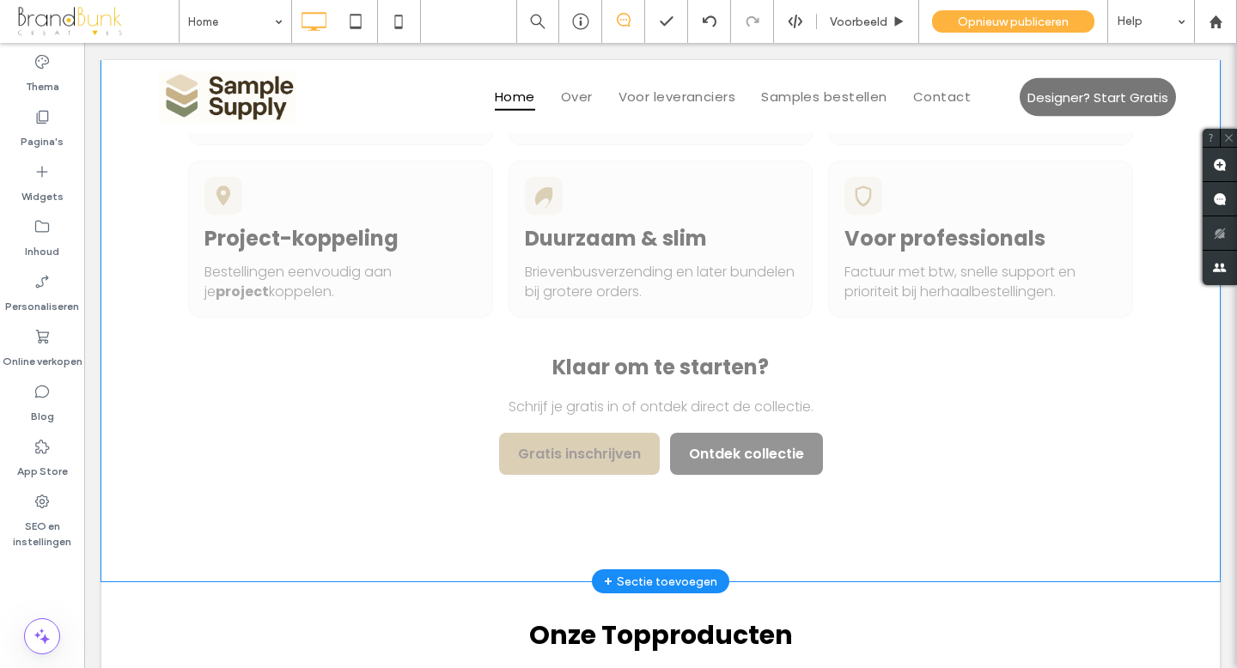
scroll to position [858, 0]
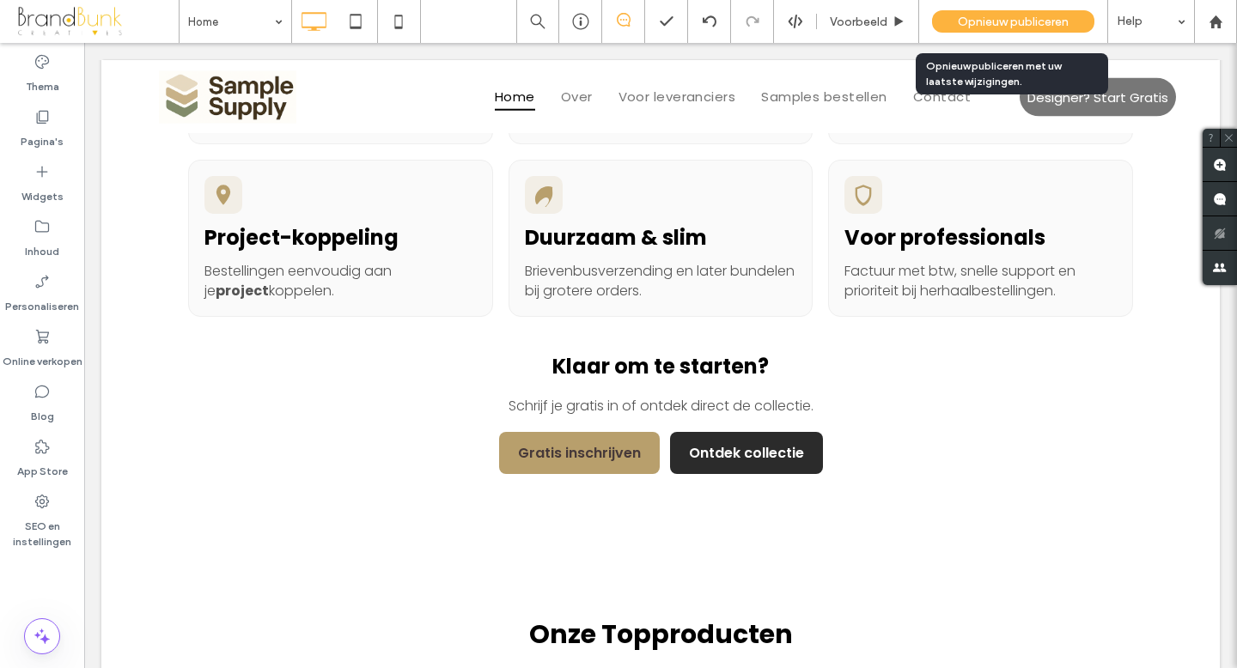
click at [985, 18] on span "Opnieuw publiceren" at bounding box center [1013, 22] width 111 height 15
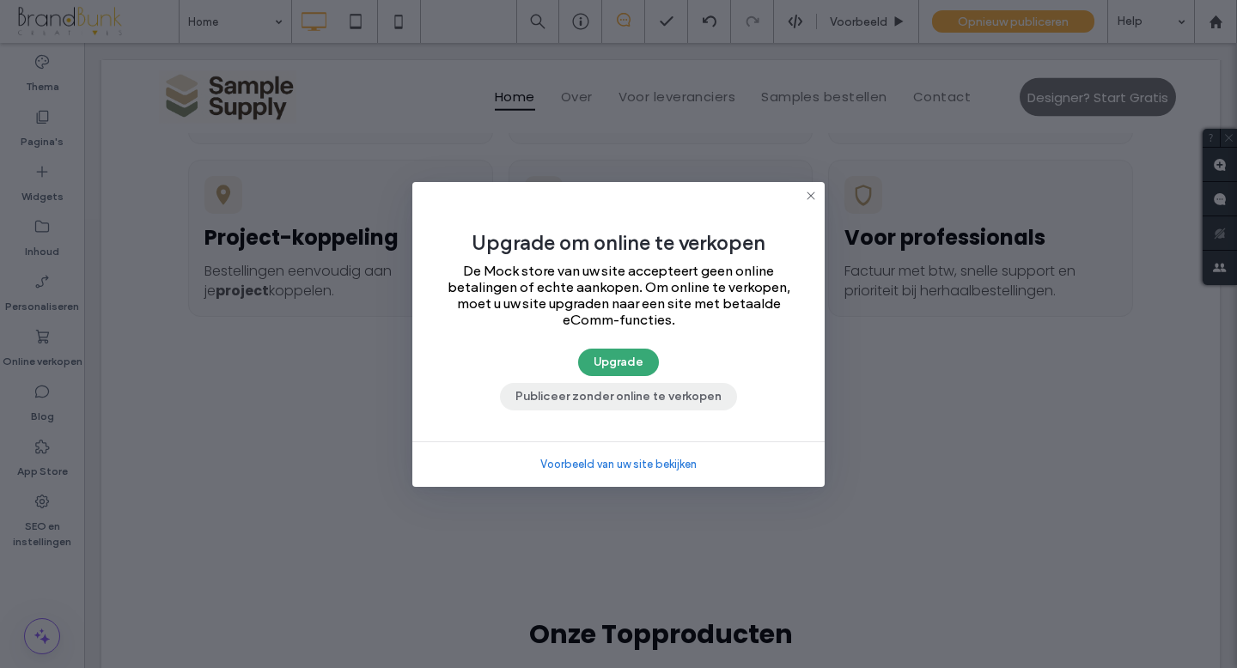
click at [619, 403] on button "Publiceer zonder online te verkopen" at bounding box center [618, 396] width 237 height 27
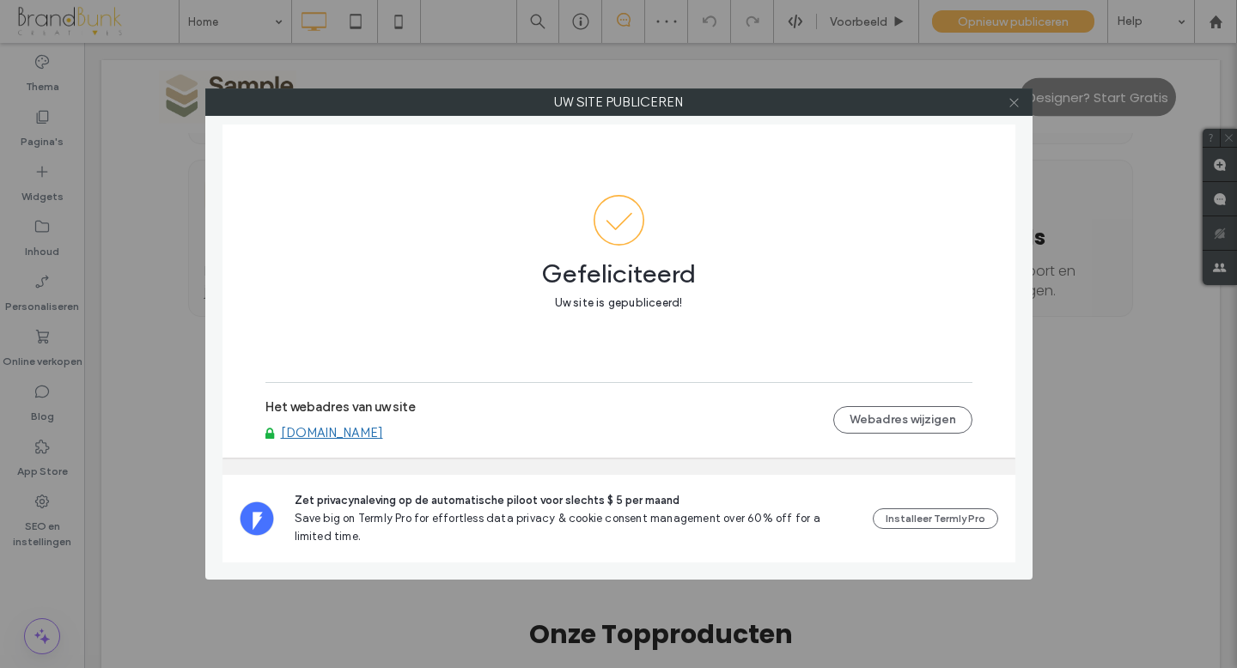
click at [1014, 106] on icon at bounding box center [1014, 102] width 13 height 13
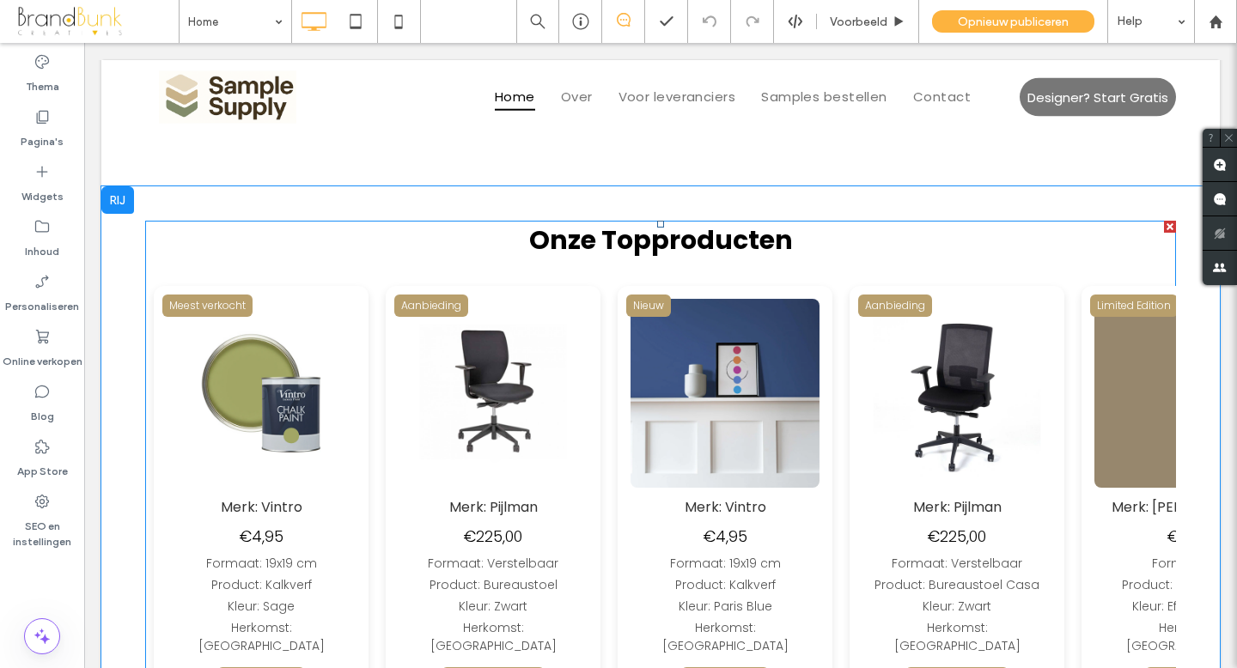
scroll to position [1257, 0]
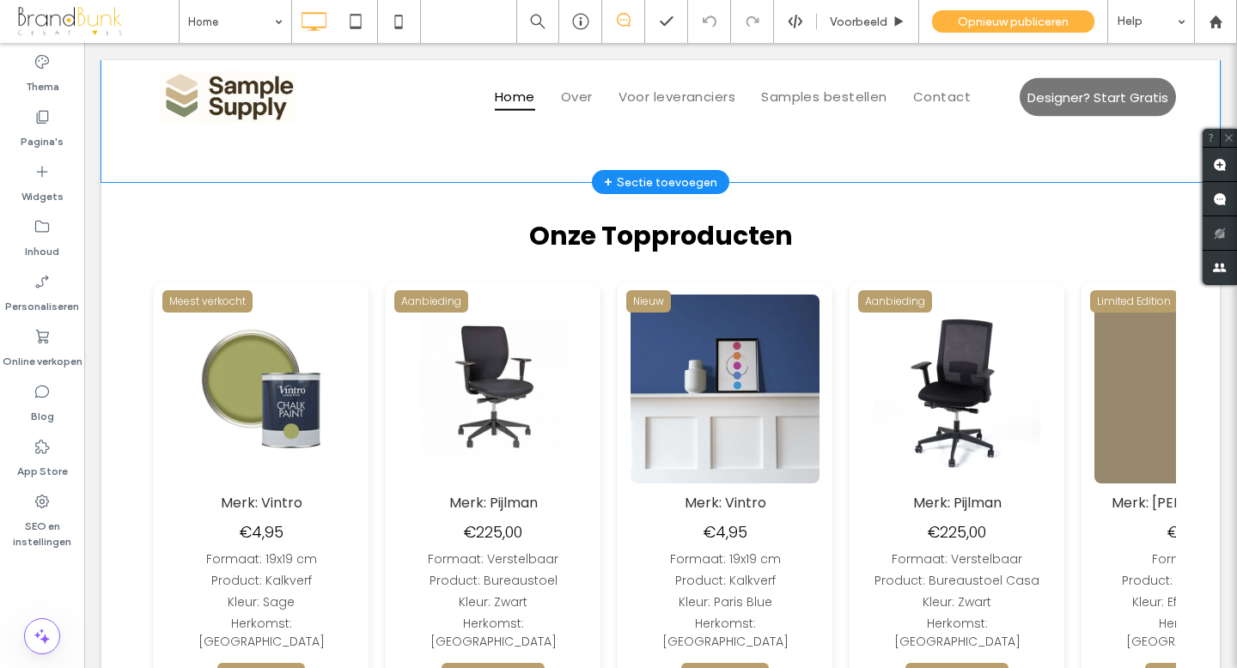
click at [658, 178] on div "+ Sectie toevoegen" at bounding box center [660, 182] width 113 height 19
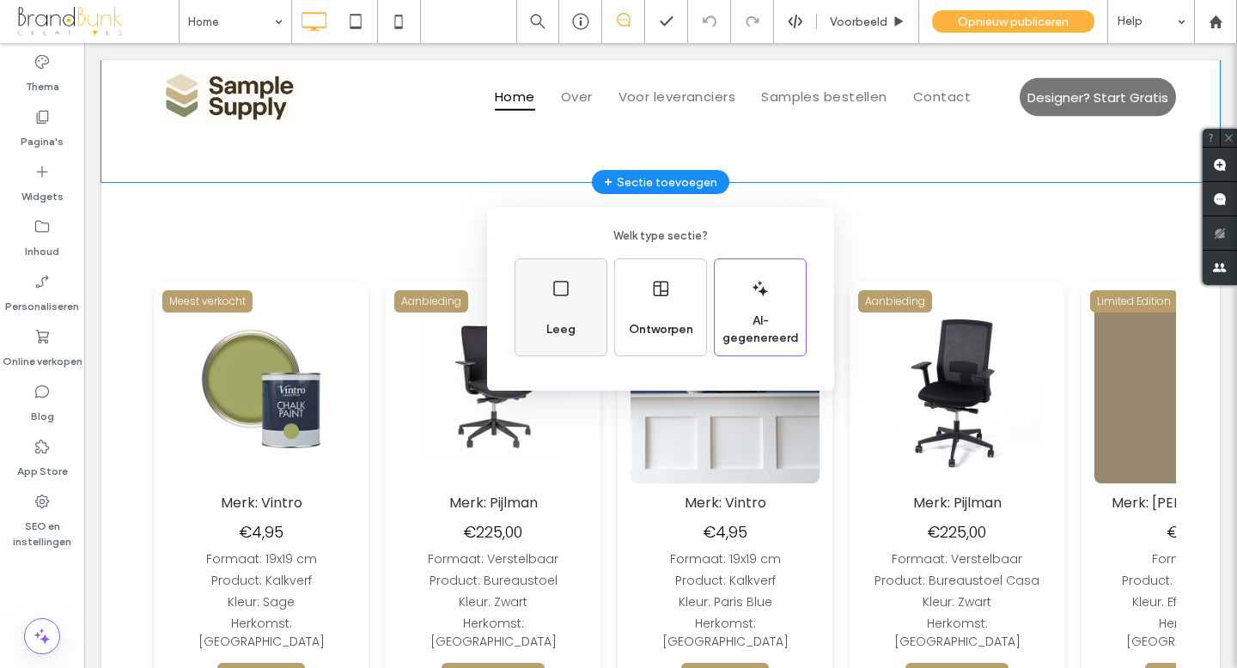
click at [566, 308] on div "Leeg" at bounding box center [561, 307] width 91 height 96
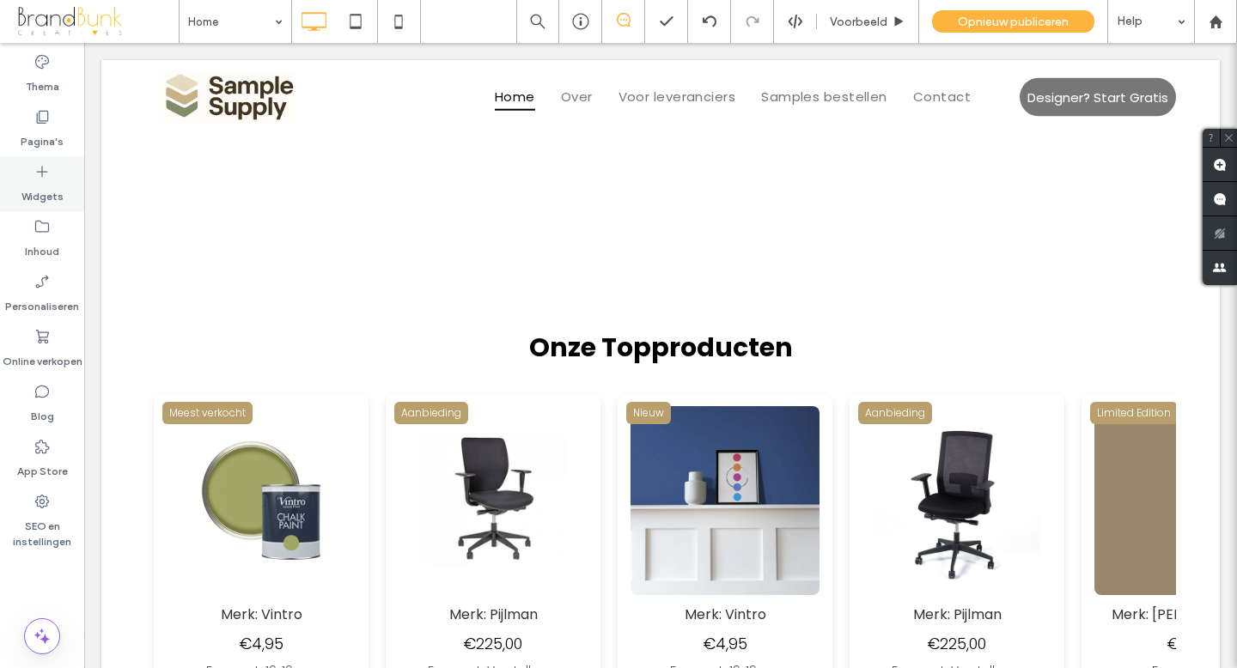
click at [46, 167] on icon at bounding box center [42, 171] width 17 height 17
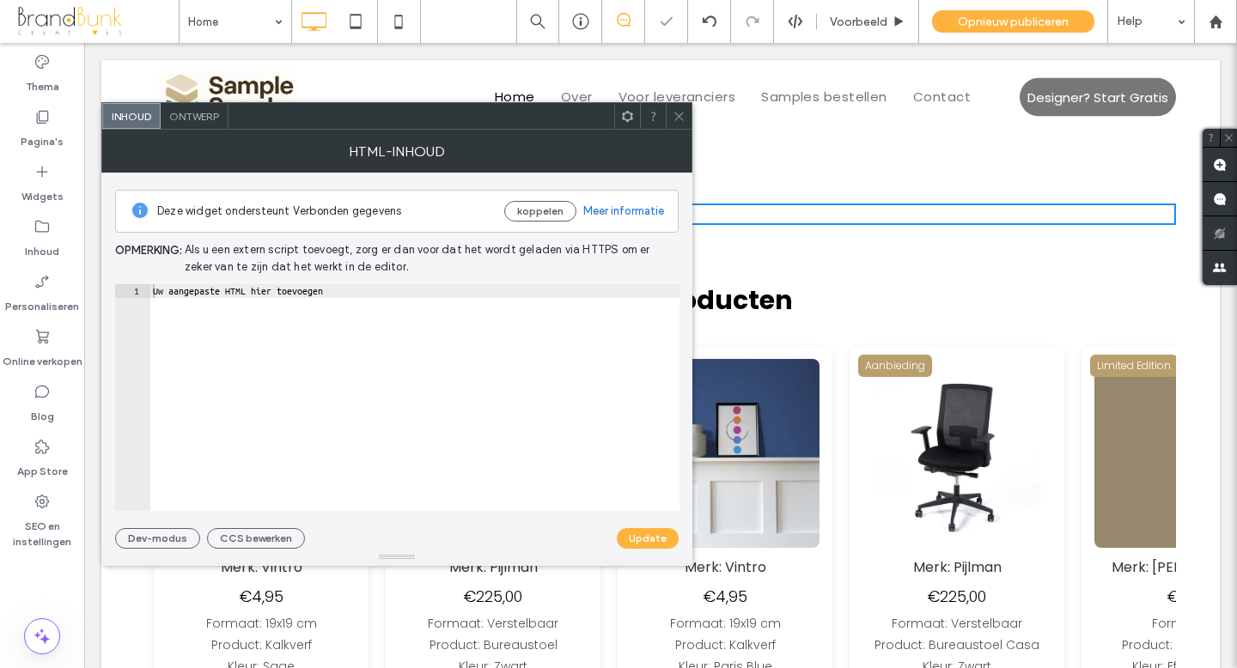
type textarea "**********"
drag, startPoint x: 376, startPoint y: 296, endPoint x: 191, endPoint y: 296, distance: 185.6
click at [113, 282] on div "**********" at bounding box center [396, 361] width 591 height 376
paste textarea "Cursor at row 1"
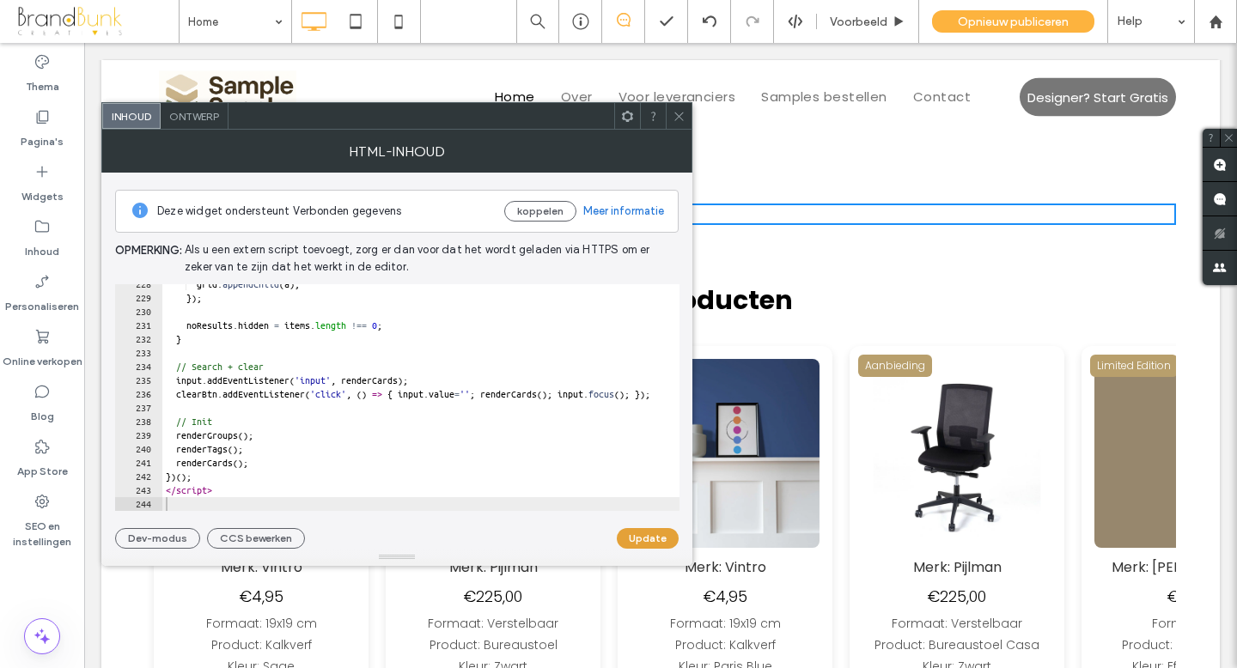
click at [656, 542] on button "Update" at bounding box center [648, 538] width 62 height 21
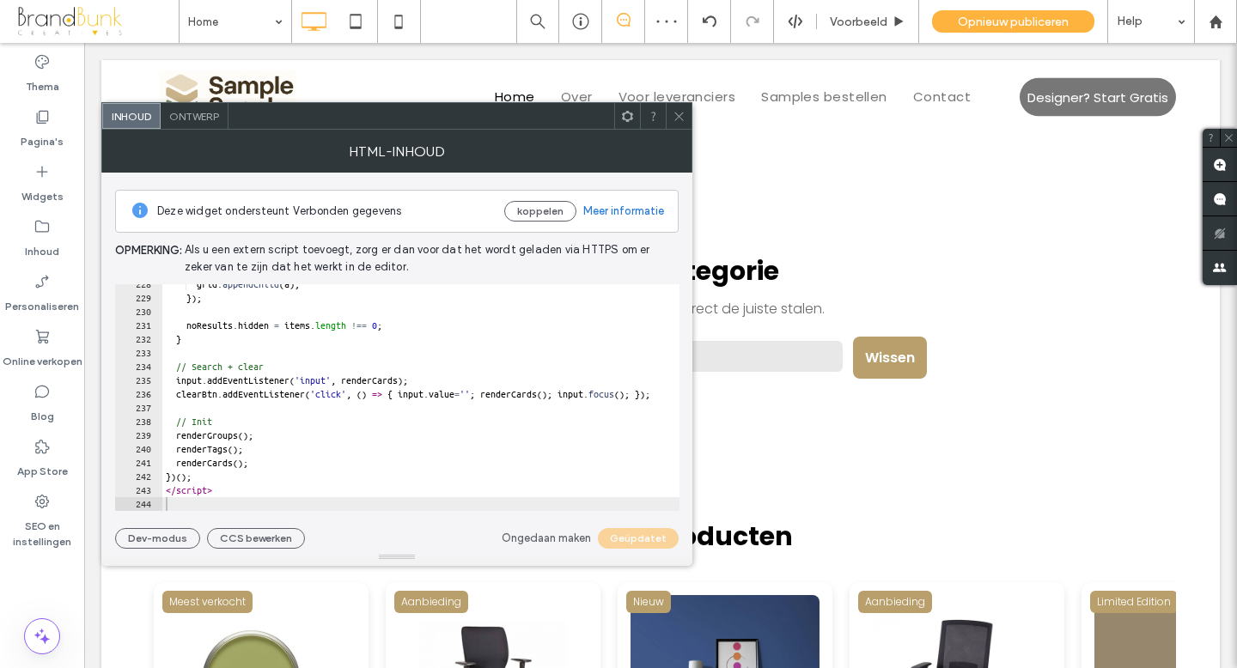
click at [680, 123] on span at bounding box center [679, 116] width 13 height 26
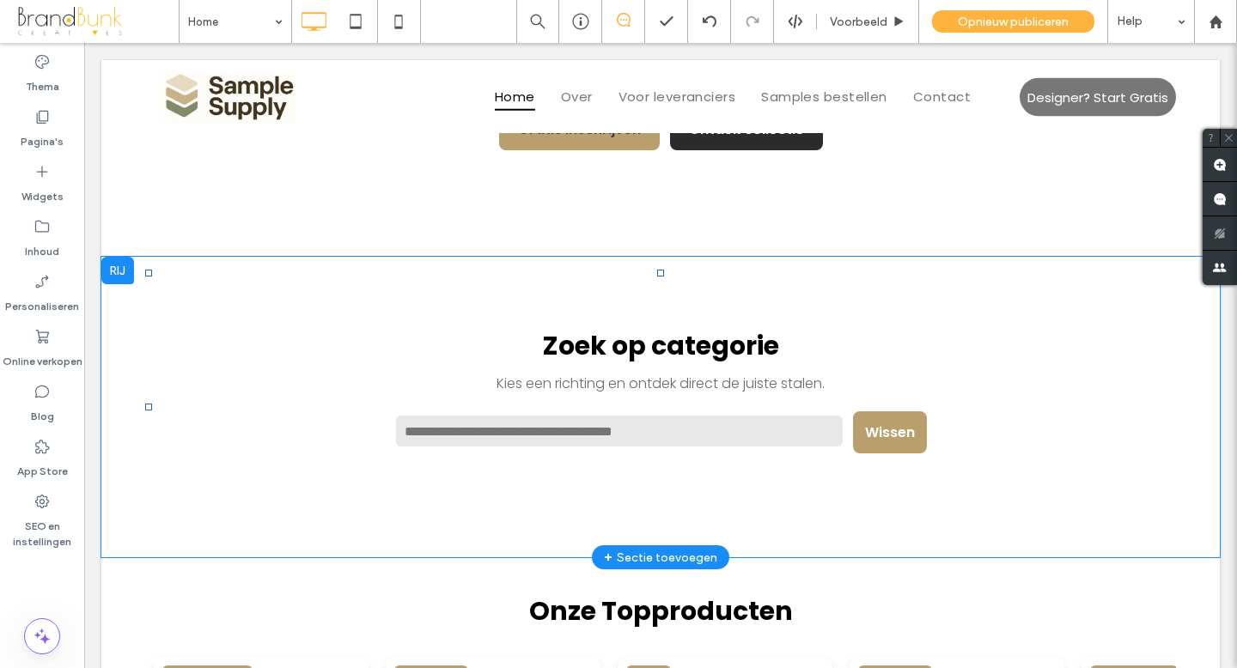
scroll to position [1181, 0]
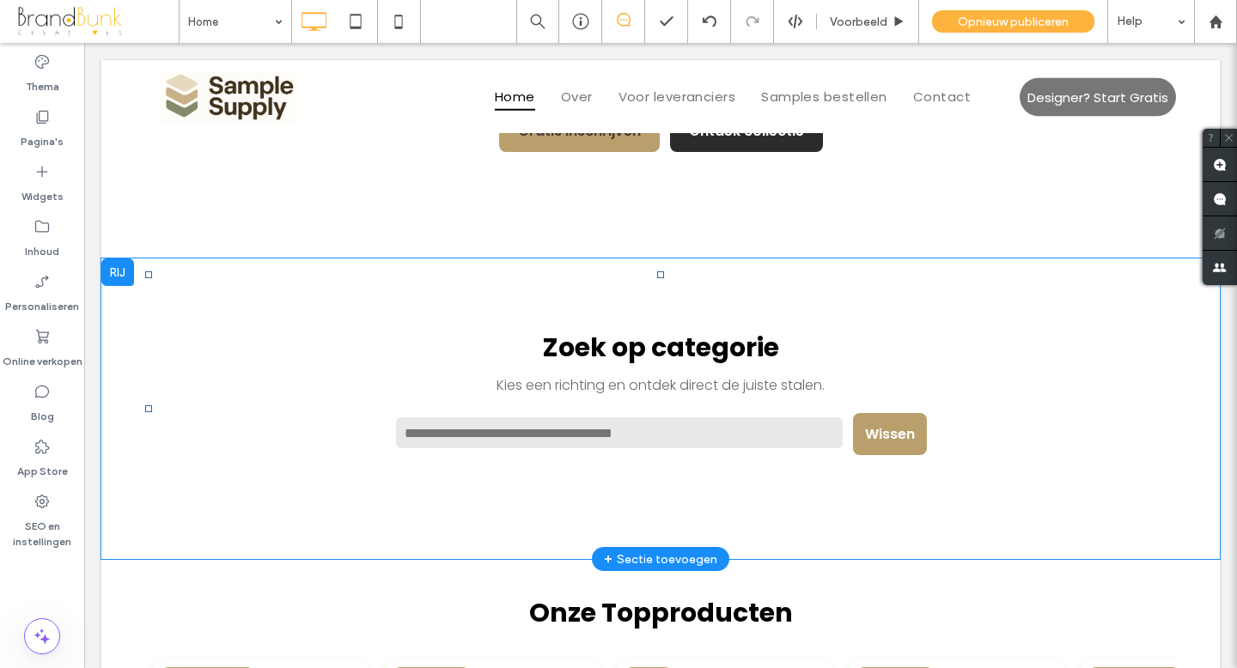
click at [607, 333] on h2 "Zoek op categorie" at bounding box center [660, 348] width 945 height 40
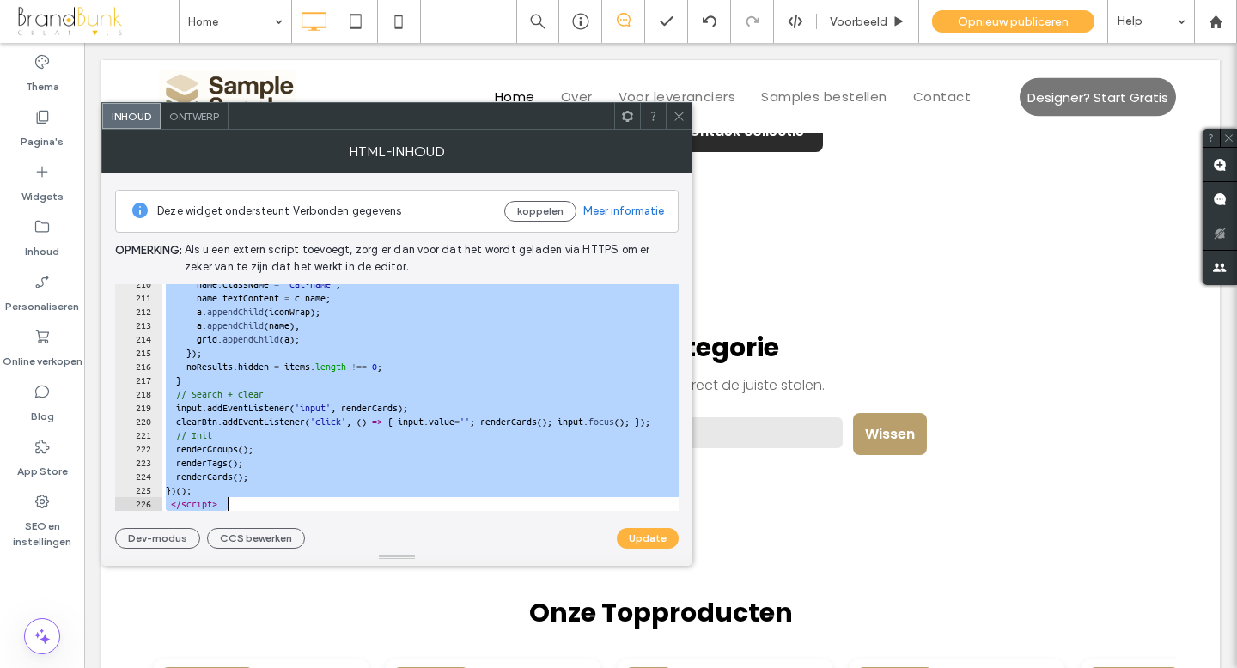
scroll to position [2880, 0]
drag, startPoint x: 157, startPoint y: 291, endPoint x: 548, endPoint y: 546, distance: 466.4
click at [548, 546] on div "**********" at bounding box center [397, 361] width 564 height 376
type textarea "**********"
paste textarea "Cursor at row 226"
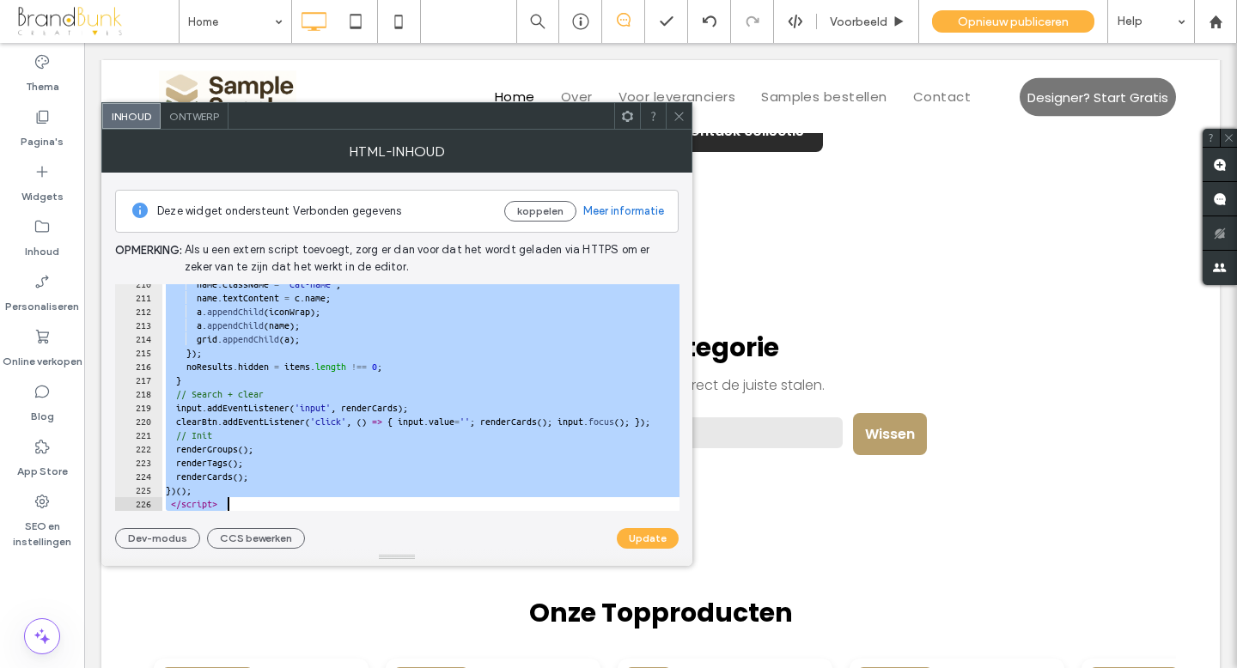
scroll to position [3128, 0]
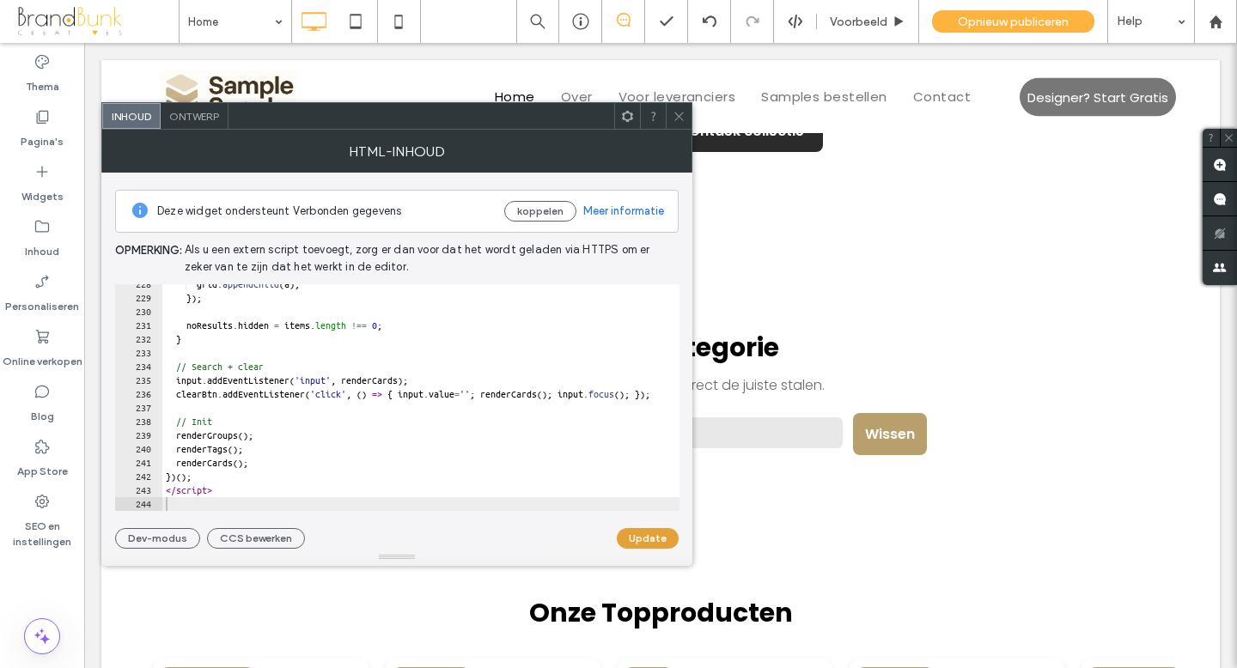
click at [640, 536] on button "Update" at bounding box center [648, 538] width 62 height 21
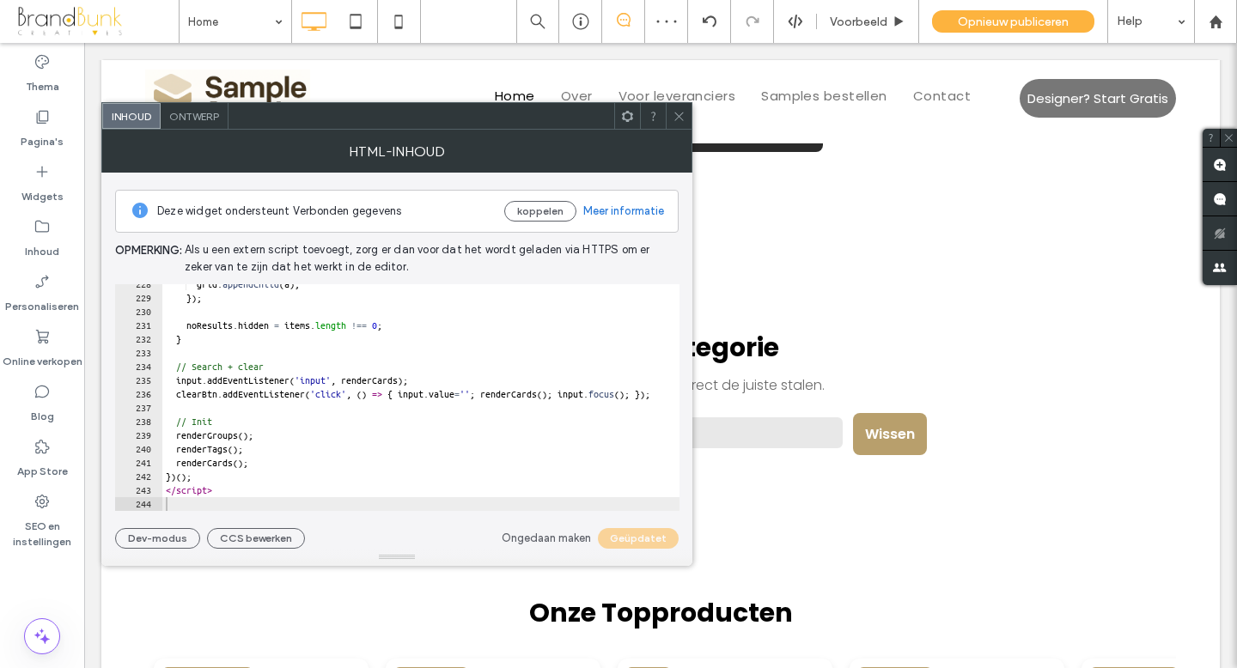
click at [681, 119] on icon at bounding box center [679, 116] width 13 height 13
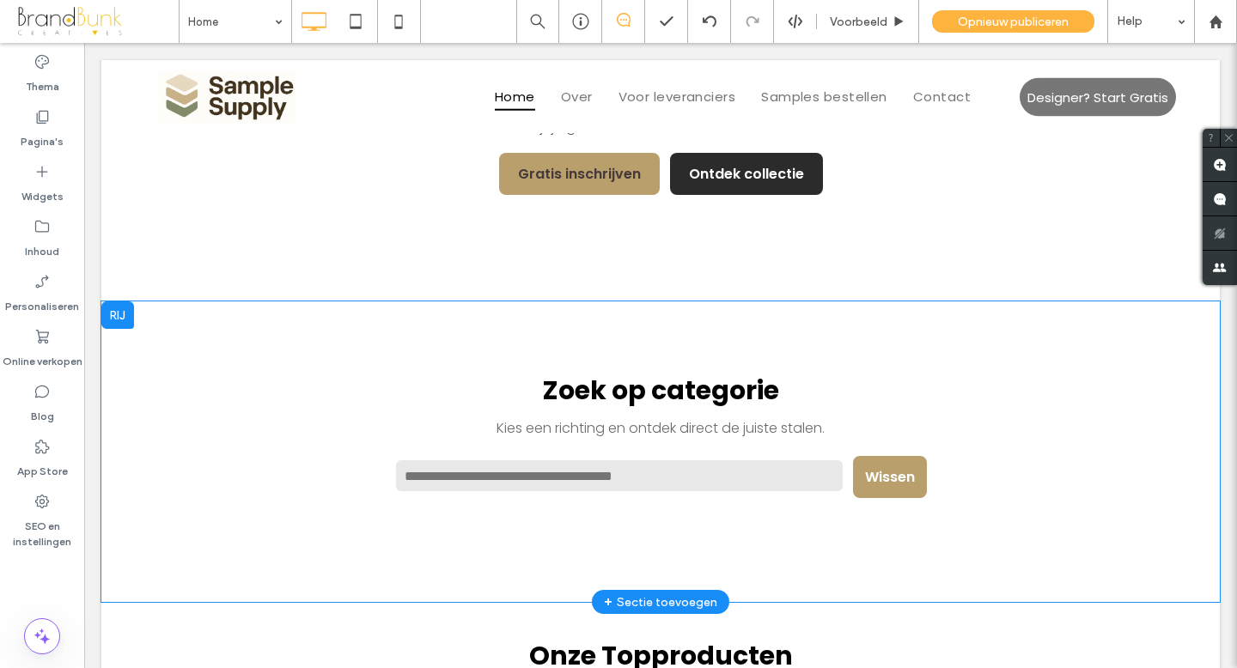
scroll to position [1137, 0]
click at [121, 324] on div at bounding box center [117, 315] width 33 height 27
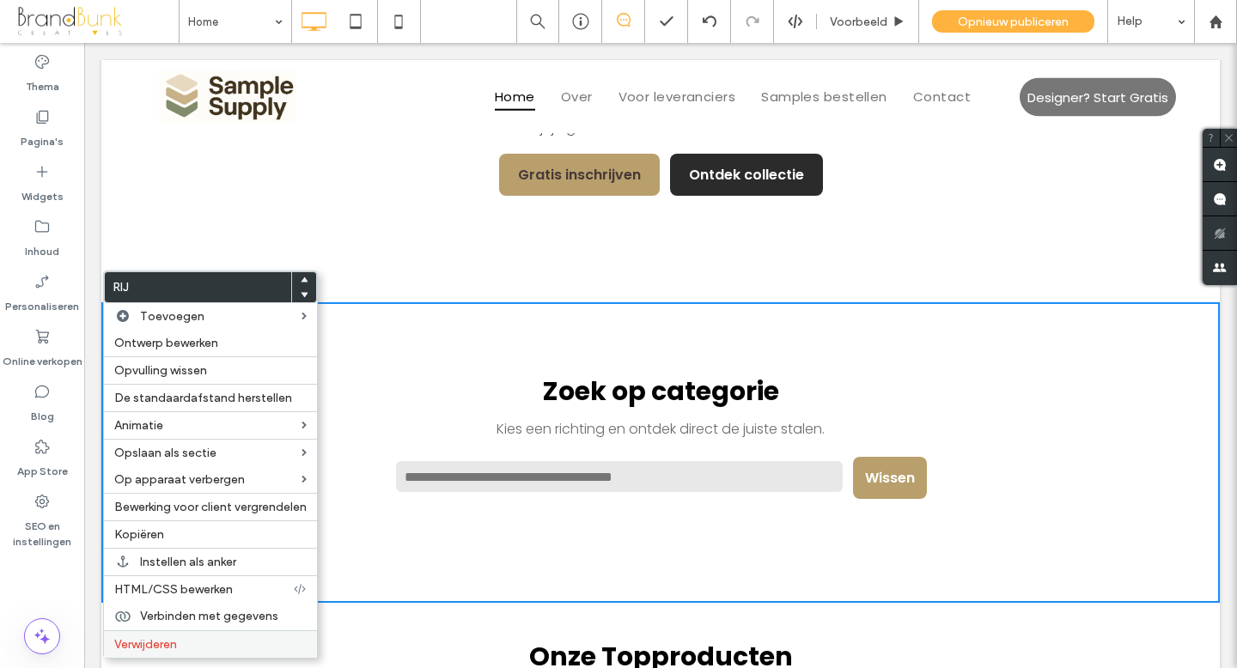
click at [173, 641] on span "Verwijderen" at bounding box center [145, 645] width 63 height 15
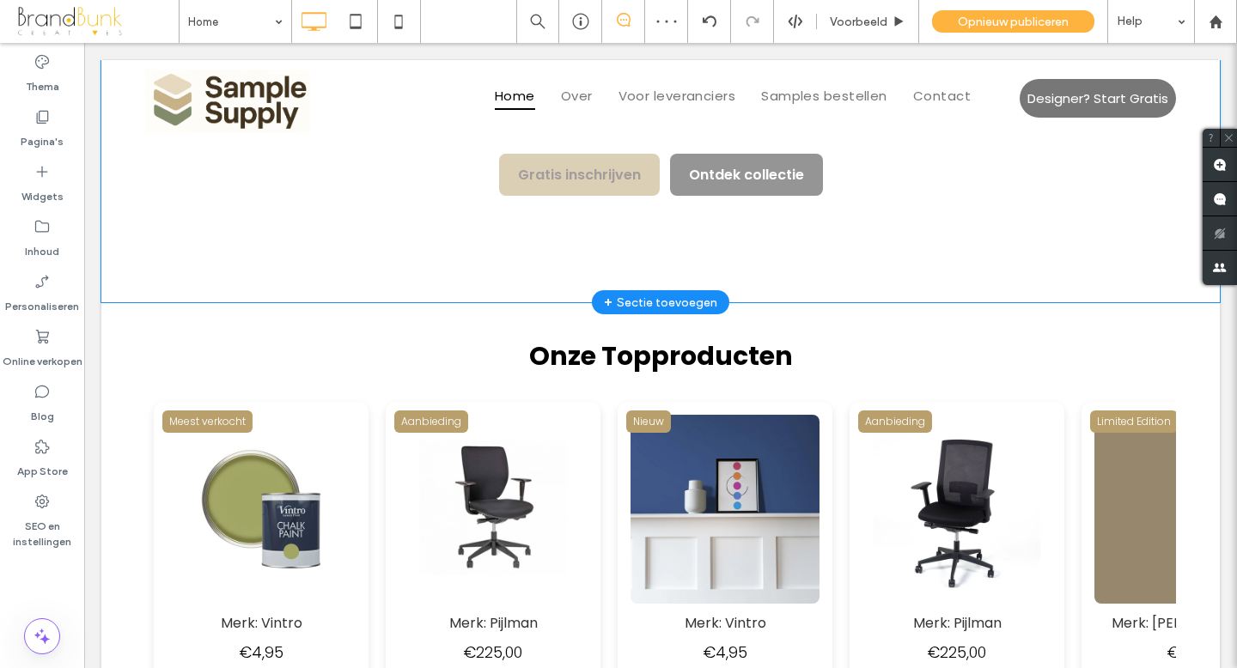
click at [650, 296] on div "+ Sectie toevoegen" at bounding box center [660, 302] width 113 height 19
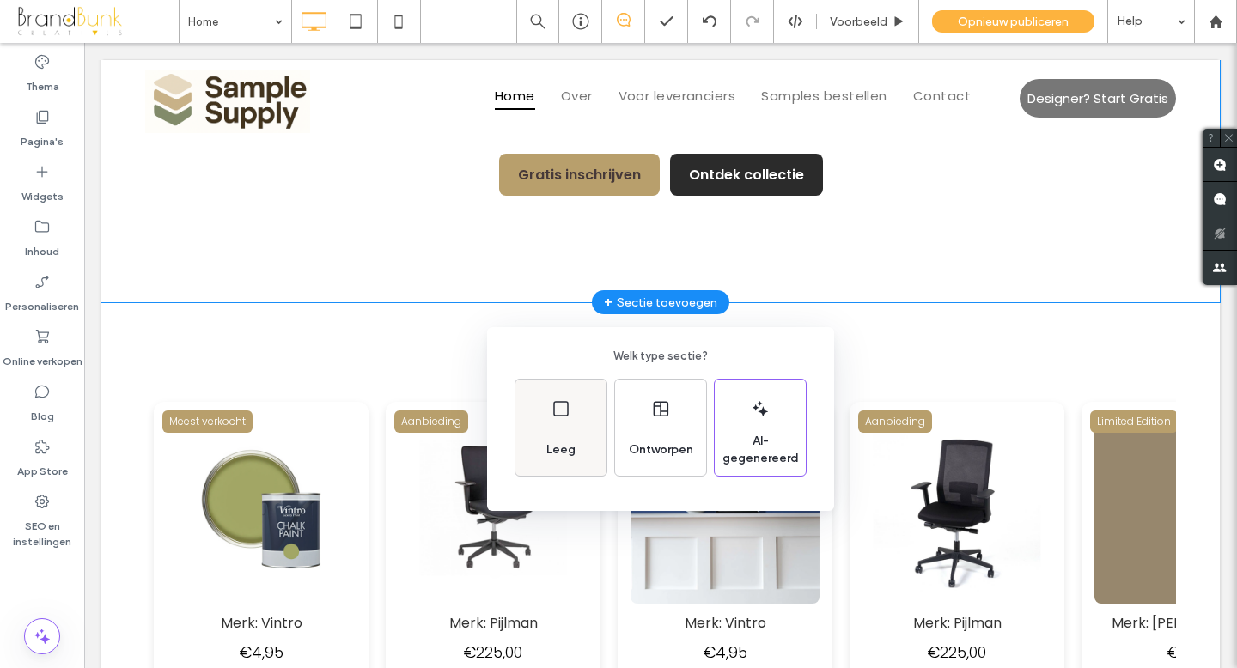
click at [572, 449] on span "Leeg" at bounding box center [561, 450] width 43 height 17
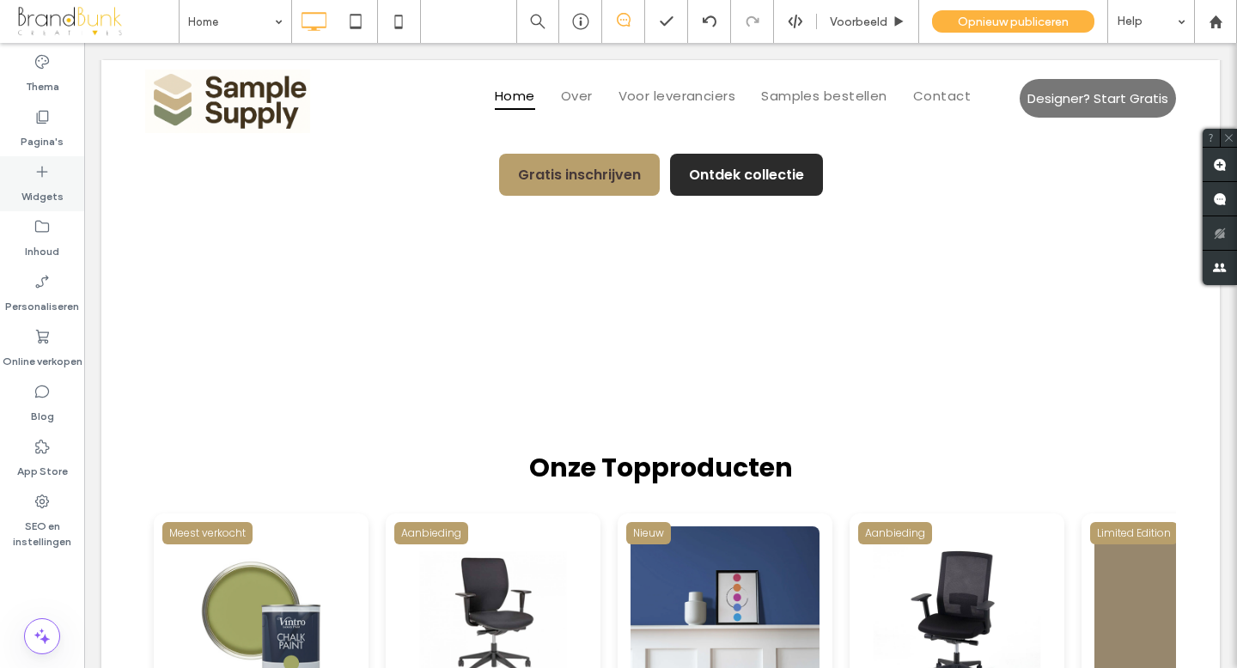
click at [45, 197] on label "Widgets" at bounding box center [42, 192] width 42 height 24
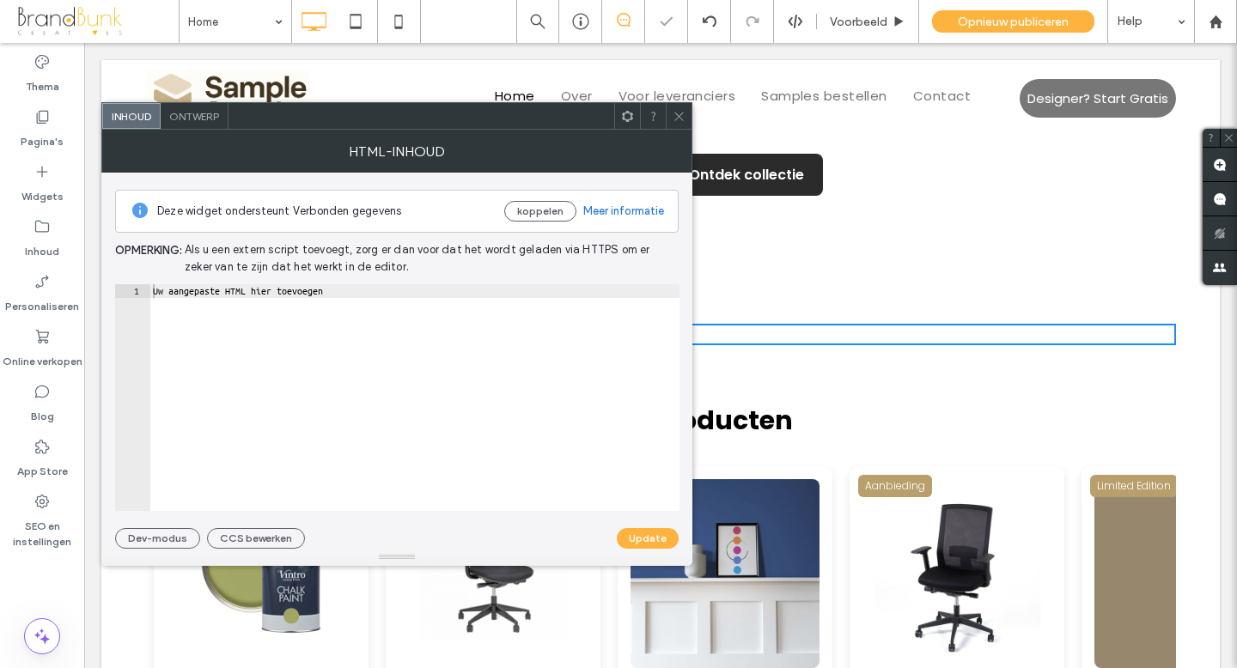
type textarea "**********"
drag, startPoint x: 392, startPoint y: 296, endPoint x: 124, endPoint y: 291, distance: 268.1
click at [103, 291] on div "**********" at bounding box center [396, 361] width 591 height 376
paste textarea "Cursor at row 1"
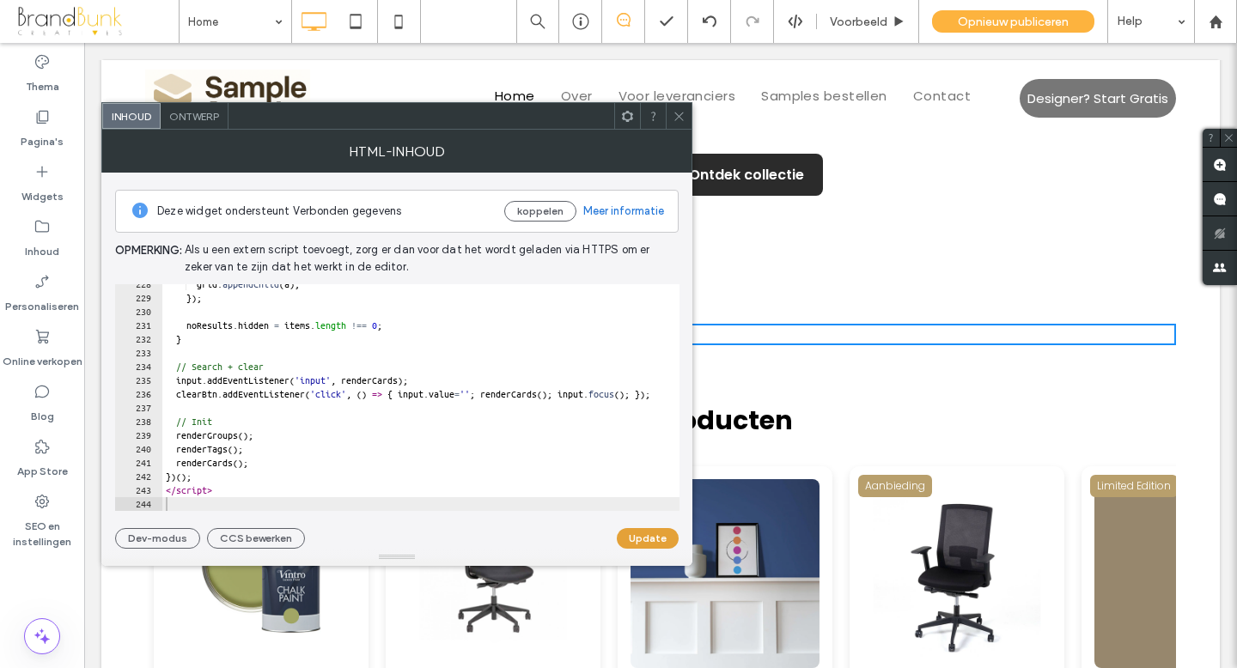
click at [633, 540] on button "Update" at bounding box center [648, 538] width 62 height 21
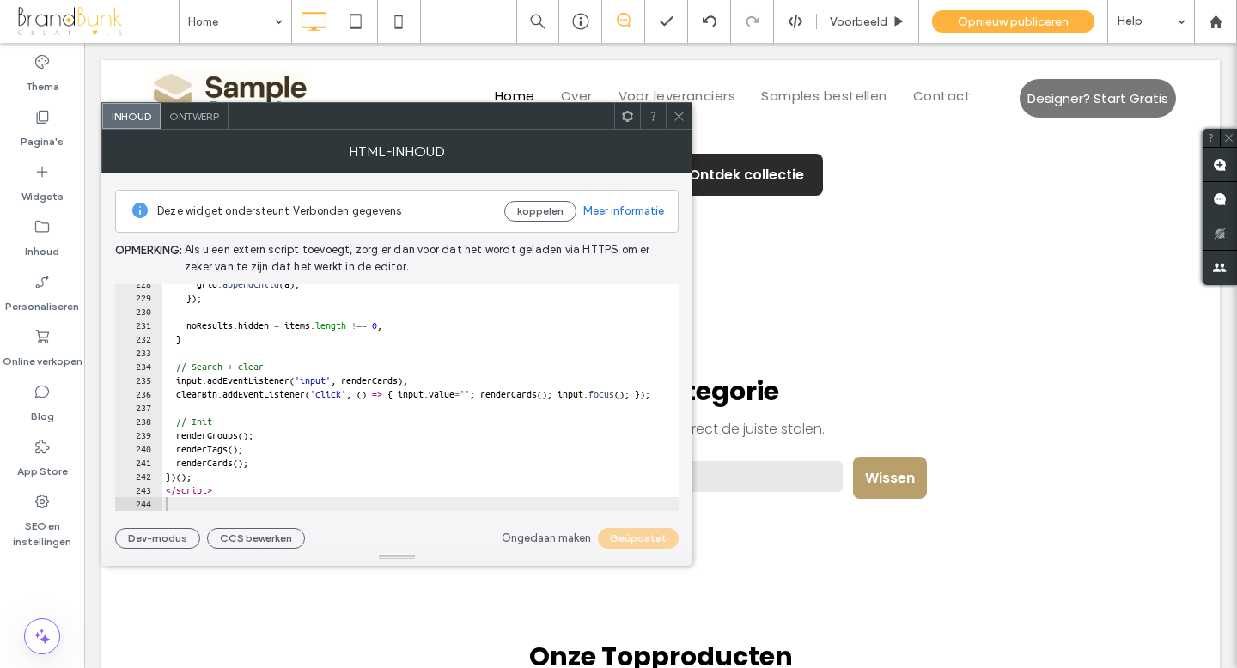
click at [677, 114] on use at bounding box center [679, 116] width 9 height 9
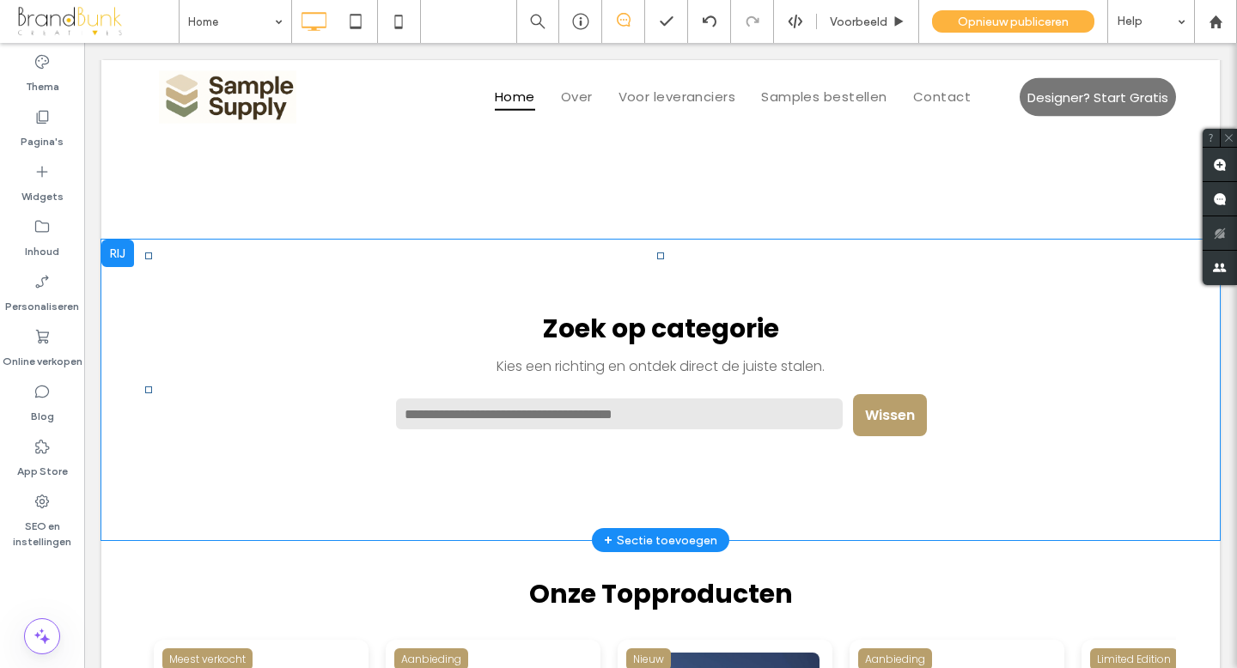
scroll to position [1217, 0]
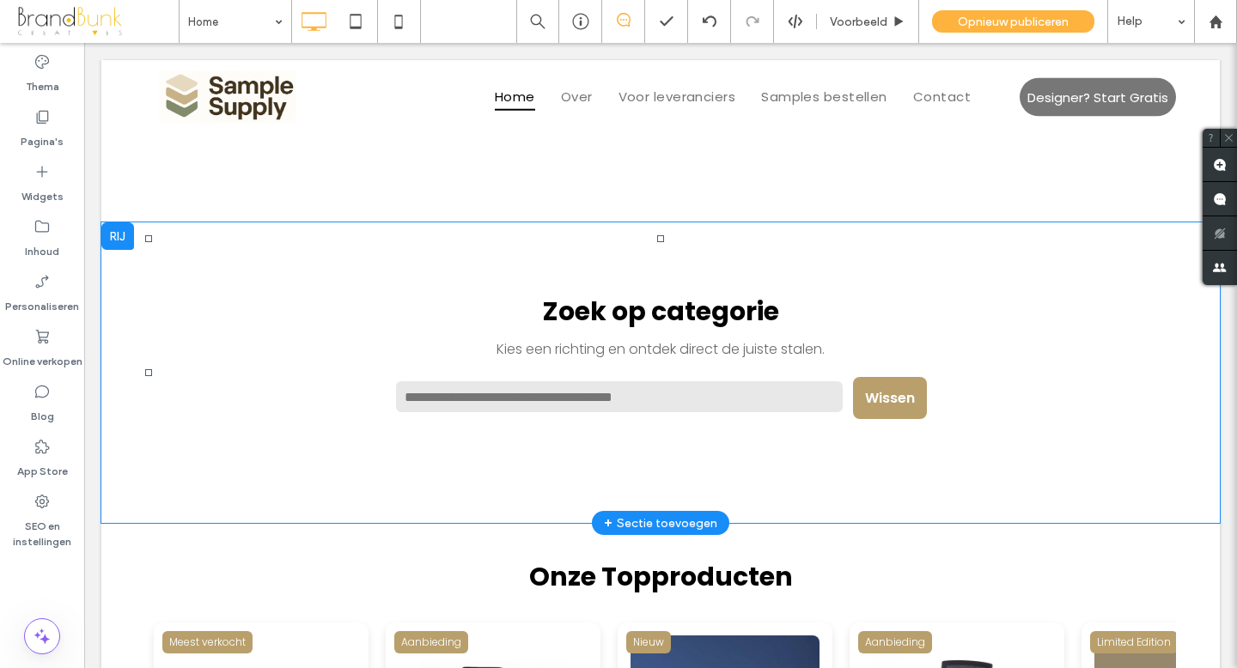
click at [124, 244] on div at bounding box center [117, 236] width 33 height 27
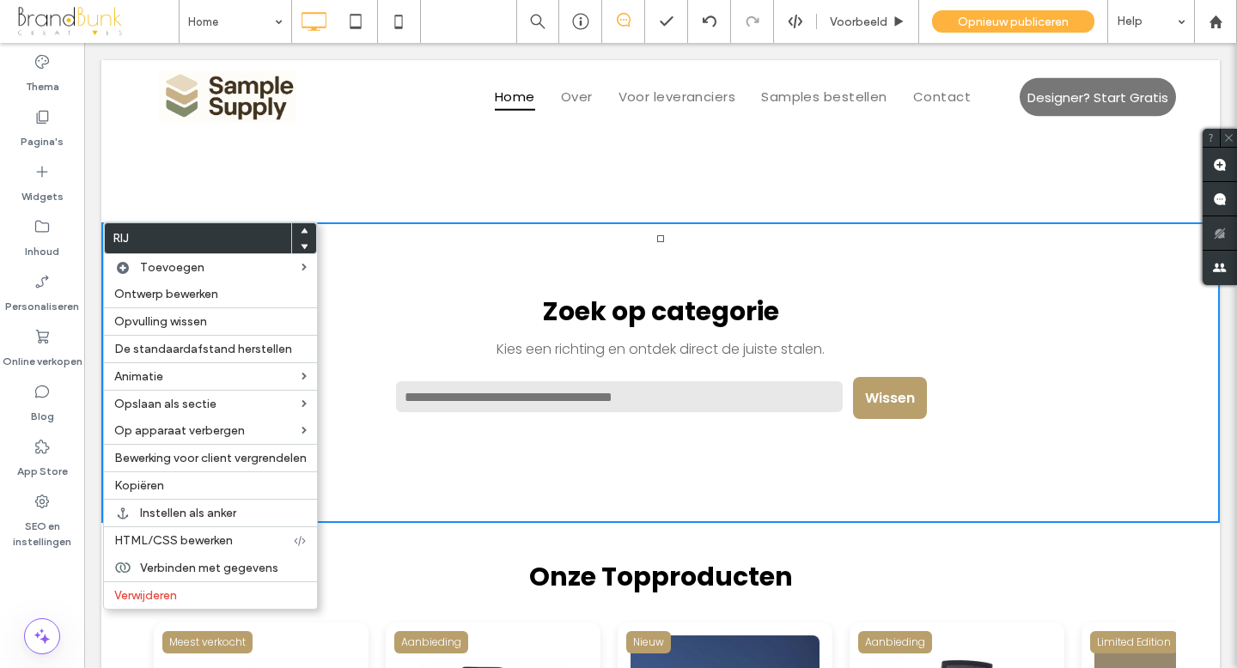
click at [382, 258] on section "[PERSON_NAME] op categorie Kies een richting en ontdek direct de juiste stalen.…" at bounding box center [660, 373] width 1031 height 258
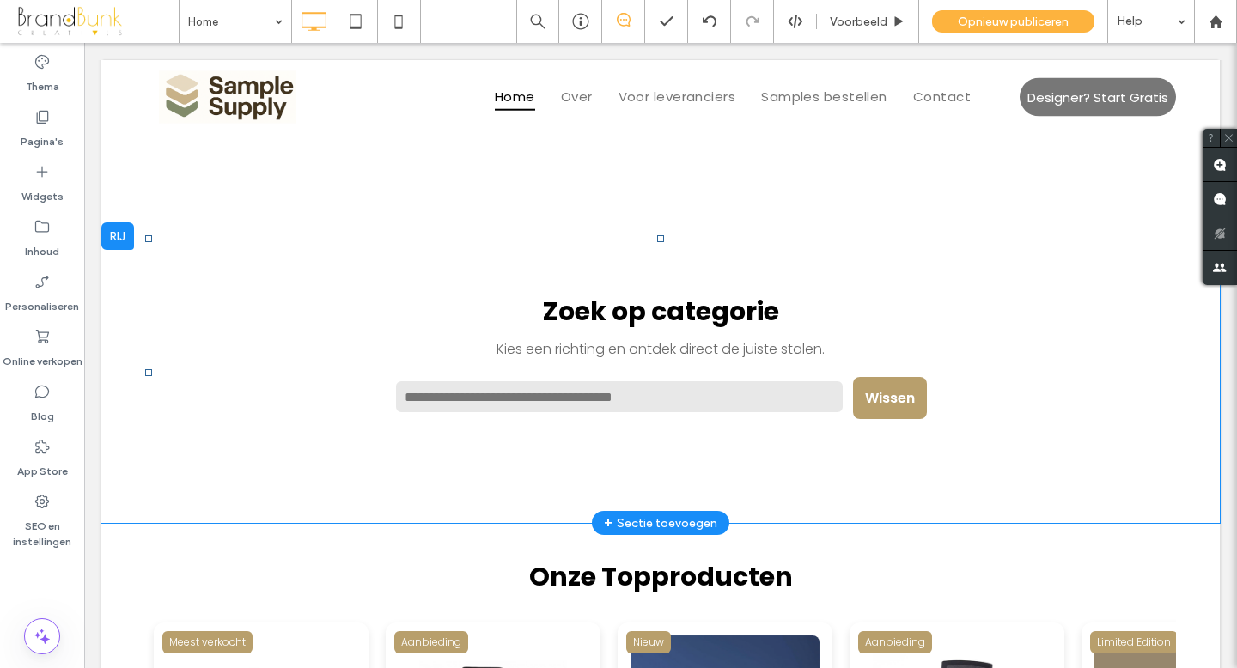
click at [564, 343] on p "Kies een richting en ontdek direct de juiste stalen." at bounding box center [660, 349] width 945 height 21
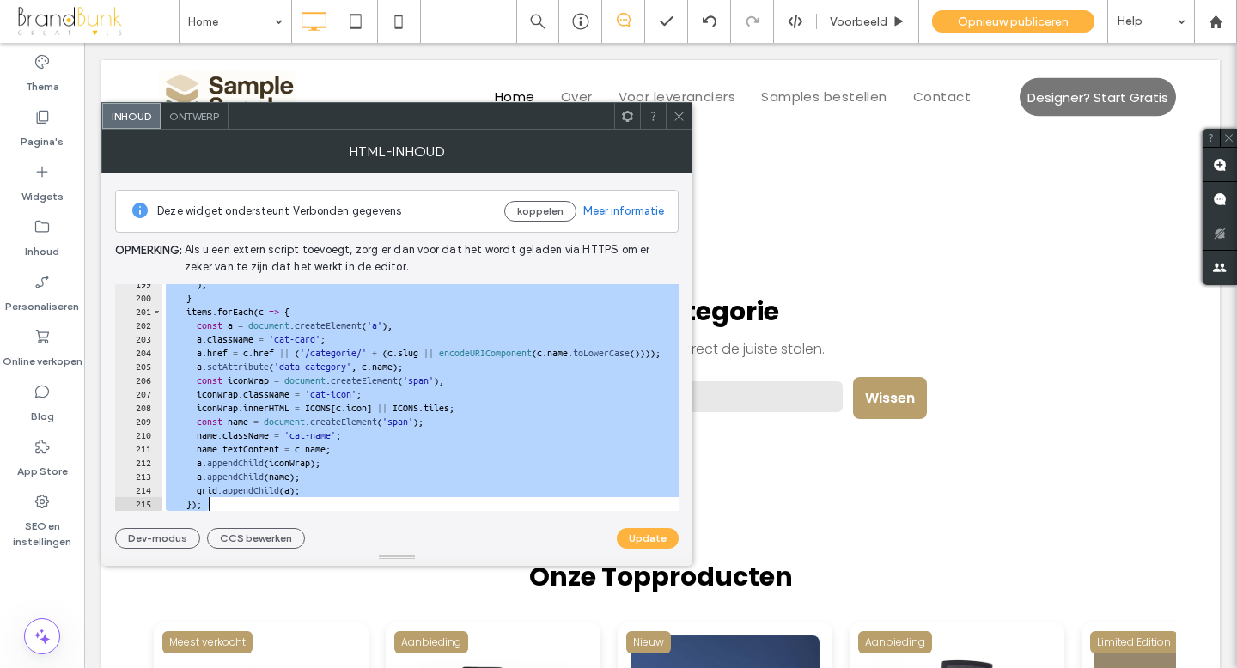
scroll to position [2880, 0]
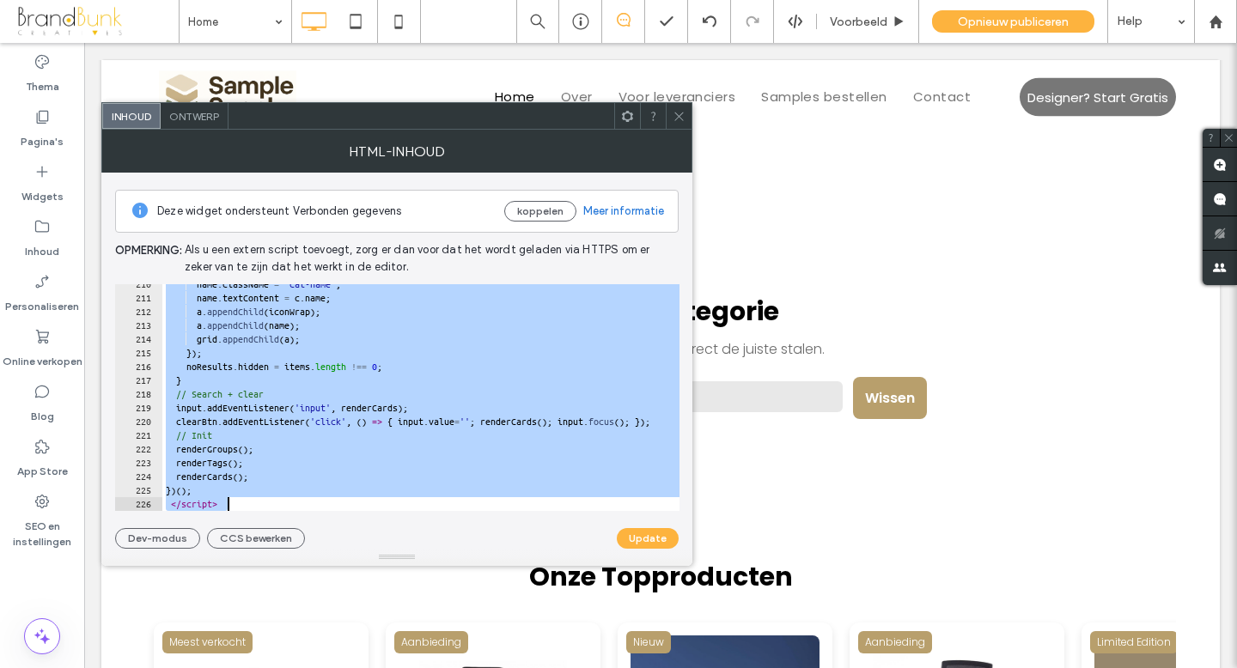
drag, startPoint x: 241, startPoint y: 335, endPoint x: 484, endPoint y: 569, distance: 336.7
type textarea "**********"
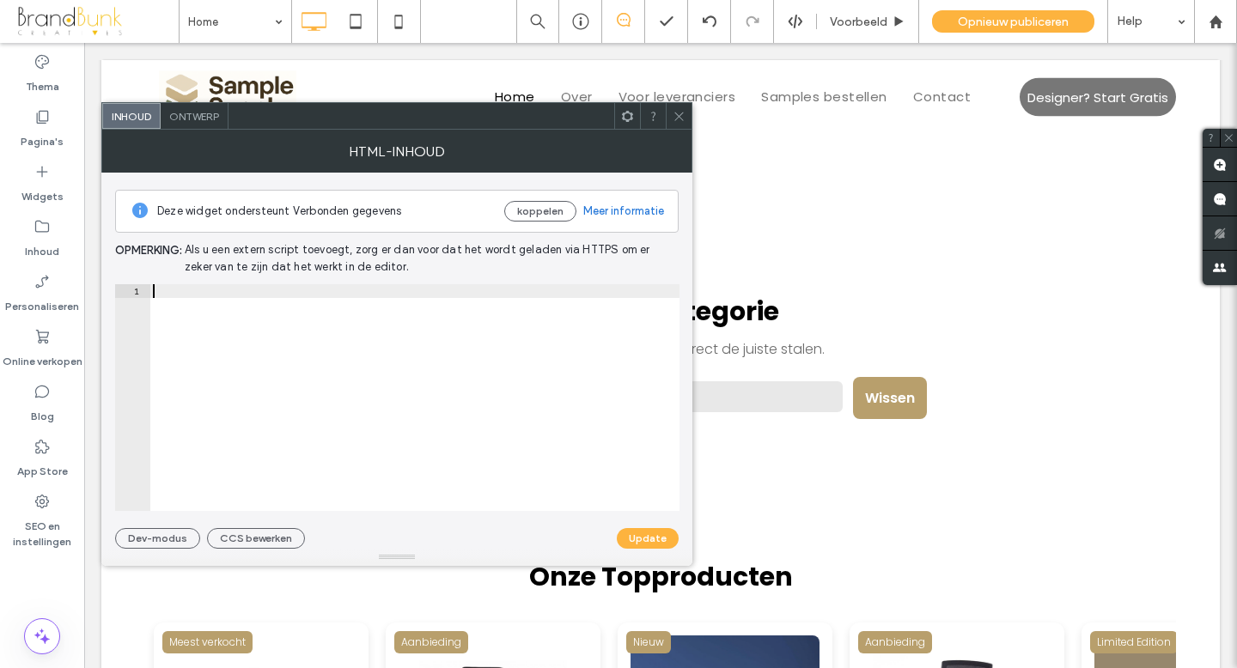
scroll to position [3128, 0]
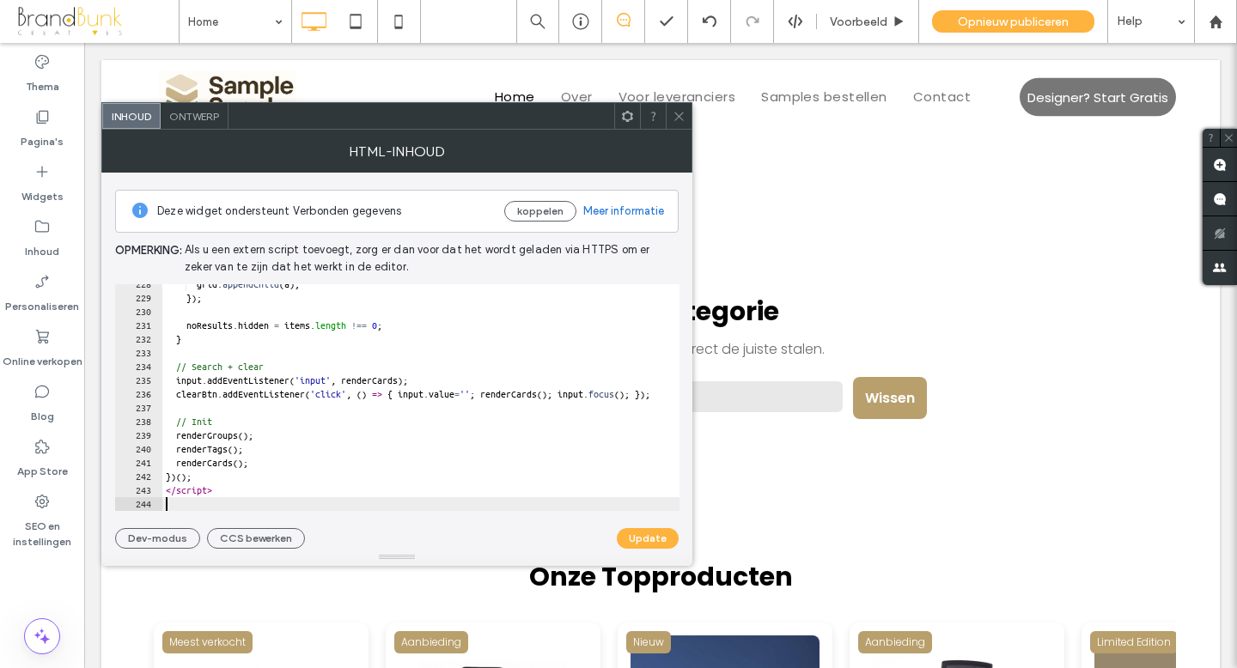
click at [655, 540] on button "Update" at bounding box center [648, 538] width 62 height 21
click at [681, 123] on span at bounding box center [679, 116] width 13 height 26
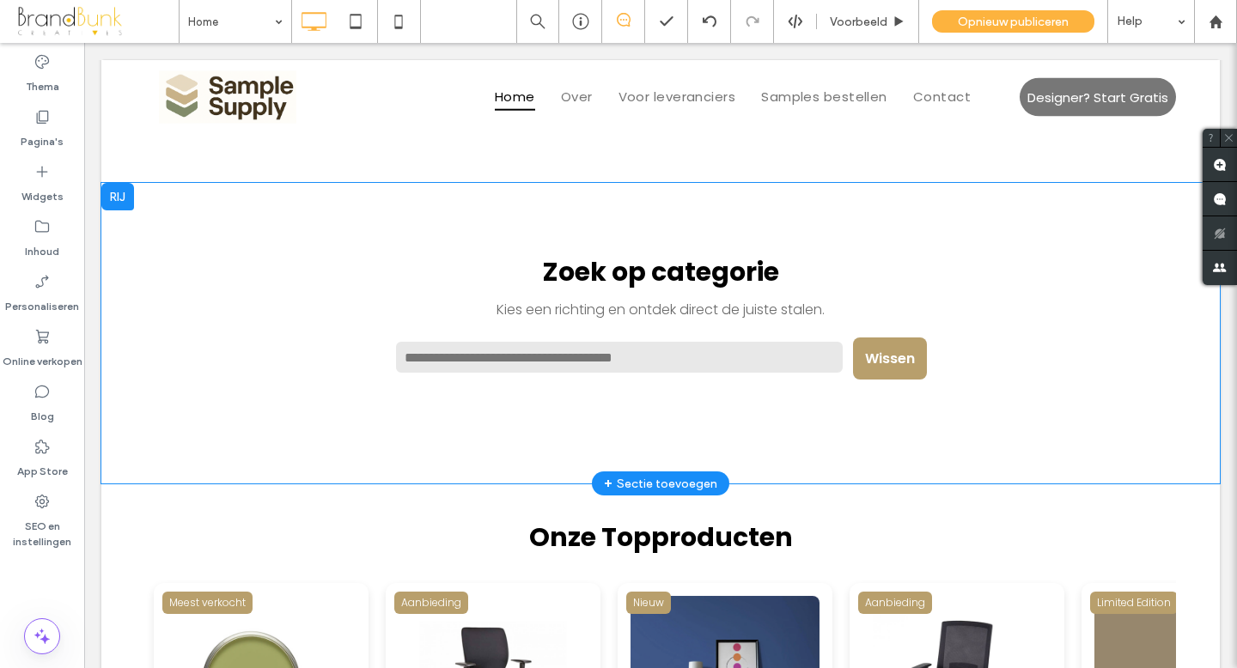
scroll to position [1261, 0]
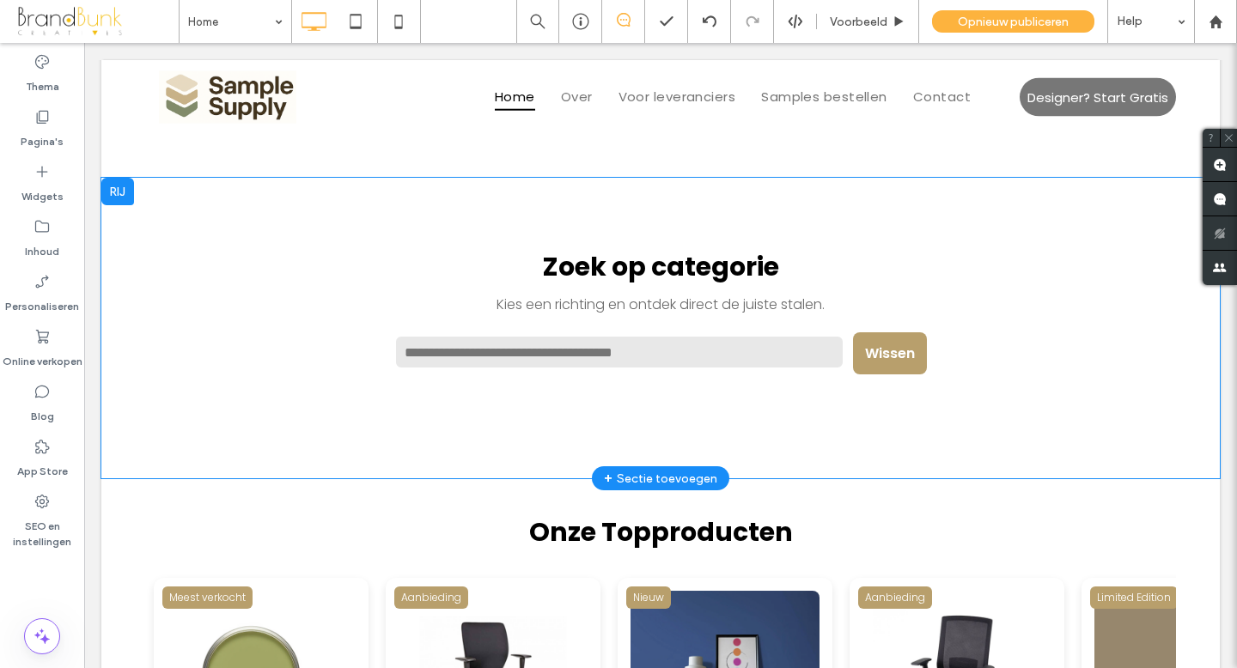
click at [592, 308] on p "Kies een richting en ontdek direct de juiste stalen." at bounding box center [660, 304] width 945 height 21
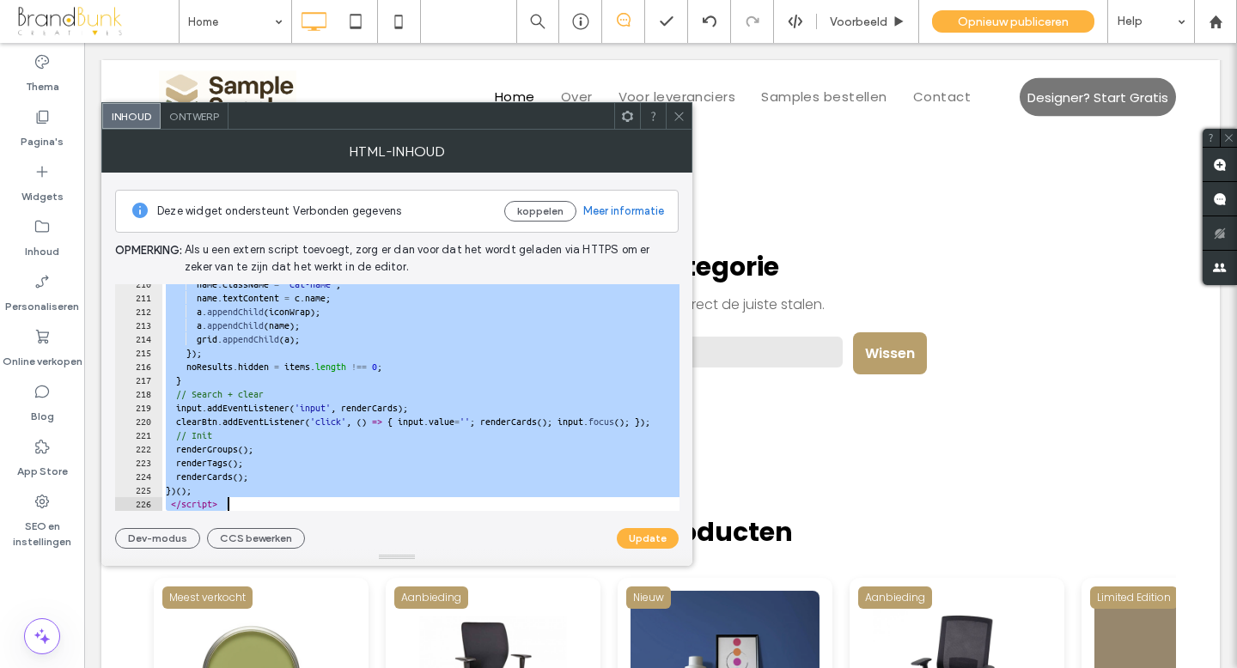
scroll to position [2880, 0]
drag, startPoint x: 156, startPoint y: 291, endPoint x: 414, endPoint y: 541, distance: 359.1
click at [414, 541] on div "**********" at bounding box center [397, 361] width 564 height 376
type textarea "**********"
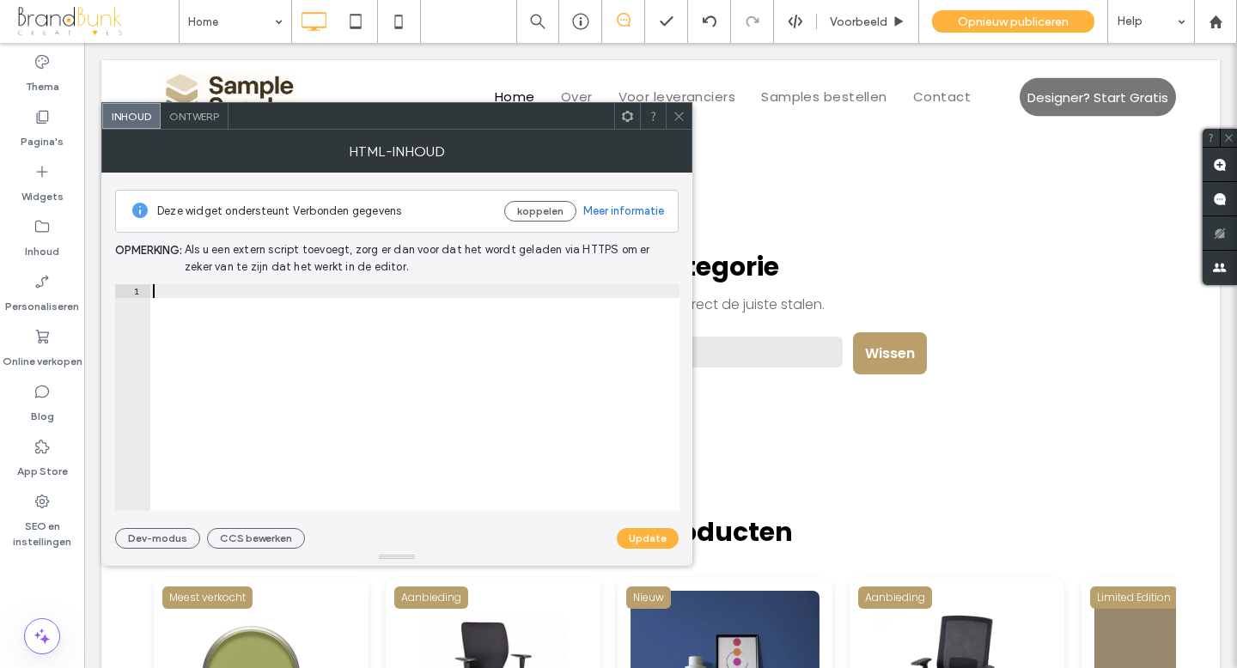
scroll to position [3045, 0]
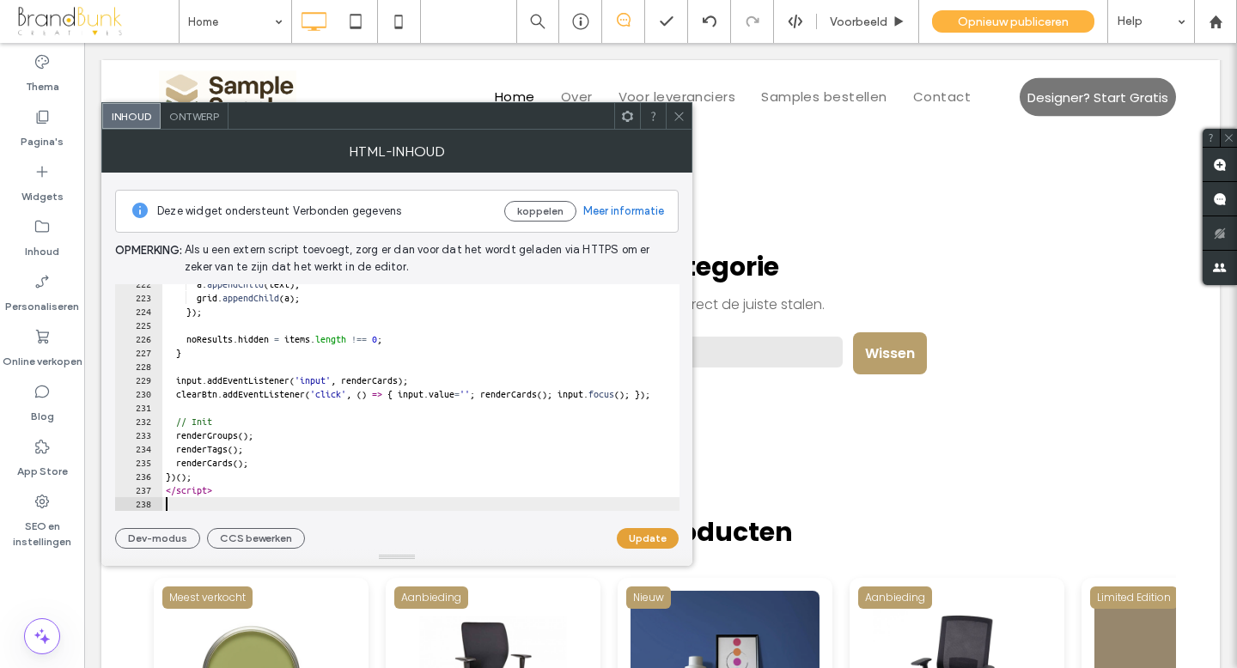
click at [652, 538] on button "Update" at bounding box center [648, 538] width 62 height 21
click at [682, 123] on span at bounding box center [679, 116] width 13 height 26
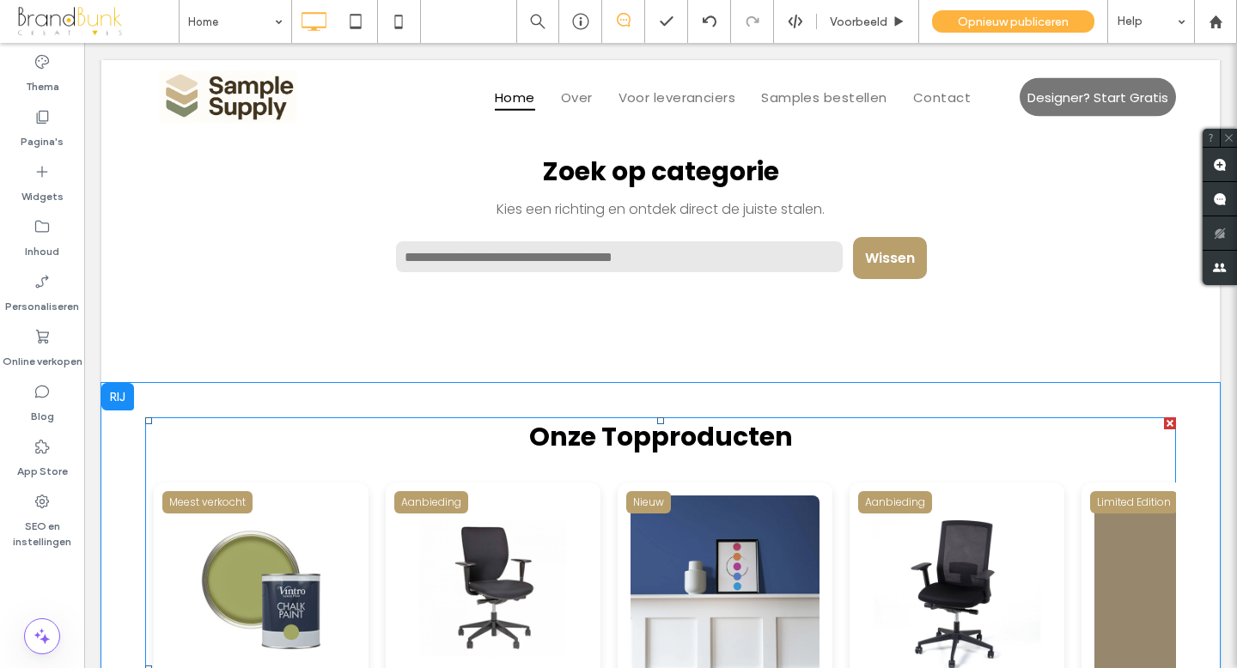
scroll to position [1363, 0]
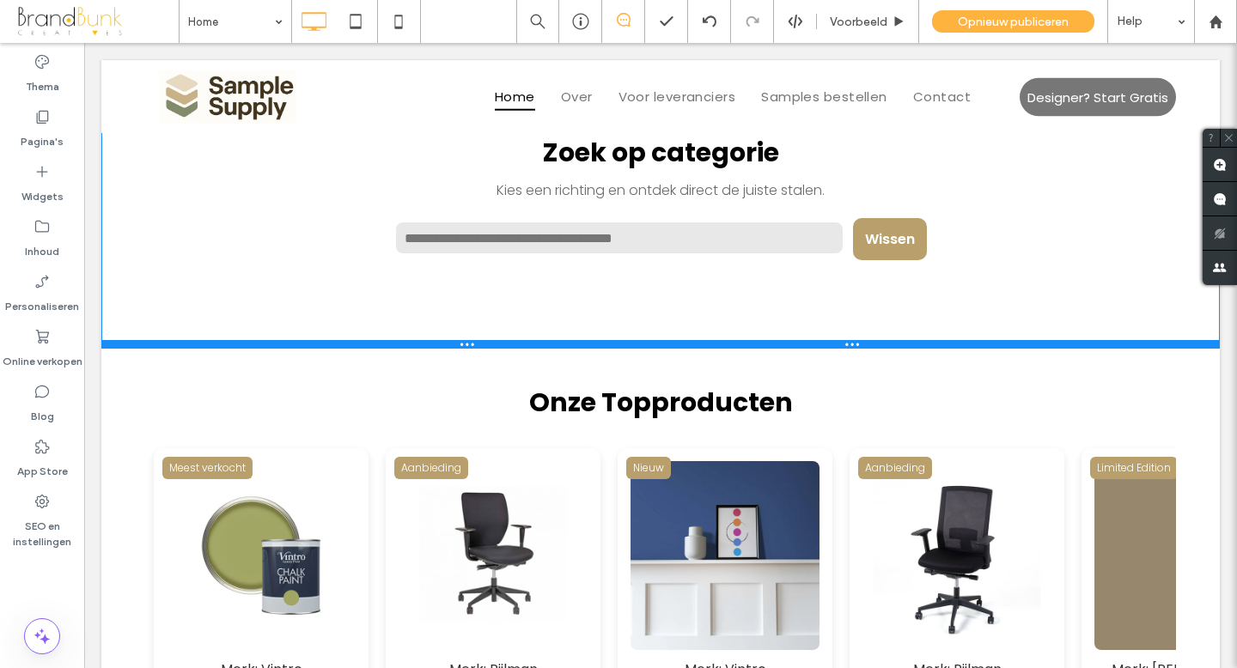
drag, startPoint x: 778, startPoint y: 372, endPoint x: 789, endPoint y: 326, distance: 47.7
click at [789, 326] on div "Click To Paste Click To Paste Zoek op categorie Kies een richting en ontdek dir…" at bounding box center [660, 212] width 1119 height 272
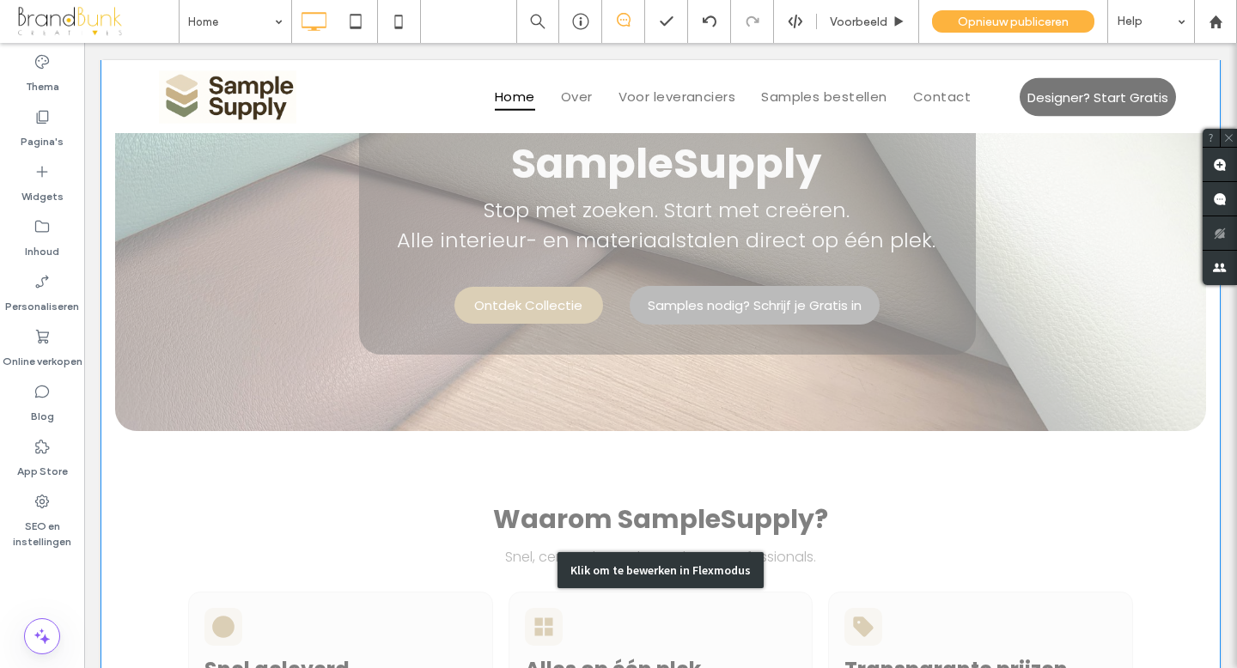
scroll to position [252, 0]
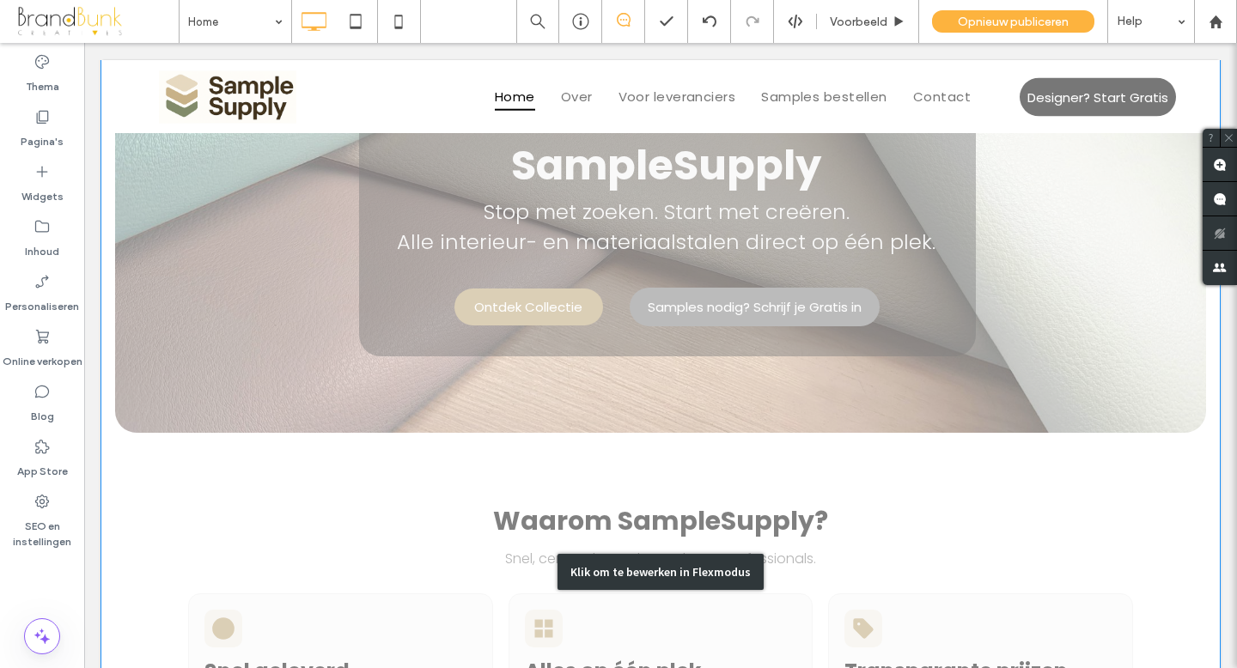
click at [611, 391] on div "Klik om te bewerken in Flexmodus" at bounding box center [660, 572] width 1119 height 1231
click at [611, 391] on img at bounding box center [660, 202] width 1091 height 462
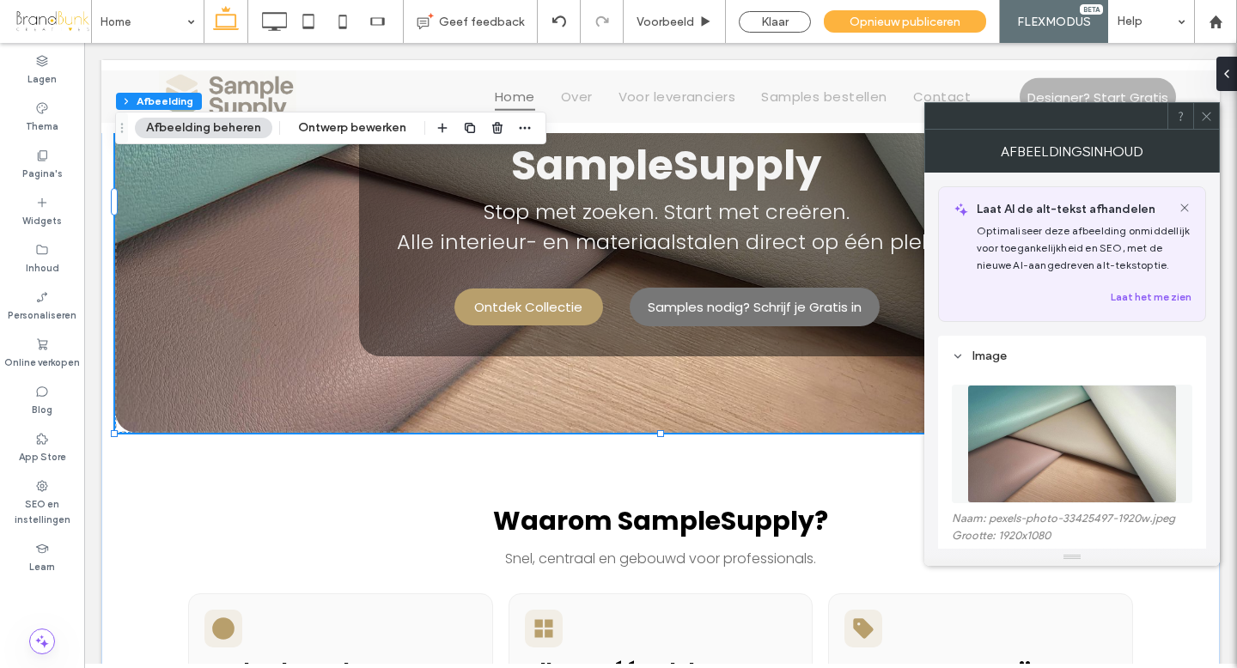
type input "**"
click at [1205, 120] on icon at bounding box center [1206, 116] width 13 height 13
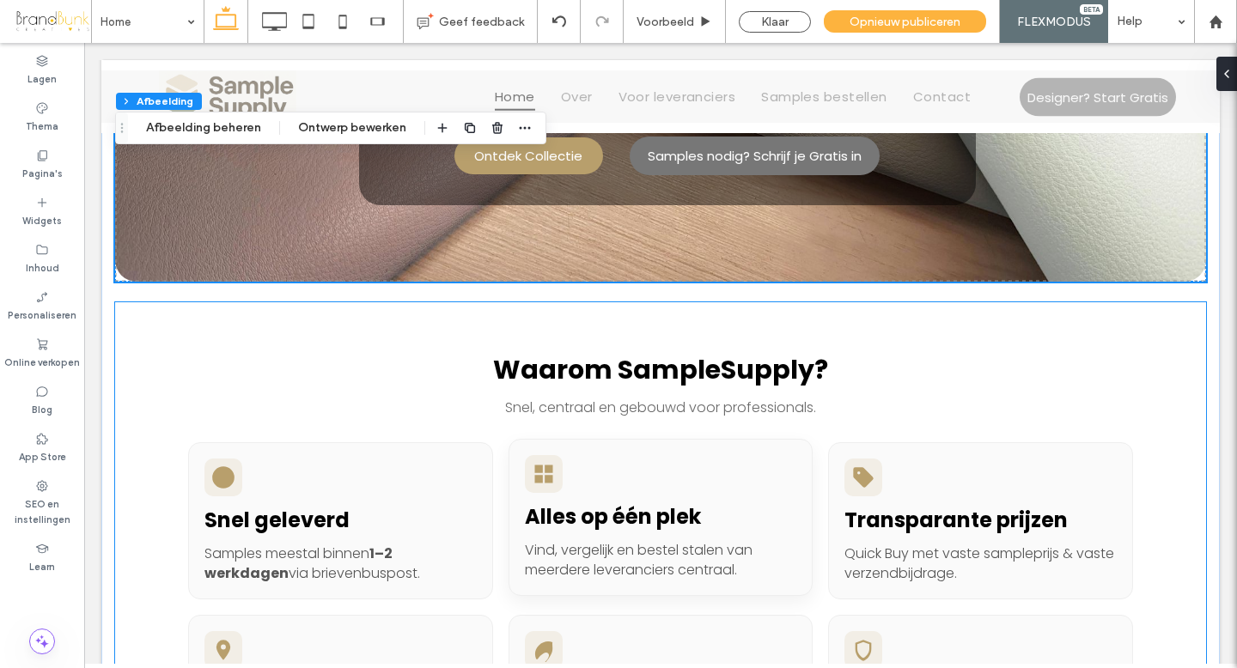
scroll to position [399, 0]
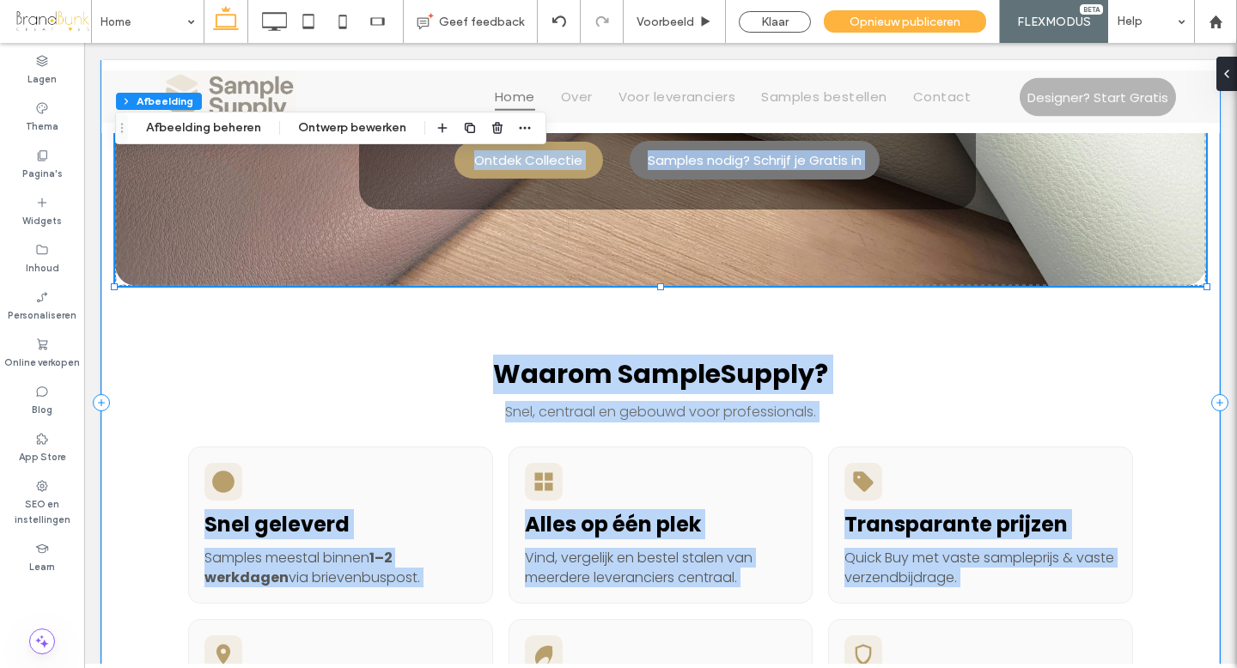
click at [654, 293] on div "Ontdek Collectie Samples nodig? Schrijf je Gratis in SampleSupply Stop met zoek…" at bounding box center [660, 403] width 1119 height 1187
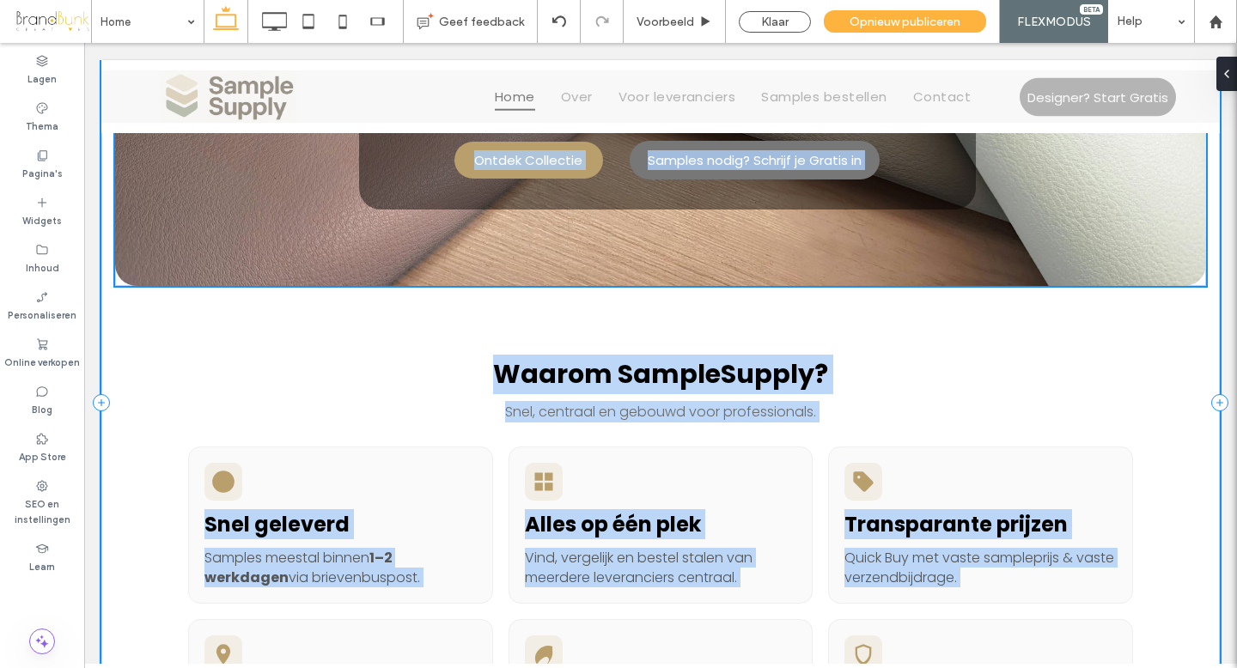
click at [654, 293] on div "Ontdek Collectie Samples nodig? Schrijf je Gratis in SampleSupply Stop met zoek…" at bounding box center [660, 403] width 1119 height 1187
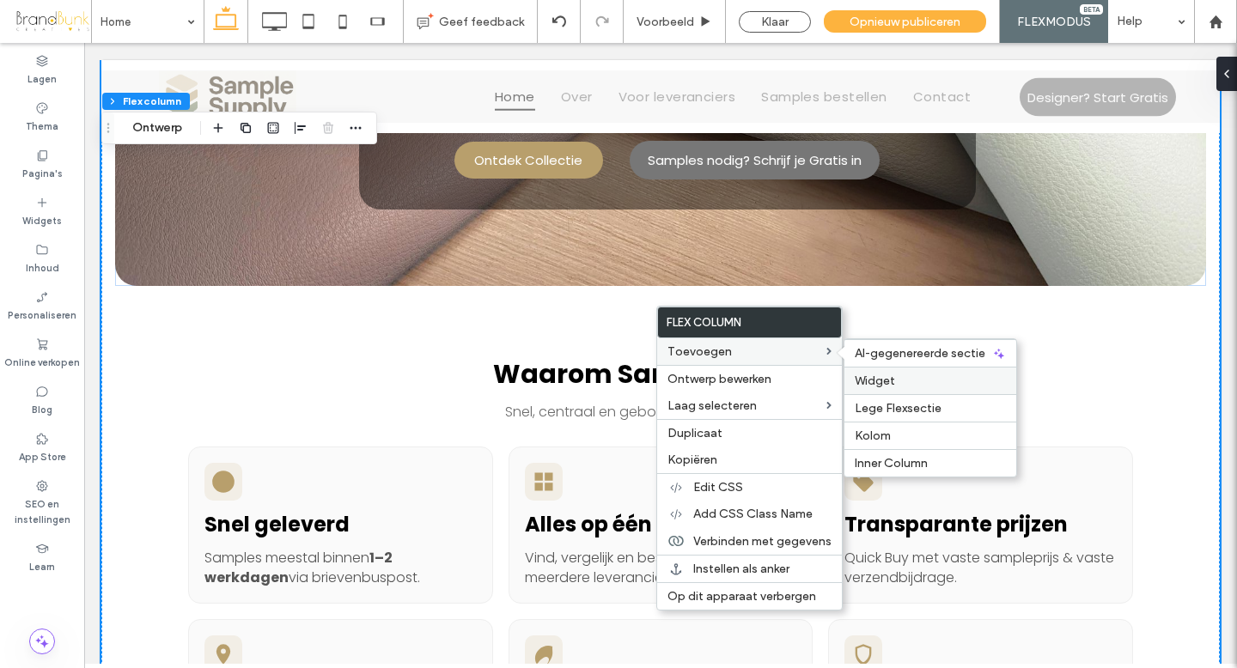
click at [886, 380] on span "Widget" at bounding box center [875, 381] width 40 height 15
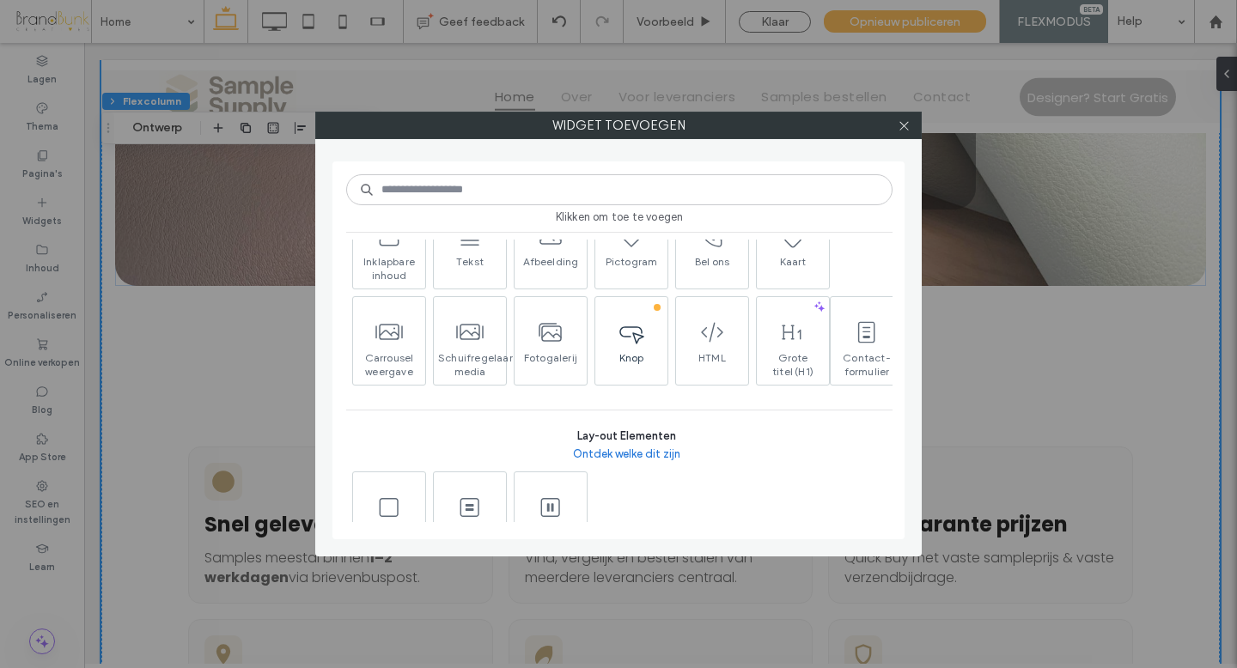
scroll to position [86, 0]
click at [703, 349] on span "HTML" at bounding box center [712, 360] width 72 height 24
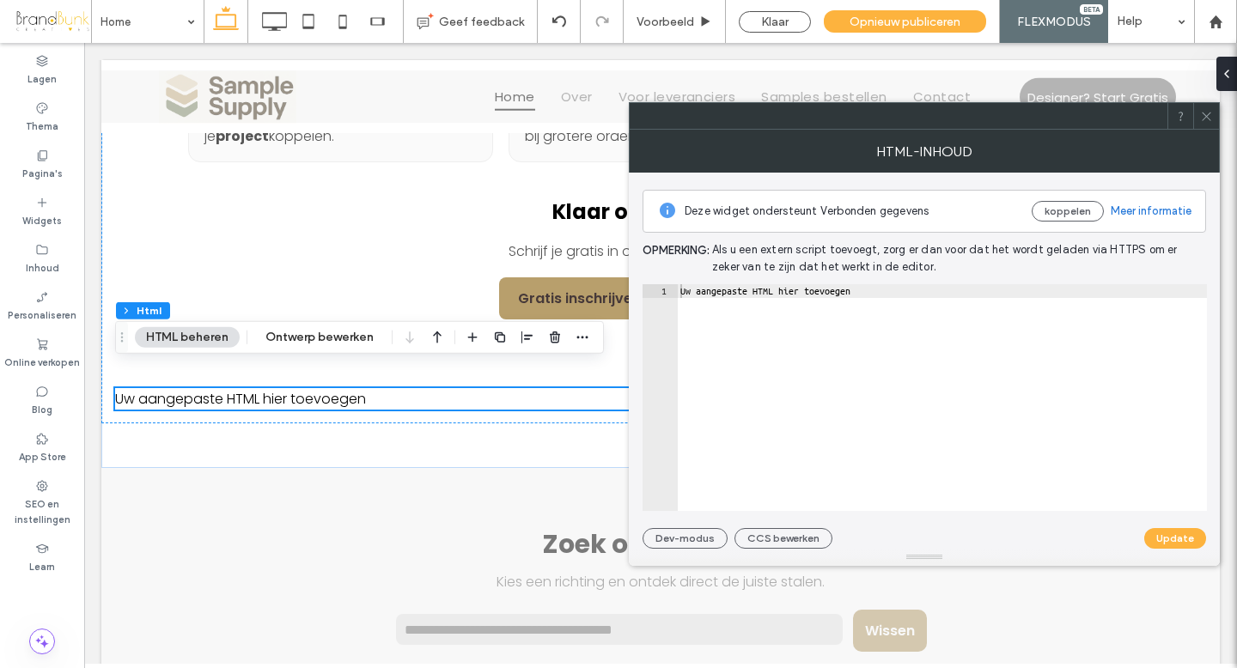
scroll to position [1058, 0]
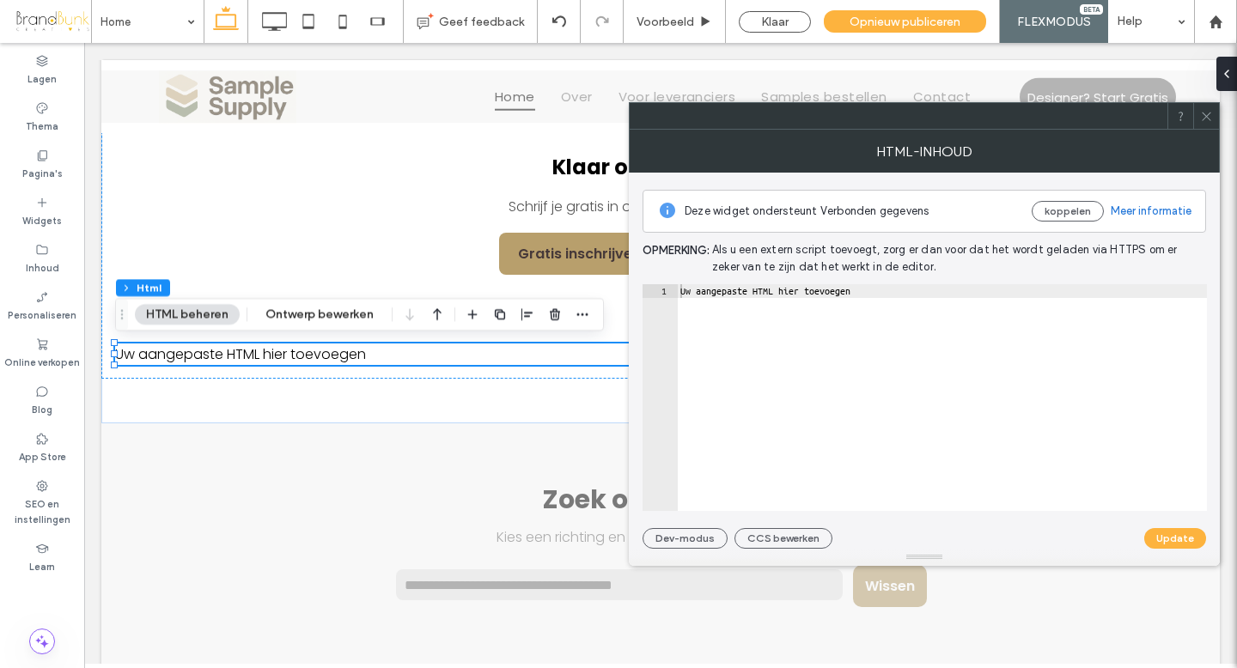
type textarea "**********"
drag, startPoint x: 895, startPoint y: 295, endPoint x: 662, endPoint y: 294, distance: 233.7
click at [643, 290] on div "**********" at bounding box center [925, 397] width 565 height 227
paste textarea "Cursor at row 1"
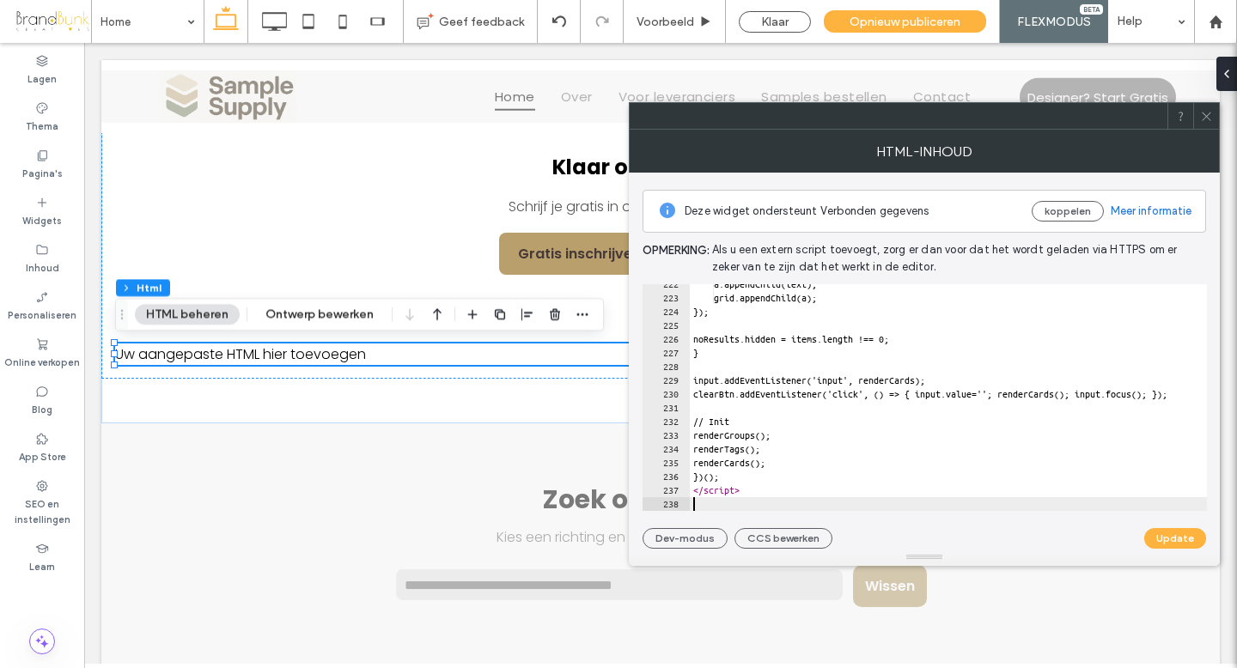
scroll to position [3045, 0]
click at [1164, 540] on button "Update" at bounding box center [1176, 538] width 62 height 21
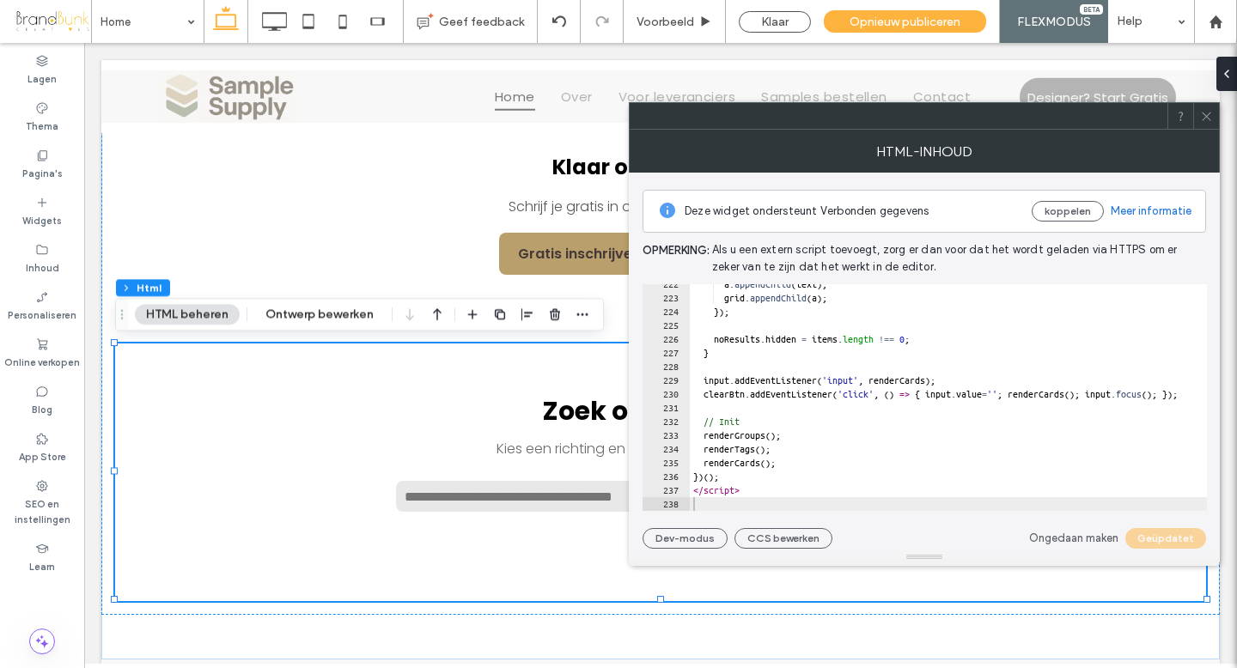
click at [1205, 119] on icon at bounding box center [1206, 116] width 13 height 13
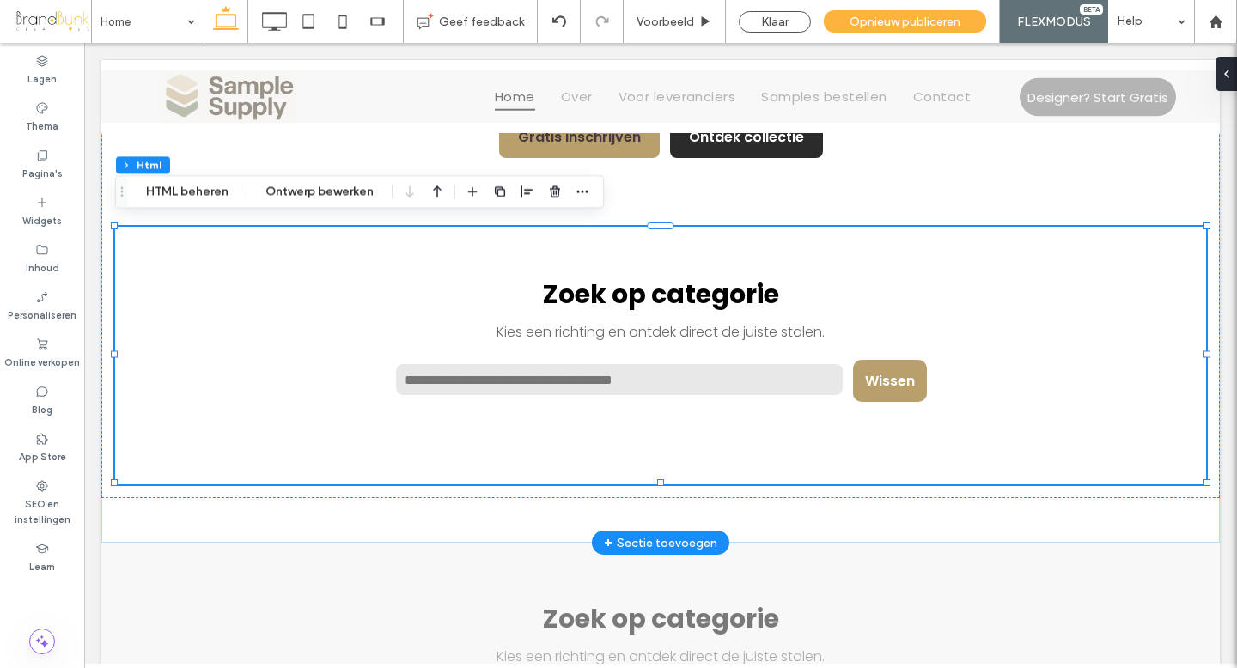
scroll to position [1152, 0]
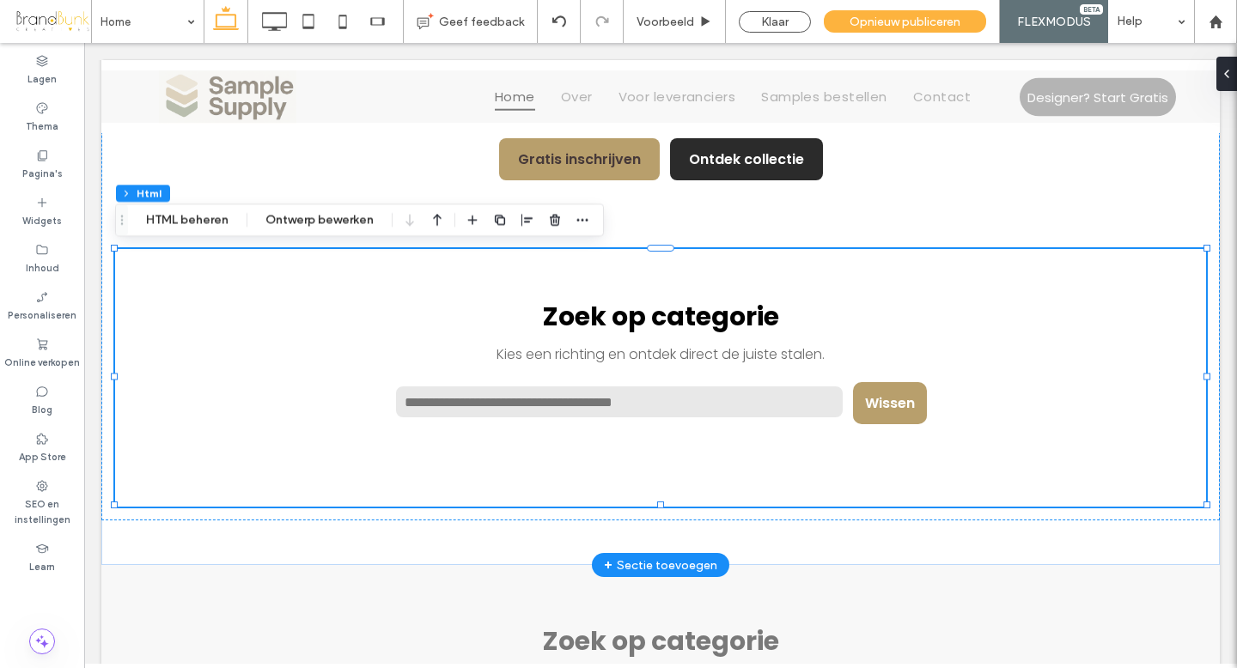
click at [626, 344] on p "Kies een richting en ontdek direct de juiste stalen." at bounding box center [660, 354] width 945 height 21
click at [209, 221] on button "HTML beheren" at bounding box center [187, 220] width 105 height 21
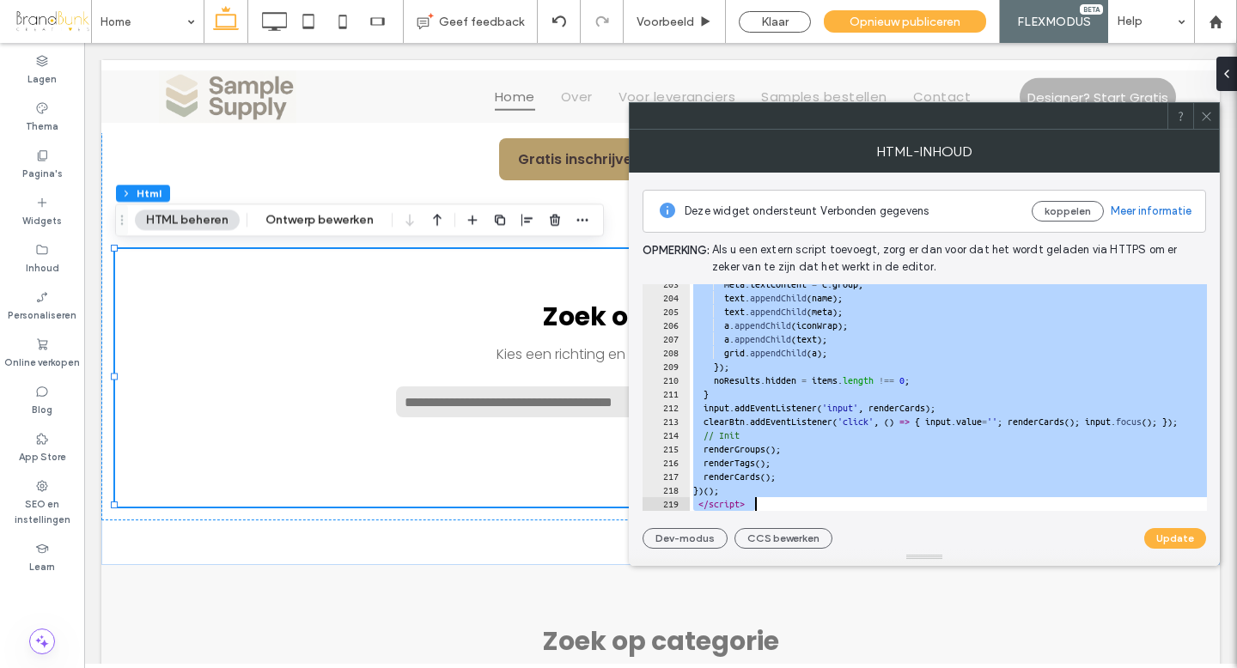
scroll to position [2784, 0]
drag, startPoint x: 686, startPoint y: 290, endPoint x: 981, endPoint y: 561, distance: 401.4
click at [981, 561] on div "**********" at bounding box center [924, 348] width 591 height 437
type textarea "**********"
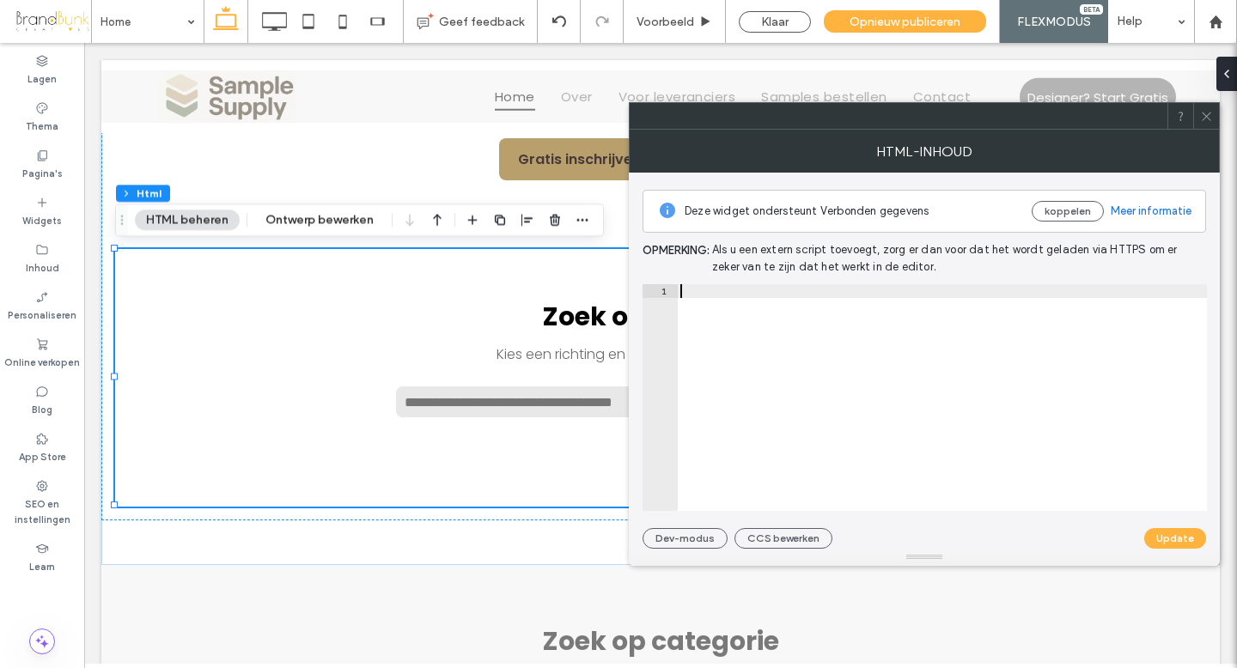
scroll to position [2124, 0]
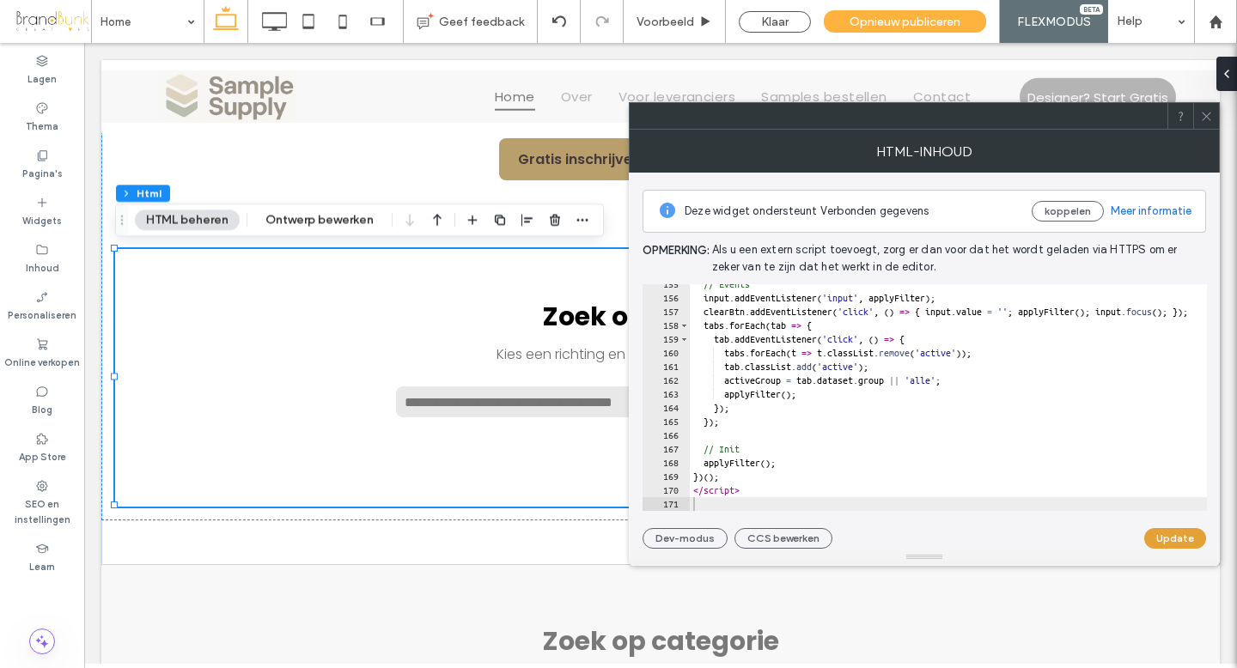
click at [1170, 541] on button "Update" at bounding box center [1176, 538] width 62 height 21
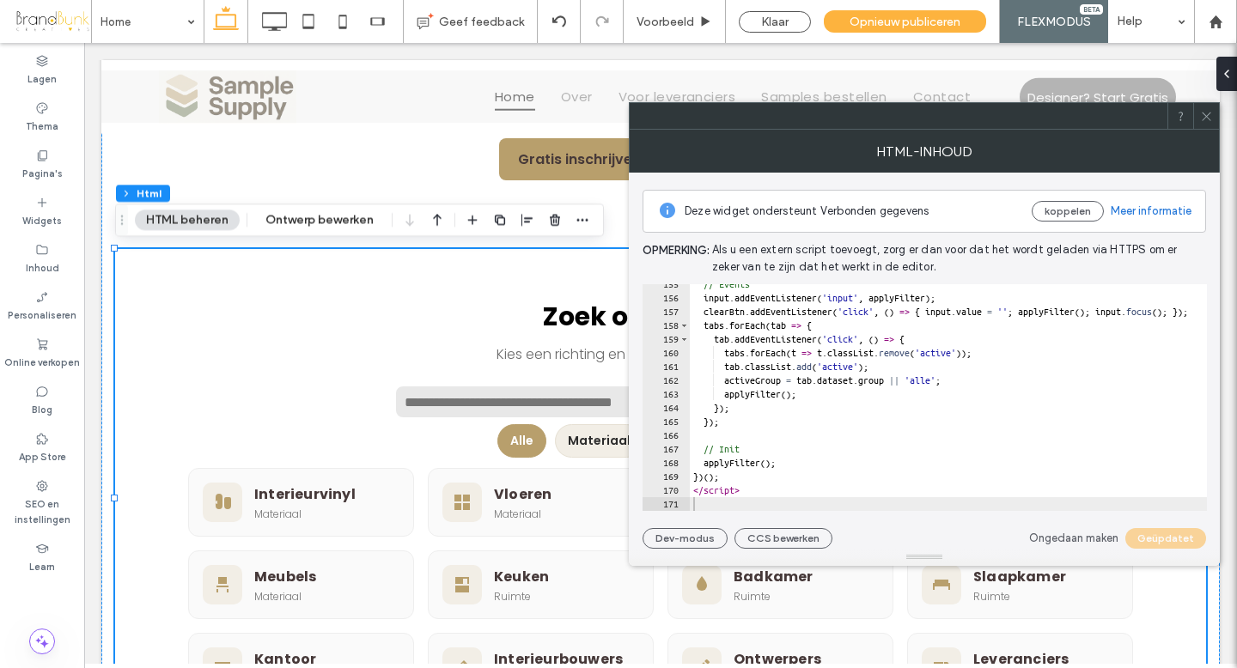
click at [1206, 116] on use at bounding box center [1206, 116] width 9 height 9
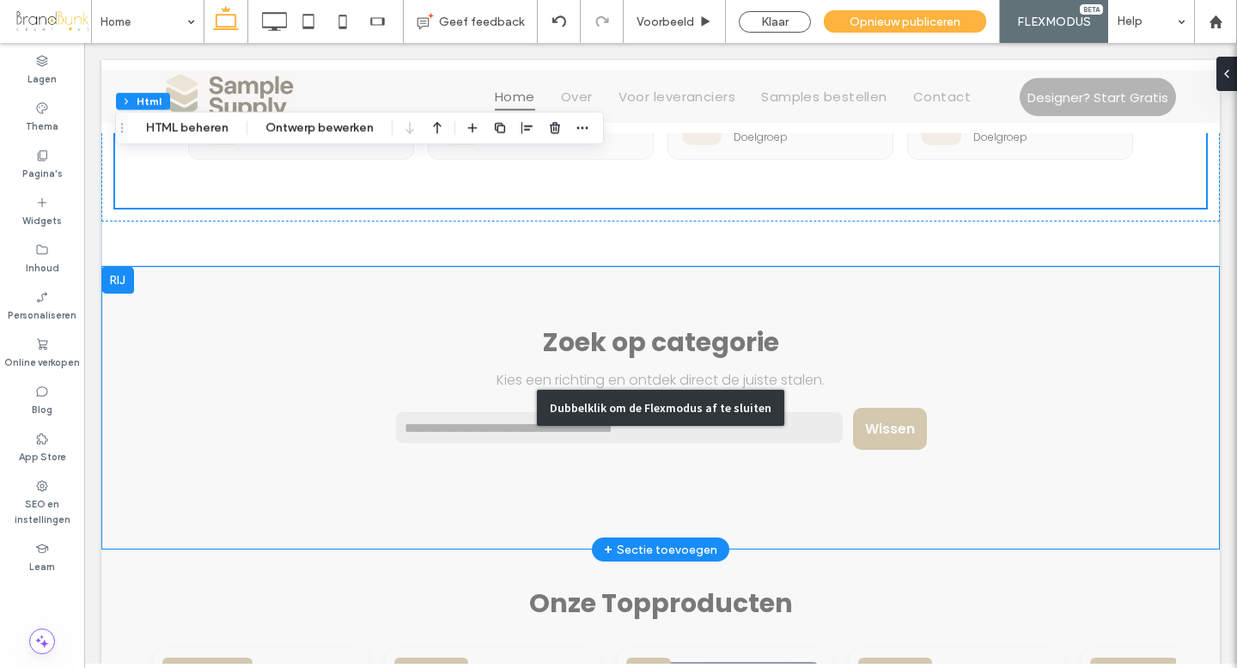
scroll to position [1699, 0]
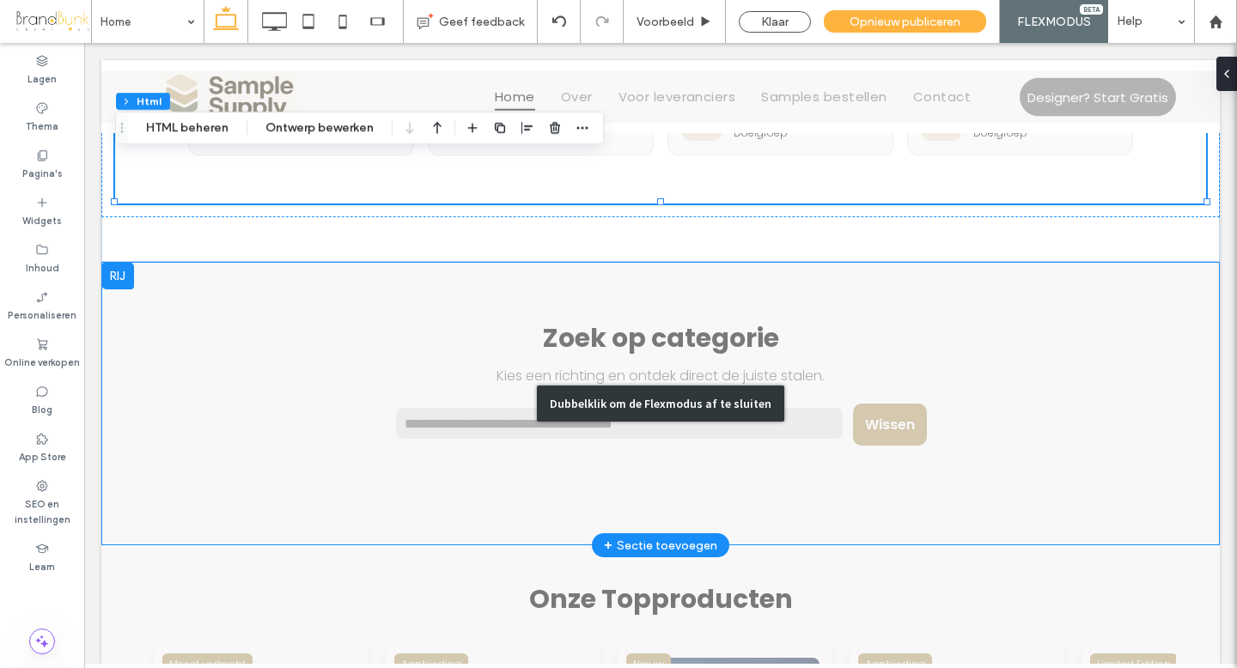
click at [119, 274] on div "Dubbelklik om de Flexmodus af te sluiten" at bounding box center [660, 404] width 1119 height 284
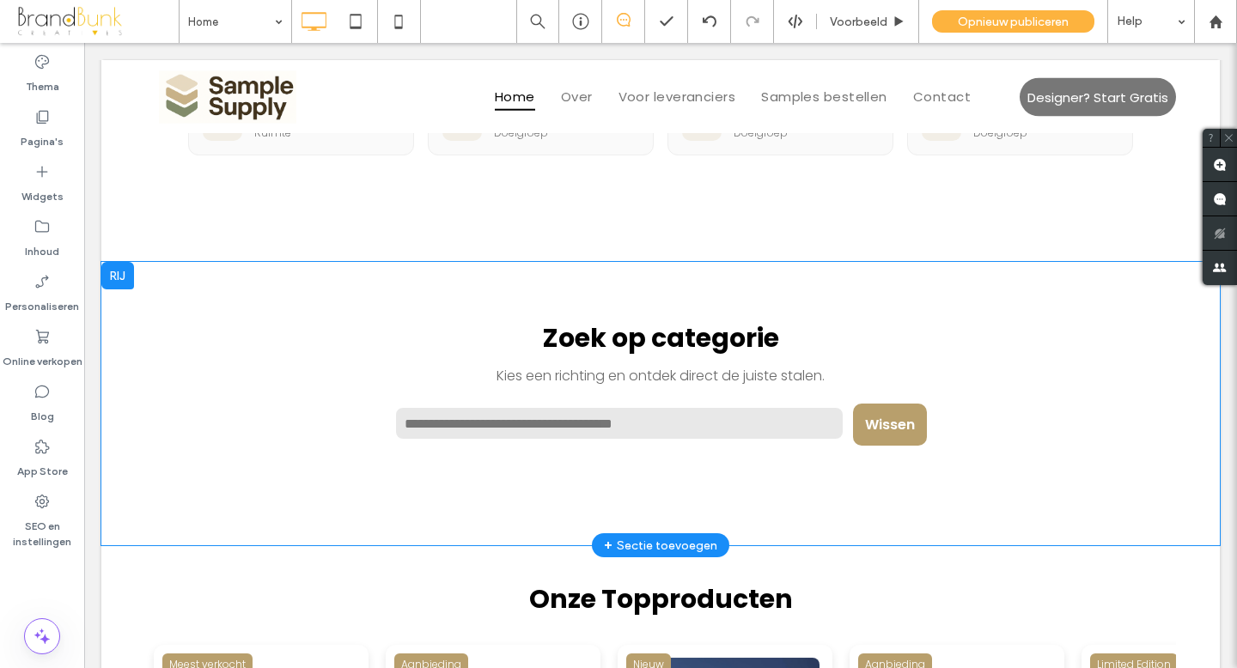
click at [117, 278] on div at bounding box center [117, 275] width 33 height 27
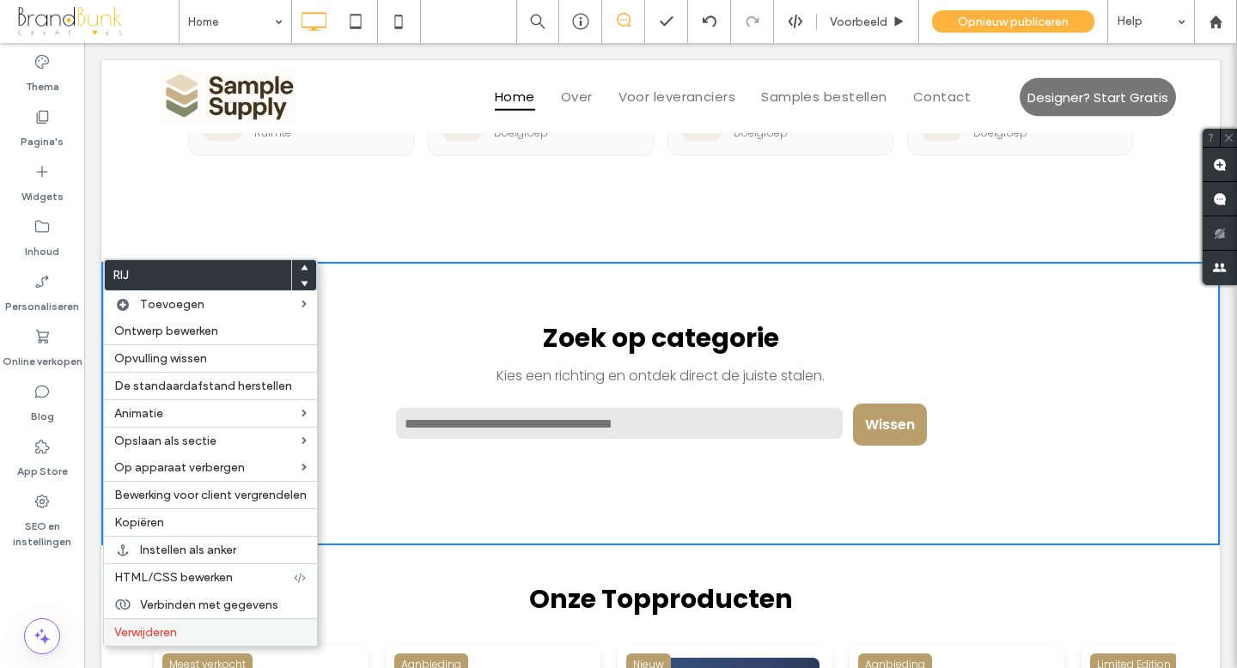
click at [177, 629] on span "Verwijderen" at bounding box center [145, 633] width 63 height 15
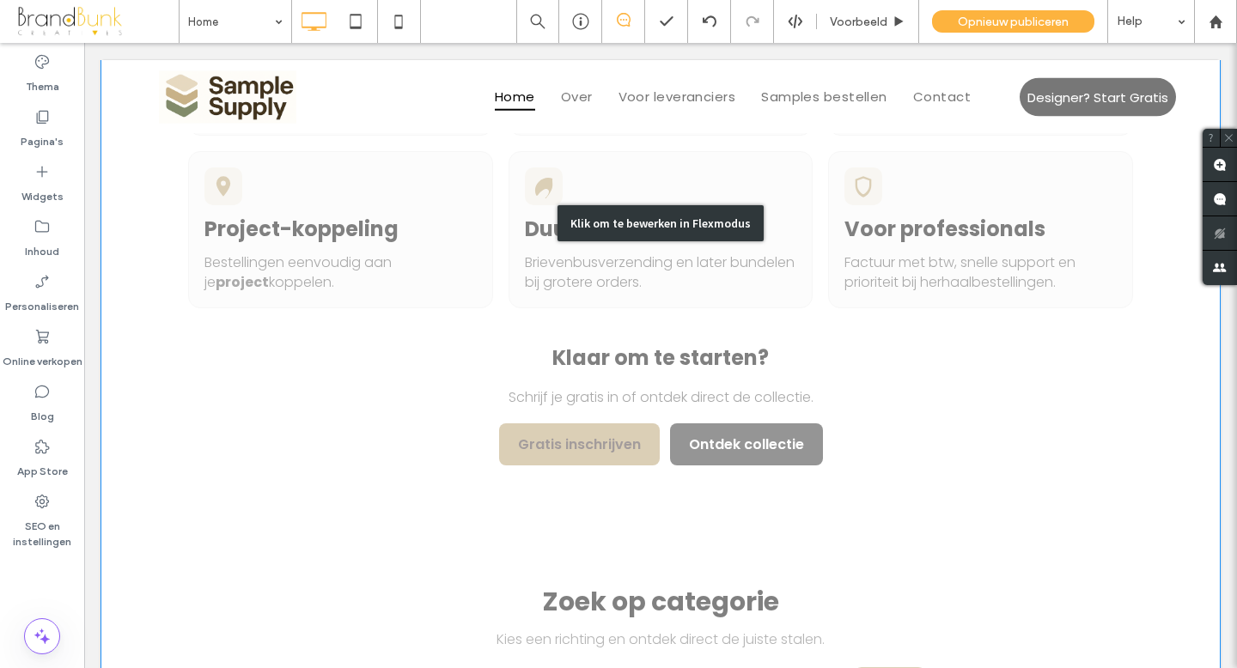
scroll to position [870, 0]
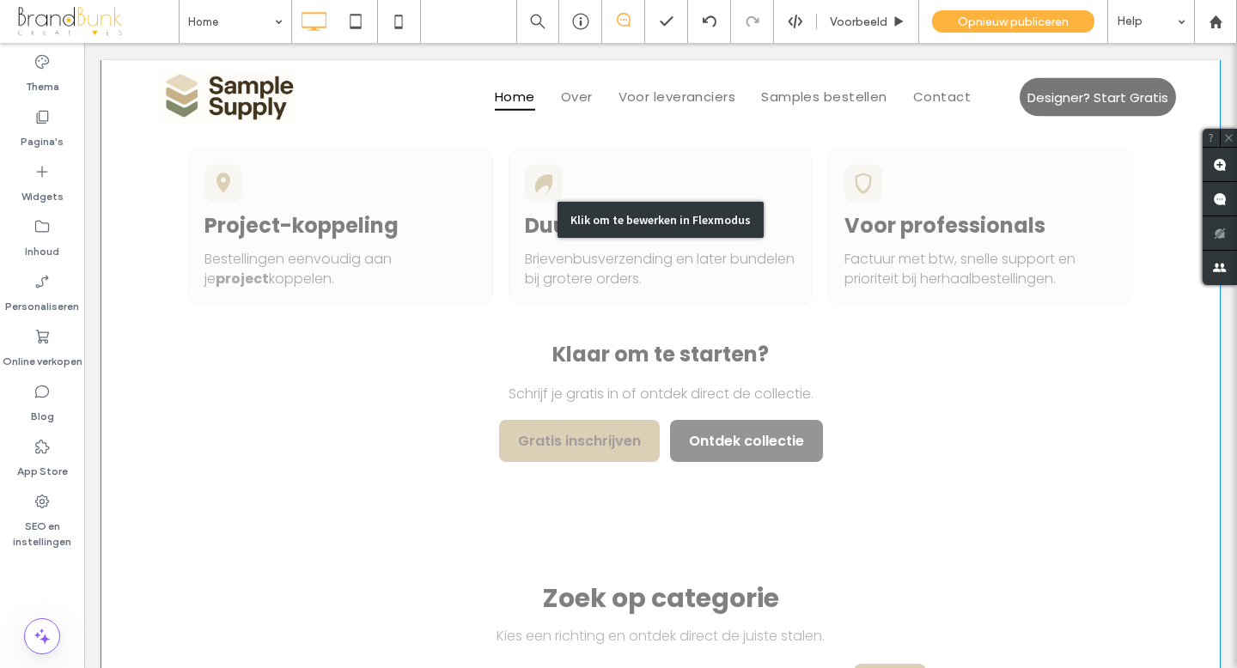
click at [611, 217] on div "Klik om te bewerken in Flexmodus" at bounding box center [661, 220] width 206 height 36
click at [611, 217] on h3 "Duurzaam & slim" at bounding box center [661, 222] width 272 height 30
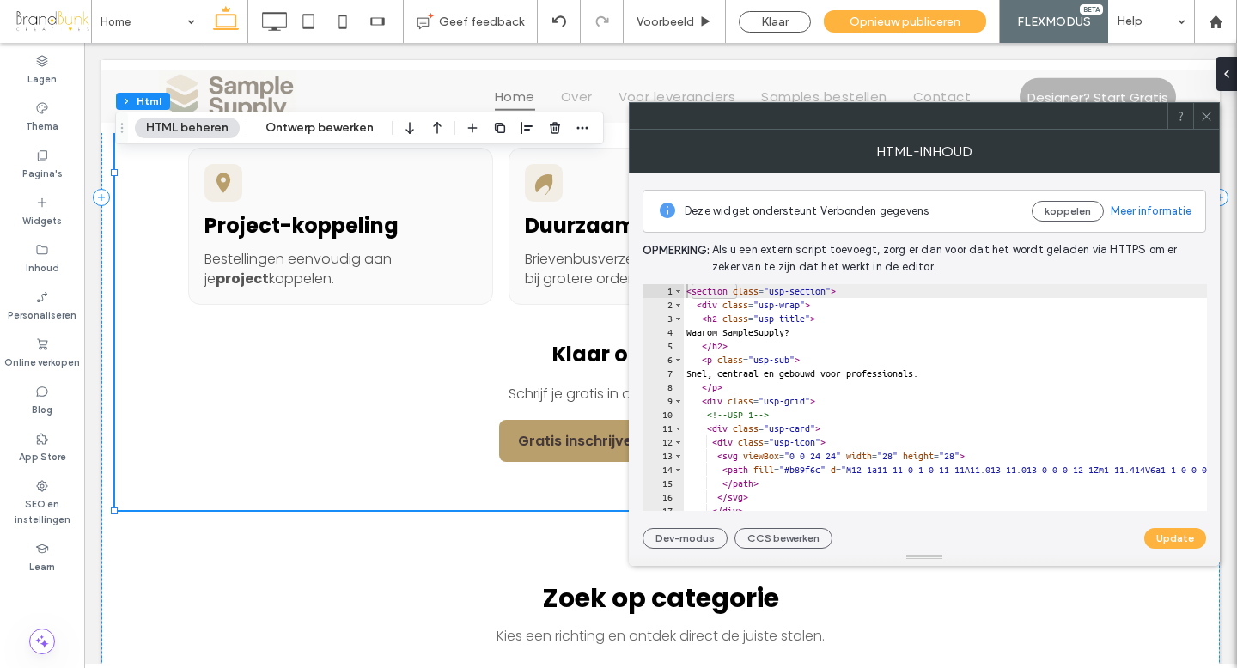
click at [1206, 123] on span at bounding box center [1206, 116] width 13 height 26
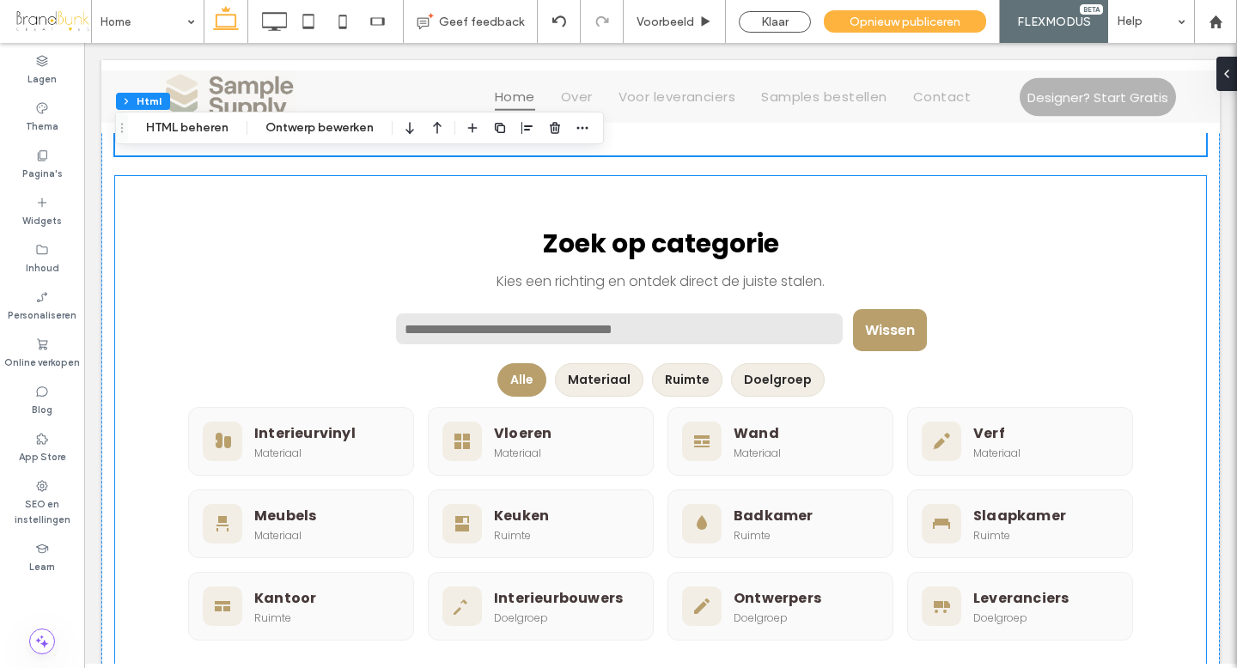
scroll to position [1229, 0]
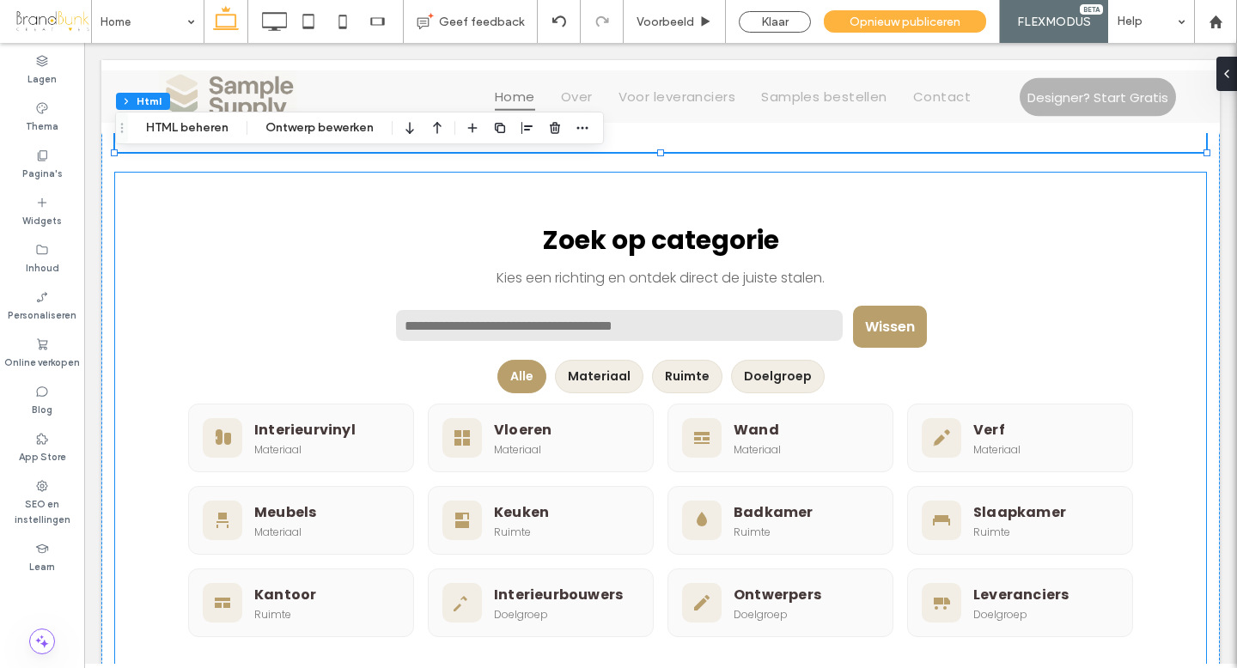
click at [240, 232] on h2 "Zoek op categorie" at bounding box center [660, 241] width 945 height 40
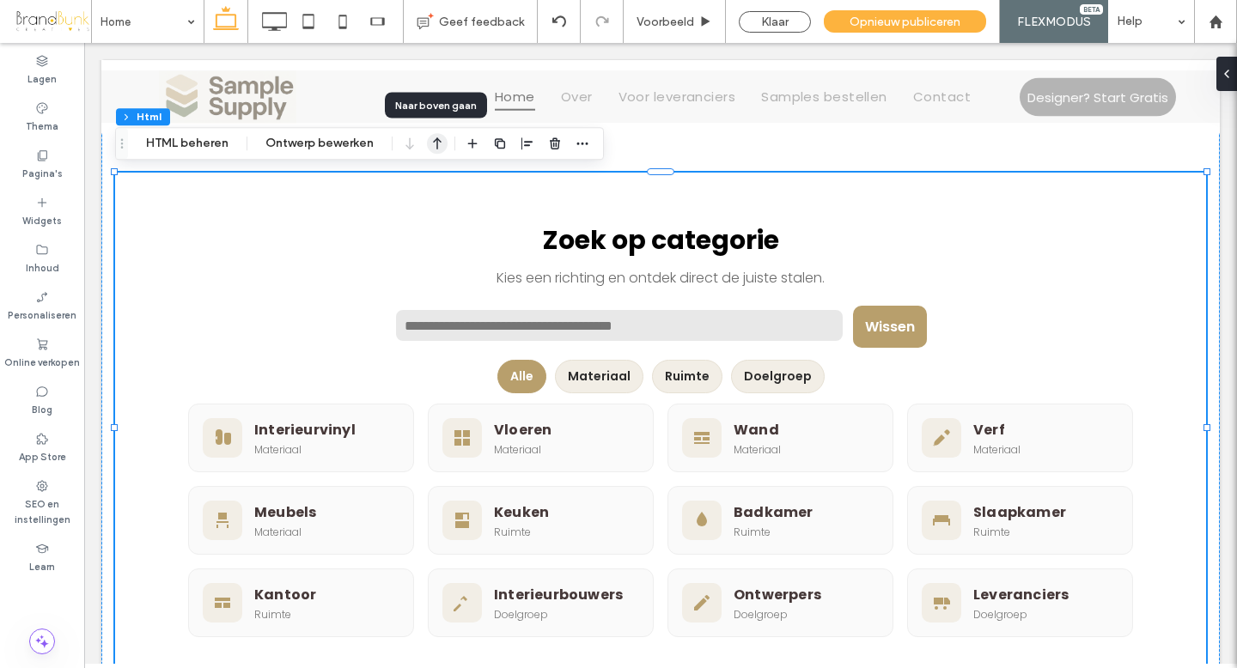
click at [436, 149] on use "button" at bounding box center [437, 144] width 9 height 12
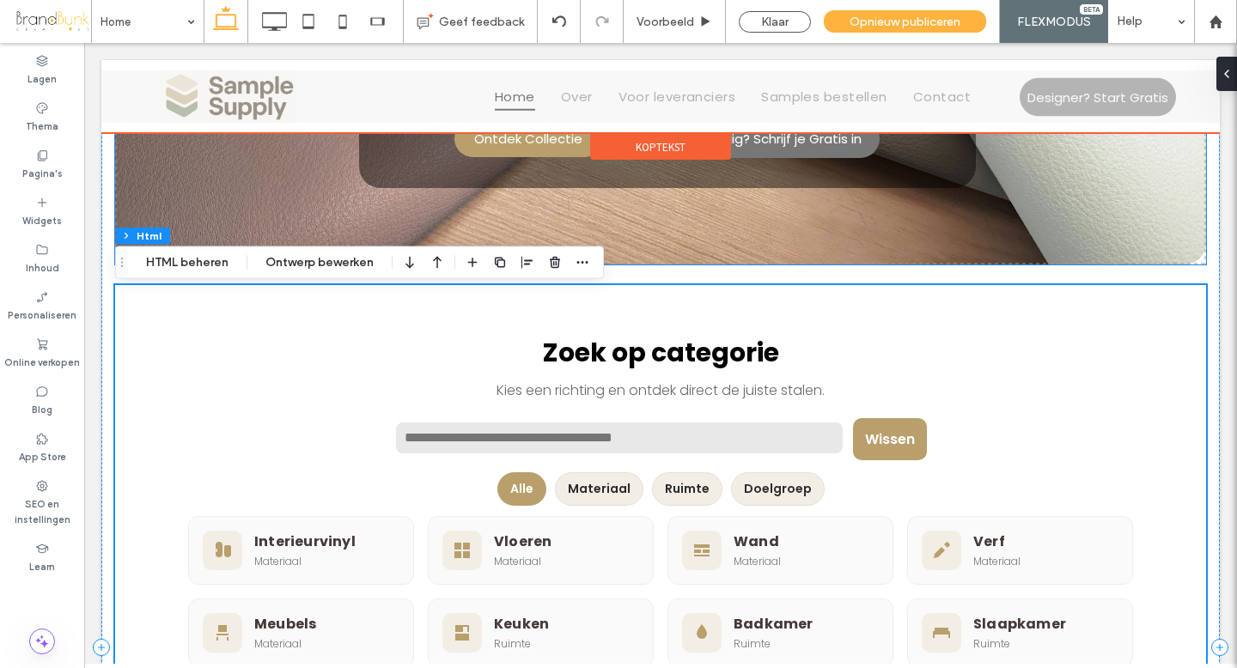
scroll to position [414, 0]
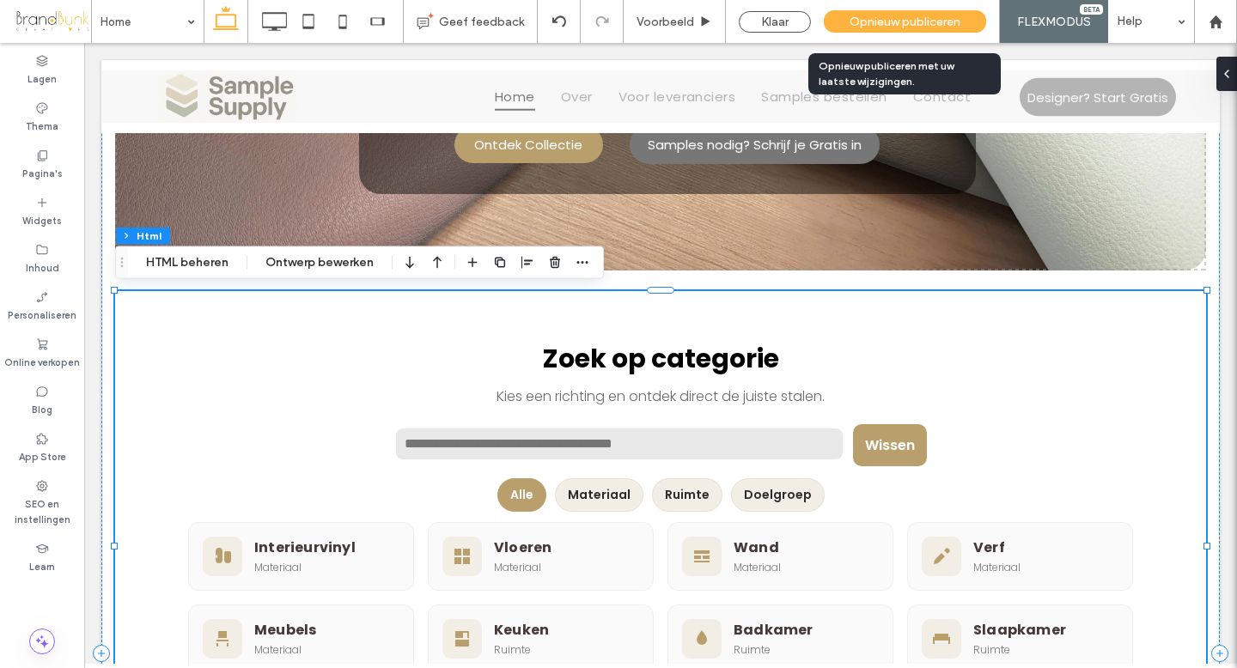
click at [875, 22] on span "Opnieuw publiceren" at bounding box center [905, 22] width 111 height 15
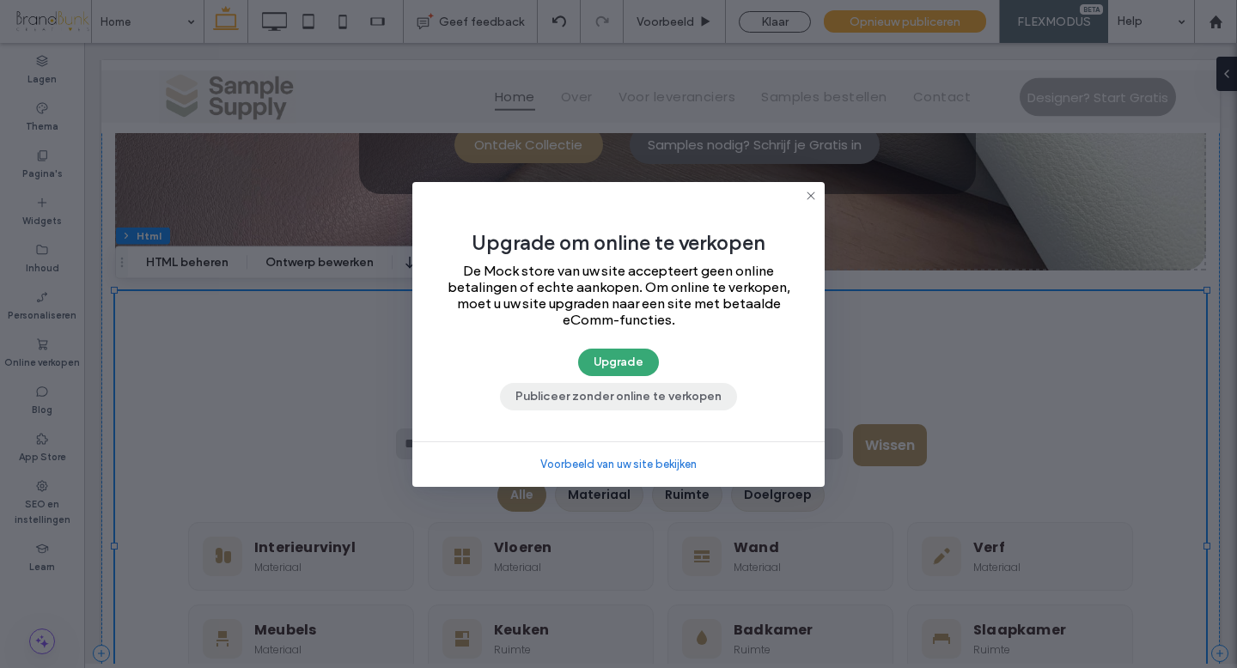
click at [649, 394] on button "Publiceer zonder online te verkopen" at bounding box center [618, 396] width 237 height 27
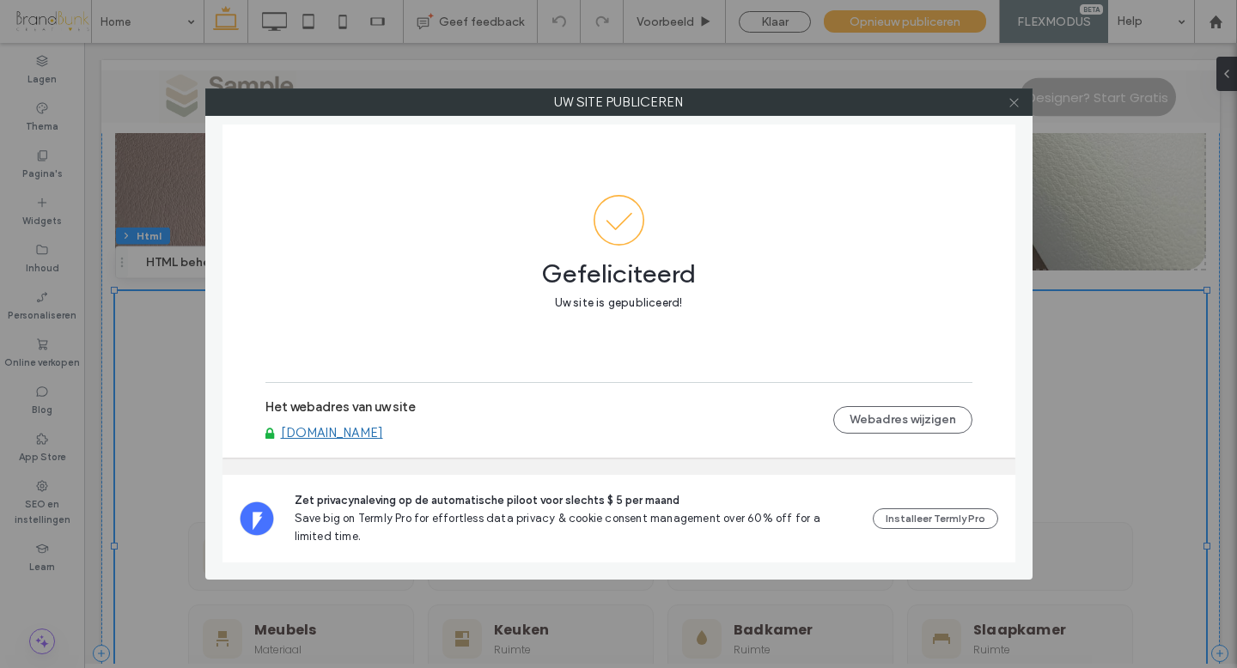
click at [1013, 102] on use at bounding box center [1014, 102] width 9 height 9
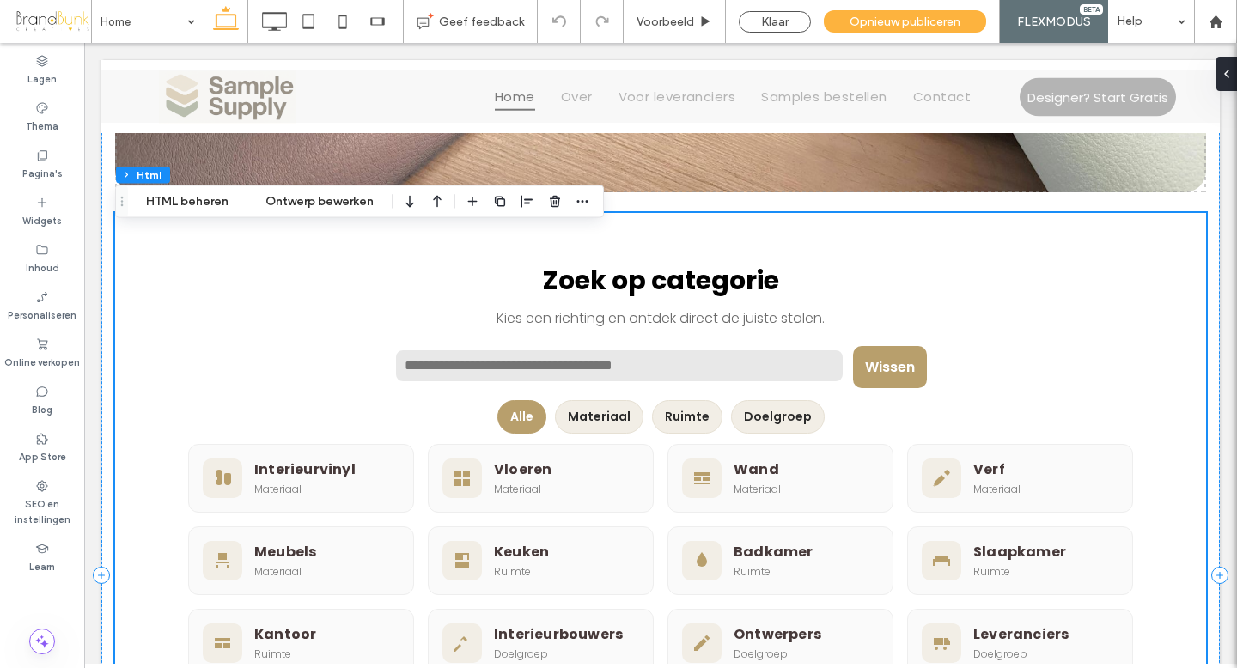
scroll to position [502, 0]
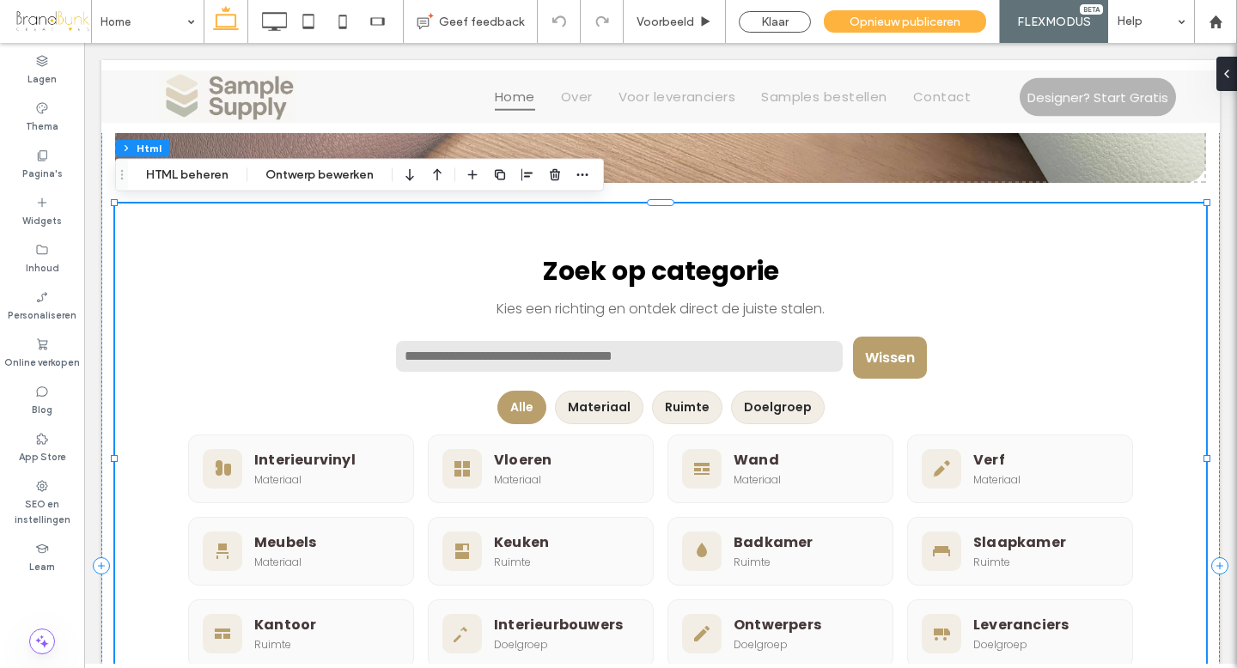
click at [619, 406] on button "Materiaal" at bounding box center [599, 408] width 89 height 34
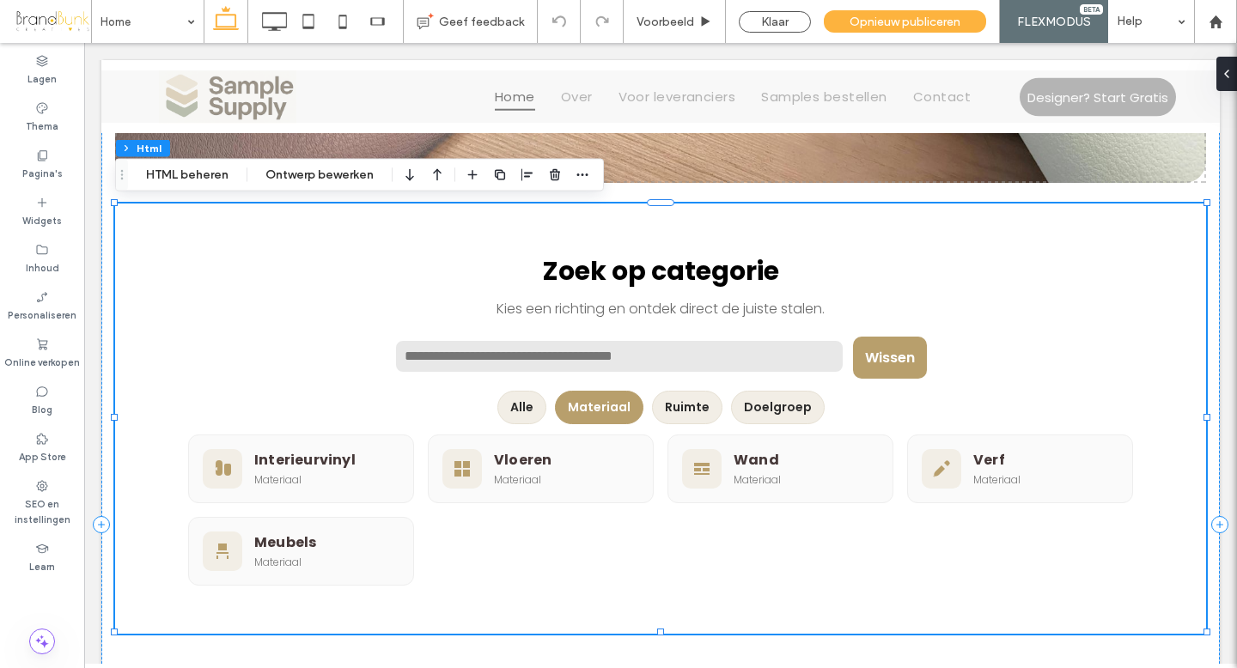
click at [692, 406] on button "Ruimte" at bounding box center [687, 408] width 70 height 34
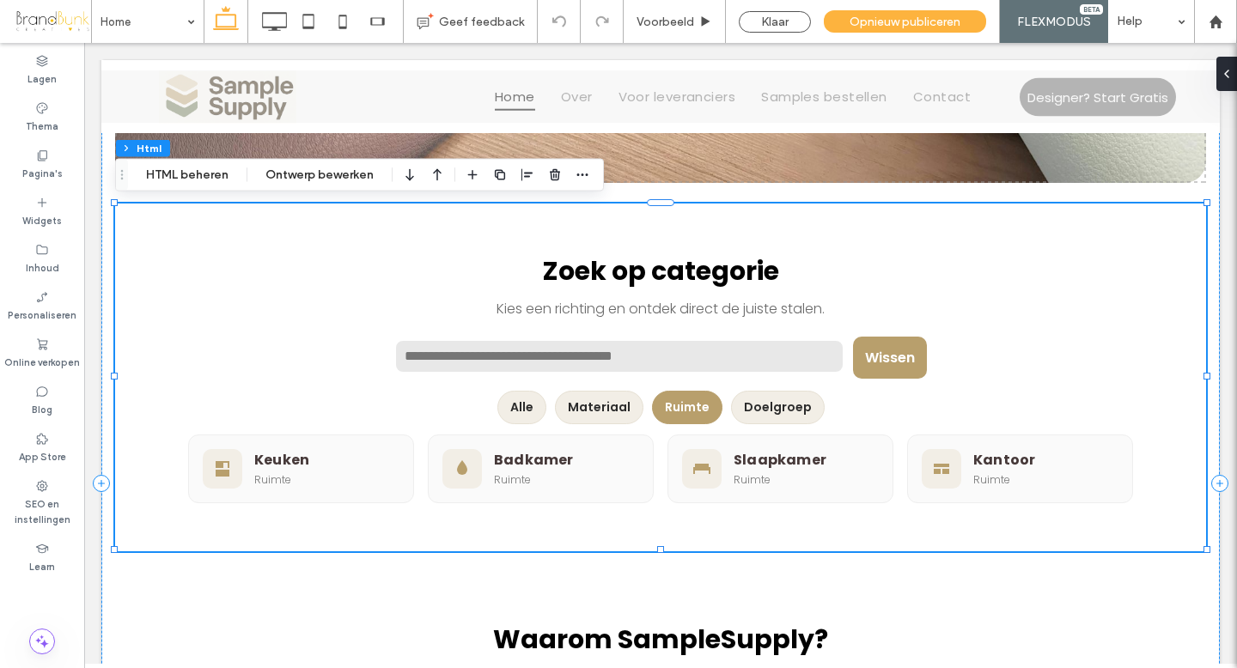
click at [530, 407] on button "Alle" at bounding box center [522, 408] width 49 height 34
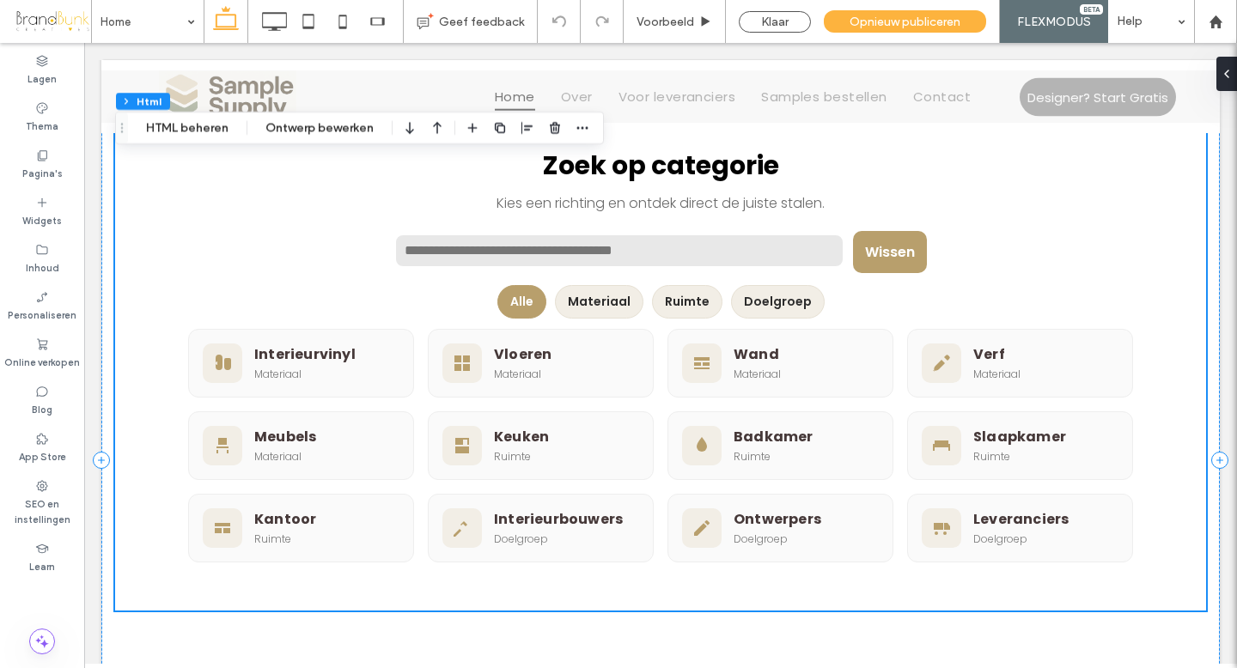
scroll to position [612, 0]
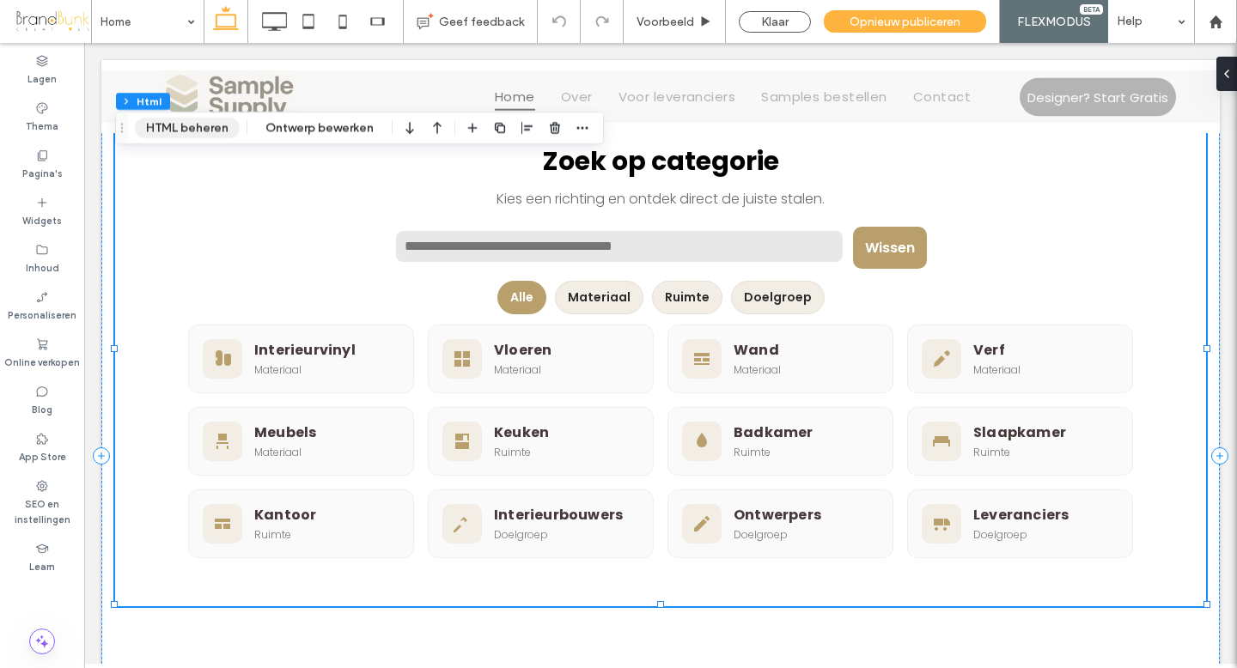
click at [205, 131] on button "HTML beheren" at bounding box center [187, 128] width 105 height 21
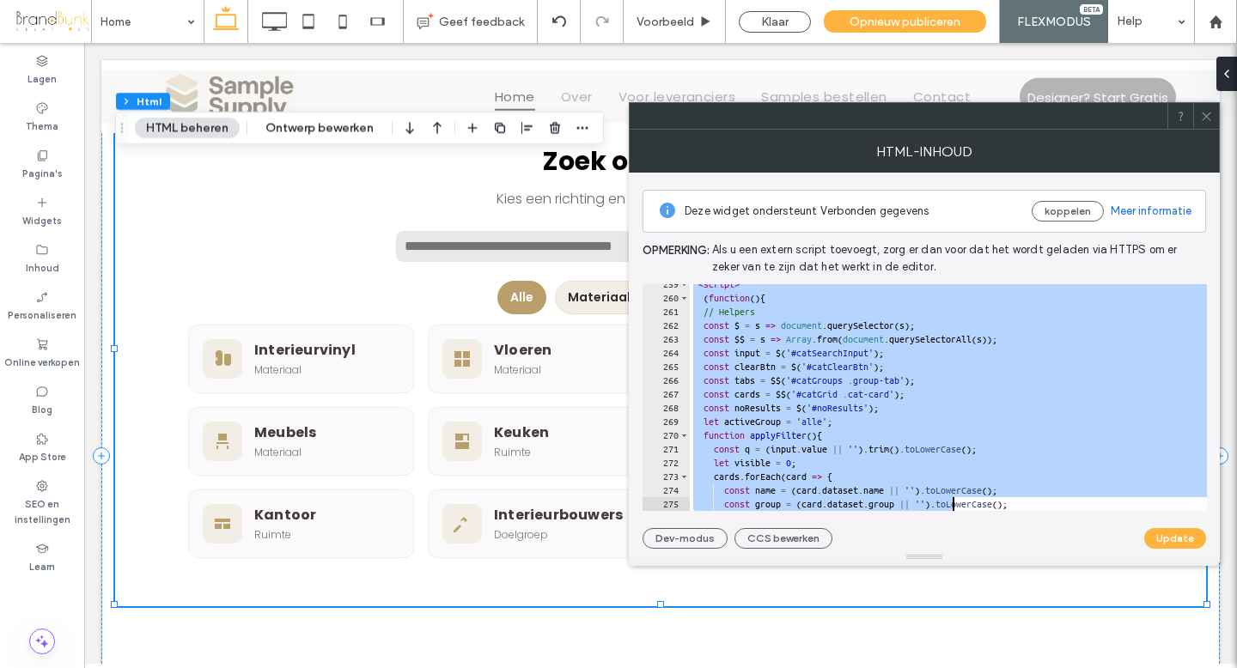
scroll to position [3884, 0]
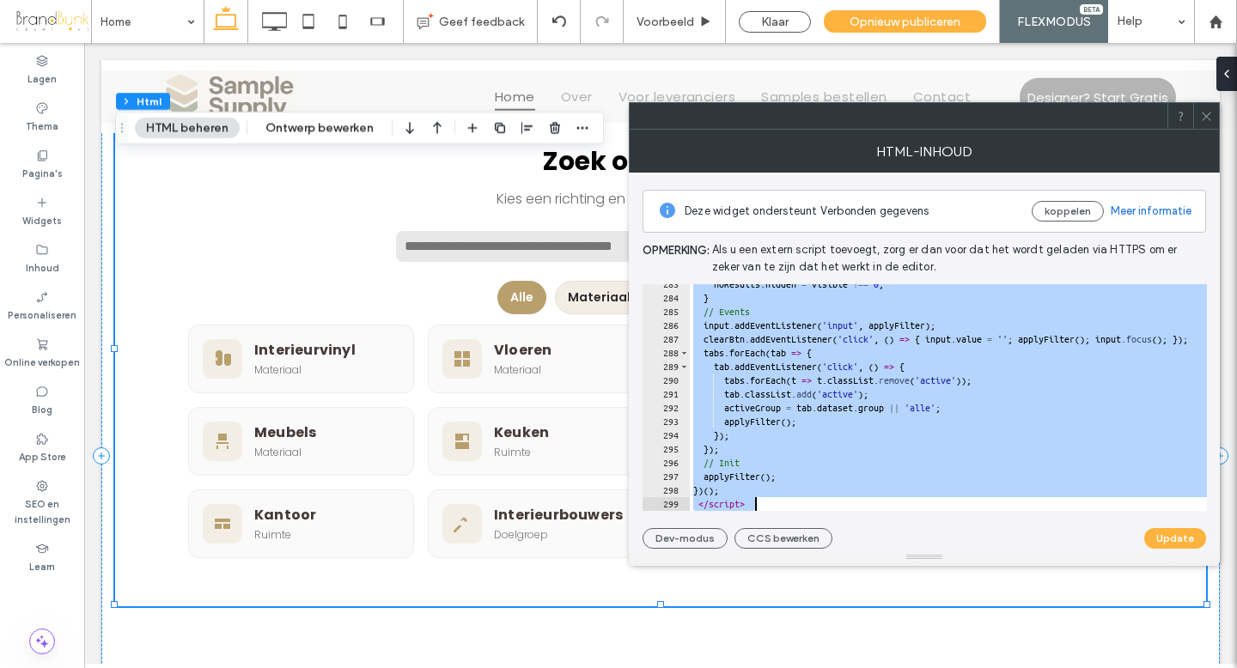
drag, startPoint x: 770, startPoint y: 333, endPoint x: 950, endPoint y: 571, distance: 298.7
type textarea "**********"
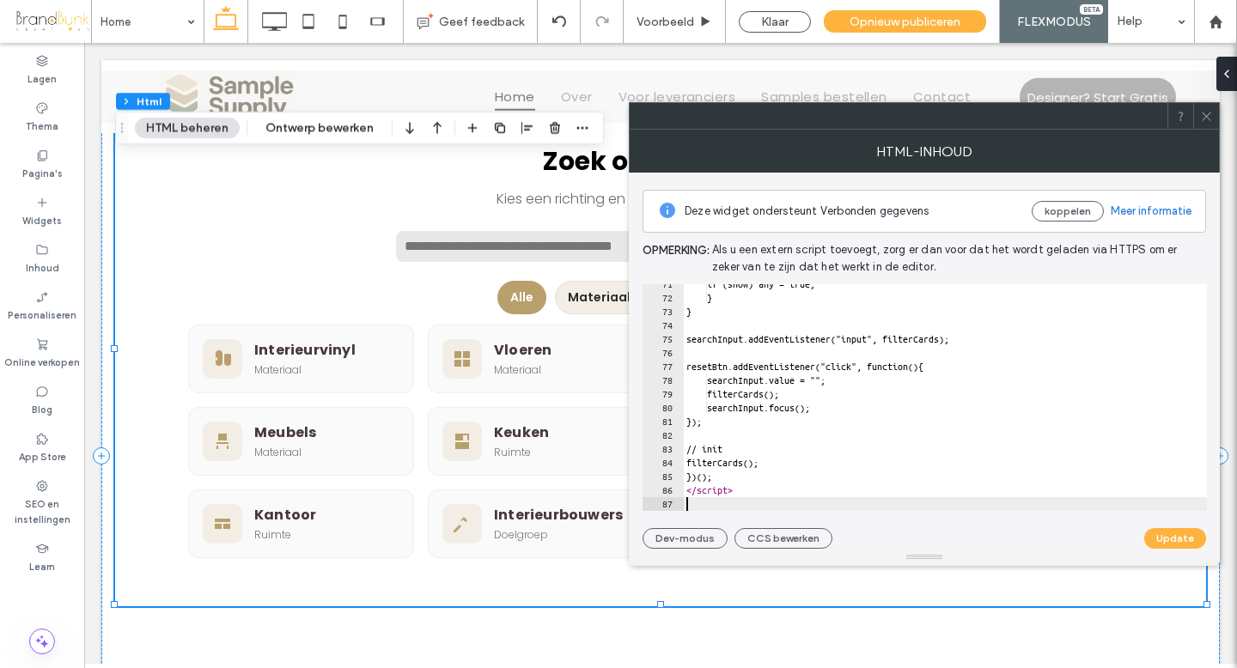
scroll to position [969, 0]
click at [1167, 540] on button "Update" at bounding box center [1176, 538] width 62 height 21
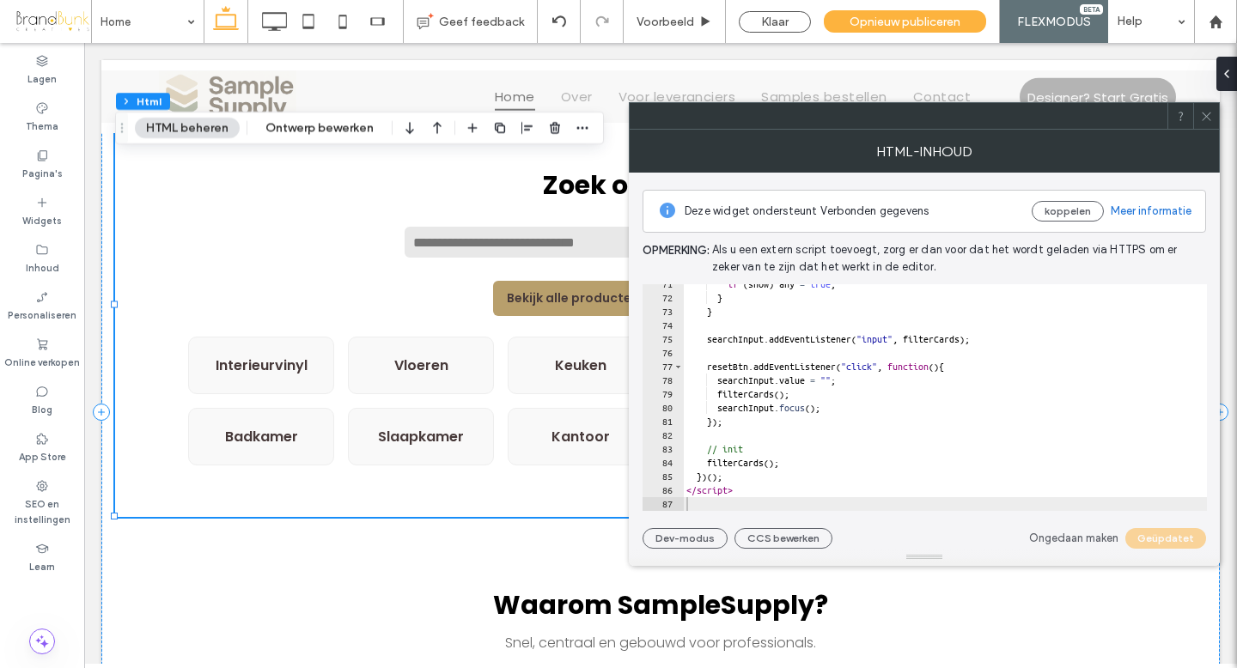
click at [1204, 119] on use at bounding box center [1206, 116] width 9 height 9
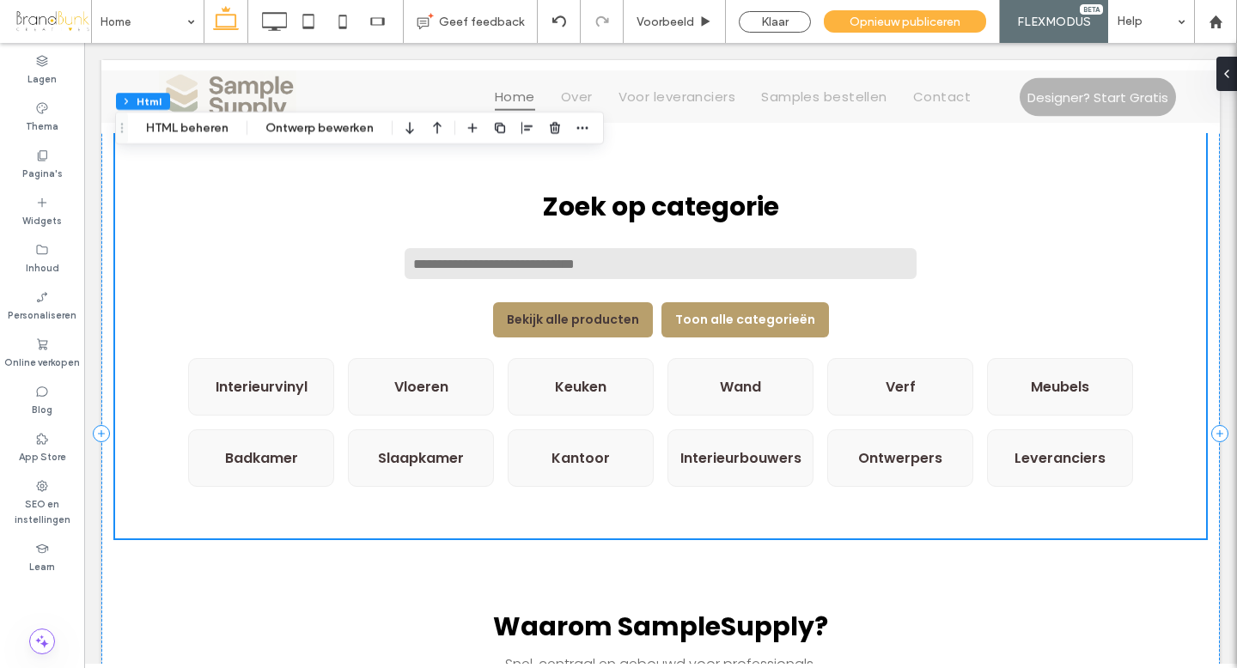
scroll to position [605, 0]
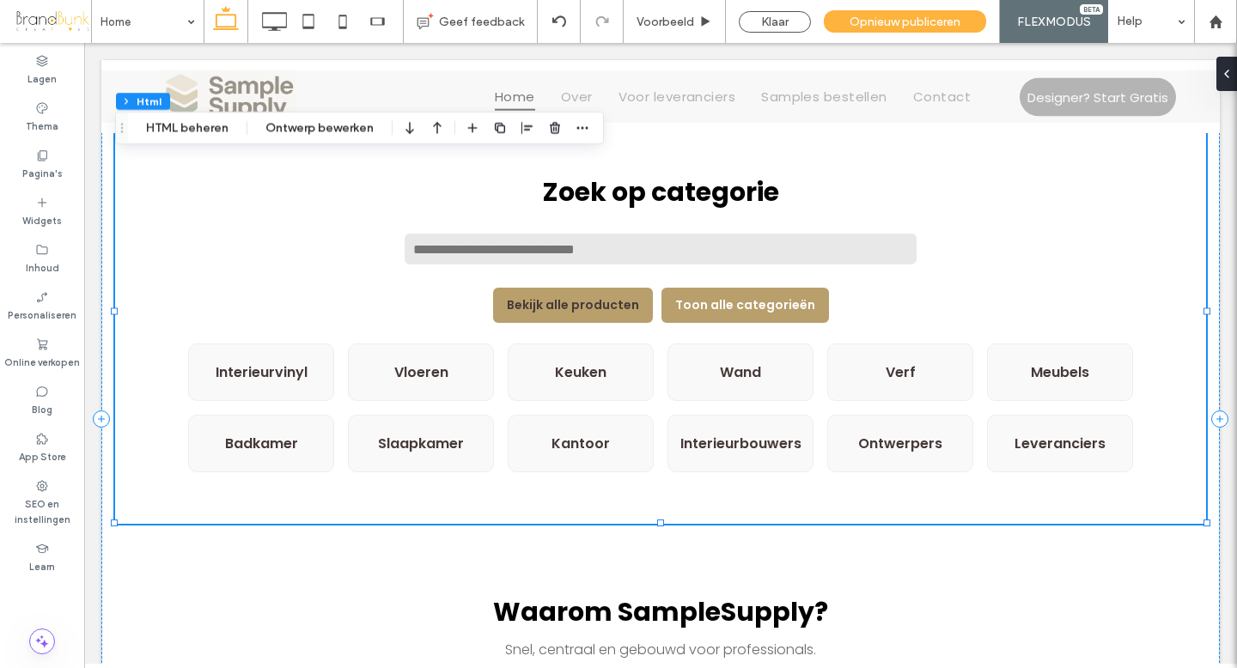
click at [500, 253] on input "text" at bounding box center [661, 249] width 516 height 34
click at [806, 205] on h2 "Zoek op categorie" at bounding box center [660, 193] width 945 height 40
click at [204, 136] on button "HTML beheren" at bounding box center [187, 128] width 105 height 21
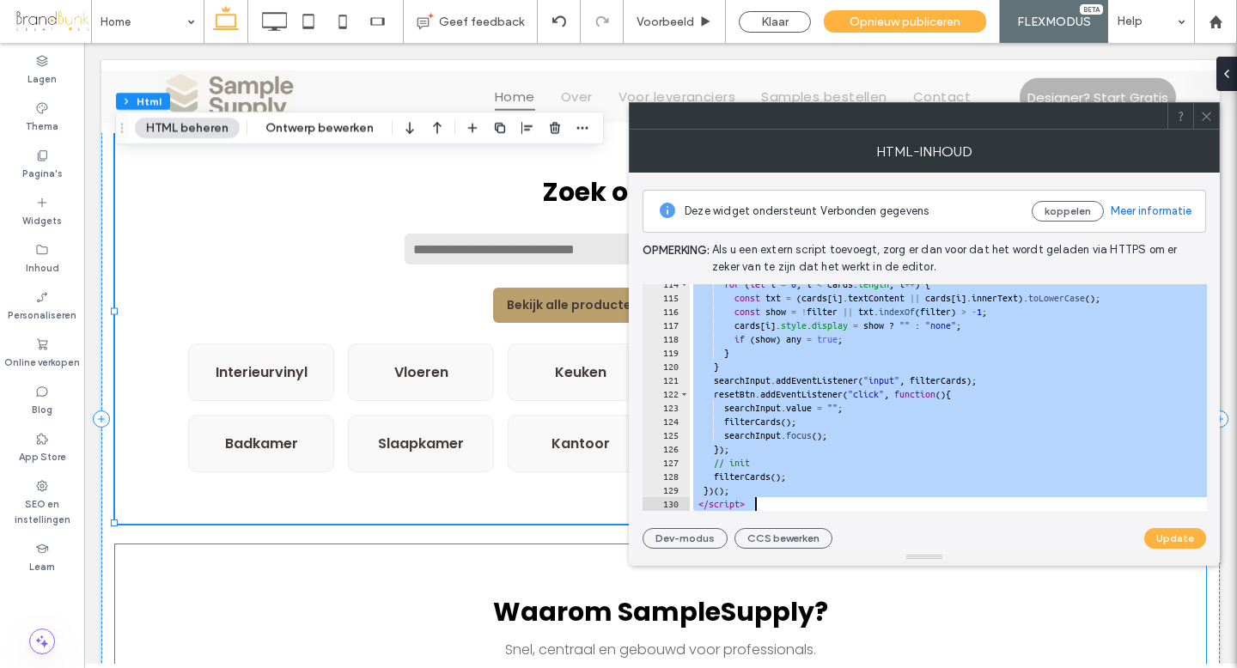
scroll to position [1560, 0]
drag, startPoint x: 769, startPoint y: 334, endPoint x: 951, endPoint y: 617, distance: 336.3
type textarea "**********"
